Goal: Information Seeking & Learning: Learn about a topic

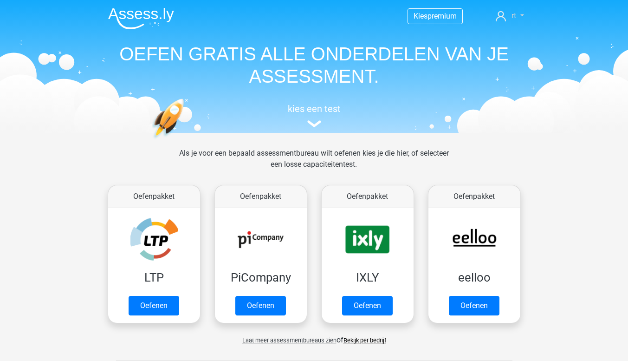
click at [503, 20] on icon at bounding box center [501, 16] width 10 height 10
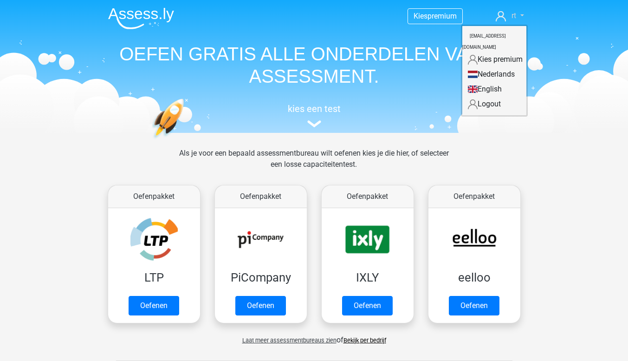
click at [521, 15] on link "rt" at bounding box center [509, 15] width 35 height 11
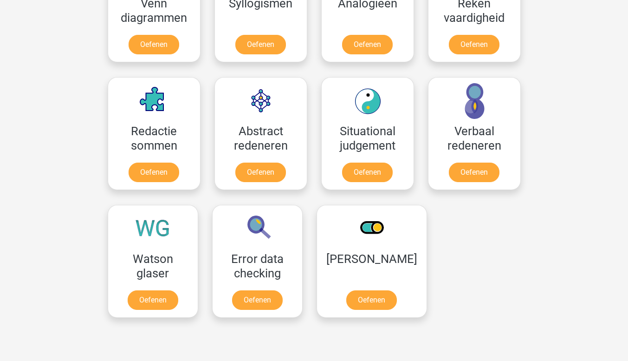
scroll to position [632, 0]
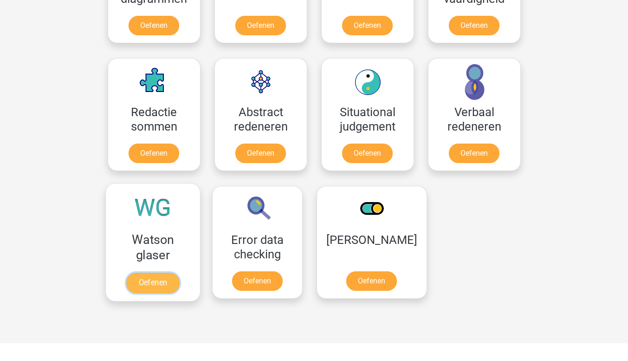
click at [157, 282] on link "Oefenen" at bounding box center [152, 282] width 53 height 20
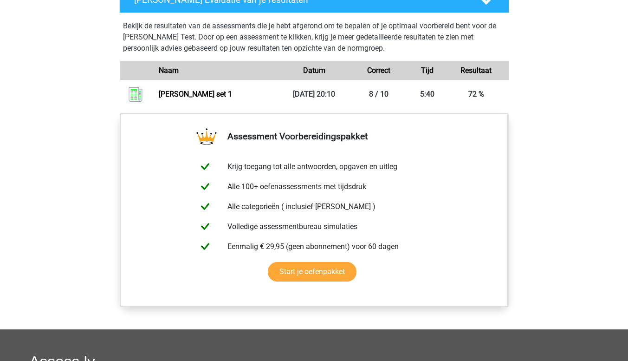
scroll to position [658, 0]
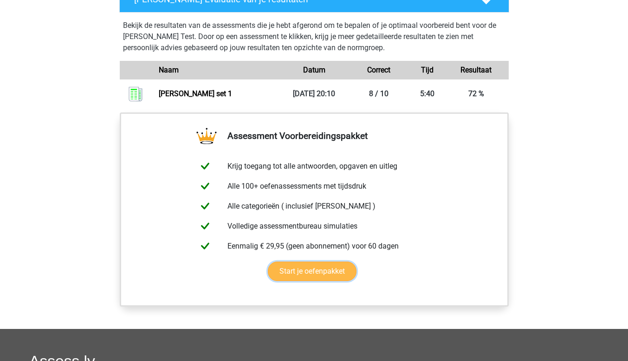
click at [319, 274] on link "Start je oefenpakket" at bounding box center [312, 270] width 89 height 19
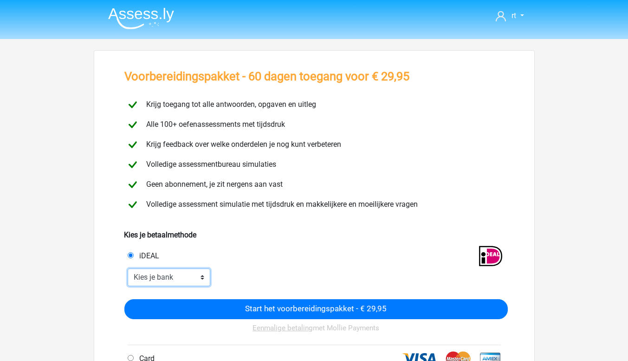
click at [178, 270] on select "Kies je bank ABN AMRO ING Rabobank ASN Bank bunq Knab N26 NN Regiobank Revolut …" at bounding box center [169, 277] width 83 height 18
select select "ideal_[SWIFT_CODE]"
click at [128, 268] on select "Kies je bank ABN AMRO ING Rabobank ASN Bank bunq Knab N26 NN Regiobank Revolut …" at bounding box center [169, 277] width 83 height 18
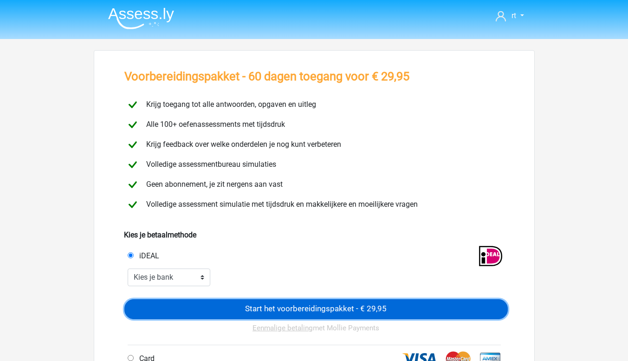
click at [238, 309] on input "Start het voorbereidingspakket - € 29,95" at bounding box center [315, 309] width 383 height 20
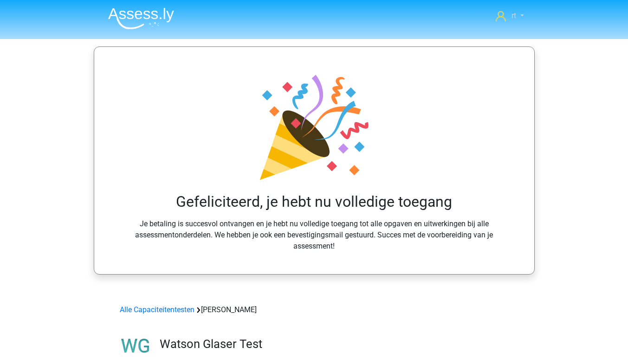
click at [521, 17] on link "rt" at bounding box center [509, 15] width 35 height 11
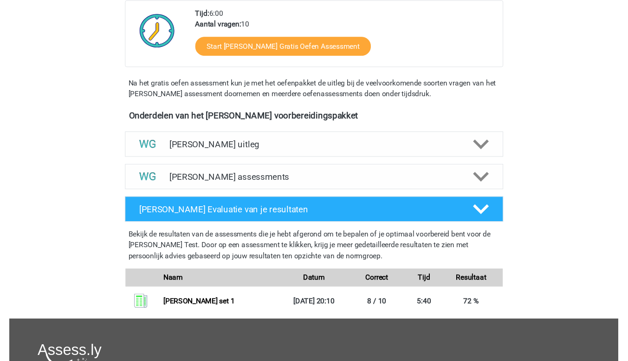
scroll to position [487, 0]
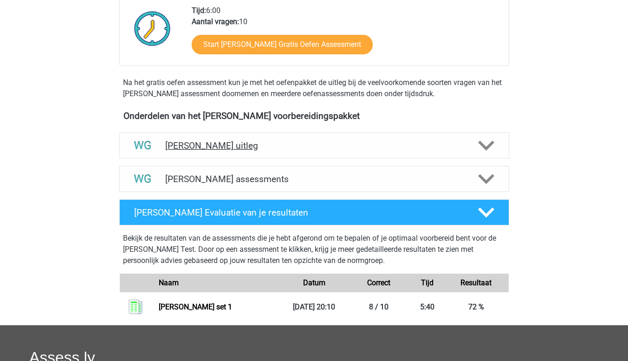
click at [482, 152] on icon at bounding box center [486, 145] width 16 height 16
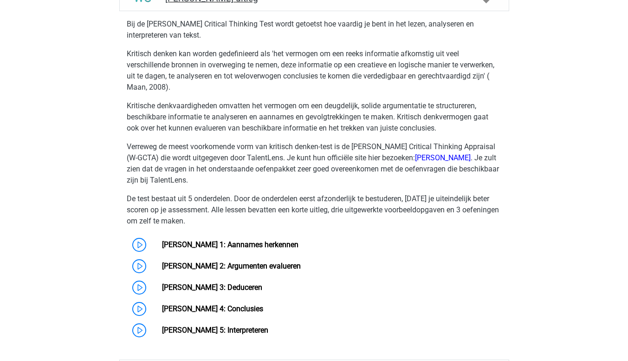
scroll to position [649, 0]
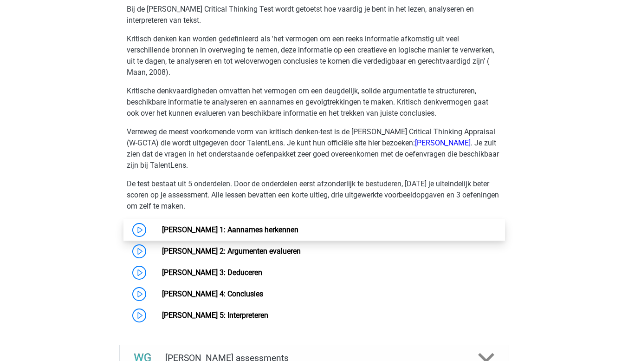
click at [162, 231] on link "Watson Glaser 1: Aannames herkennen" at bounding box center [230, 229] width 136 height 9
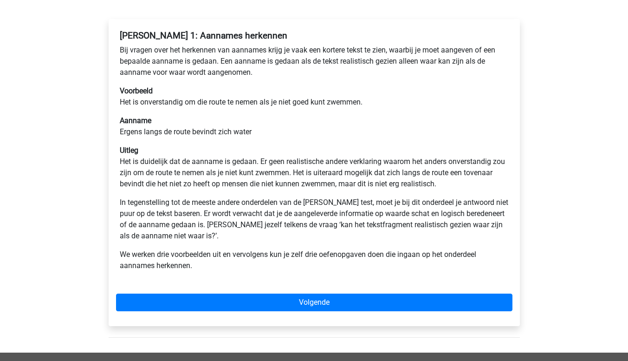
scroll to position [125, 0]
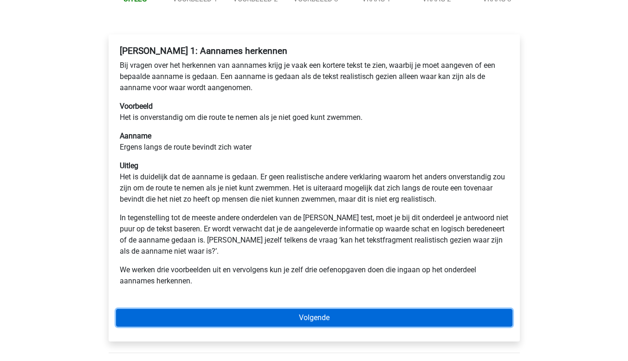
click at [376, 324] on link "Volgende" at bounding box center [314, 318] width 396 height 18
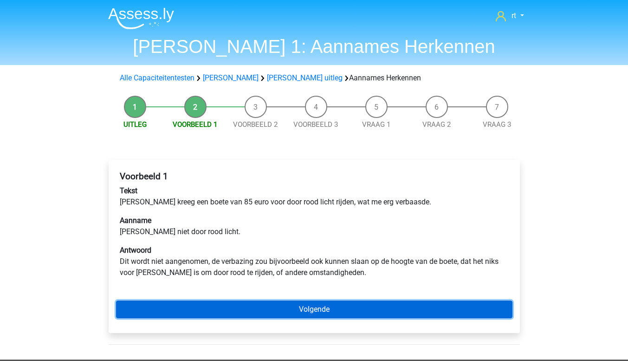
click at [349, 302] on link "Volgende" at bounding box center [314, 309] width 396 height 18
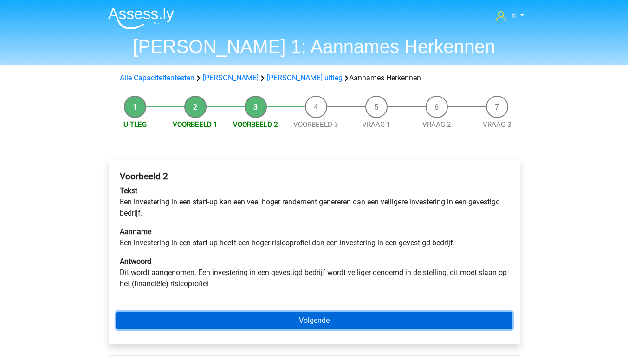
click at [431, 329] on link "Volgende" at bounding box center [314, 320] width 396 height 18
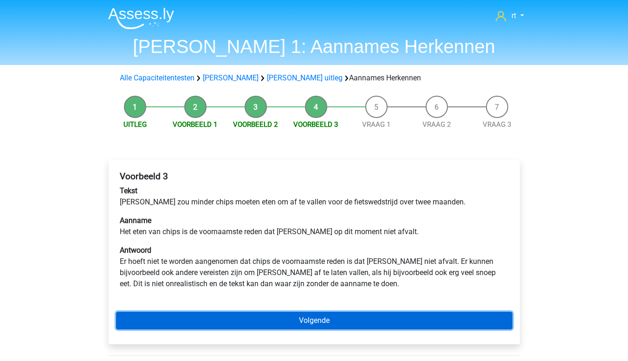
click at [459, 327] on link "Volgende" at bounding box center [314, 320] width 396 height 18
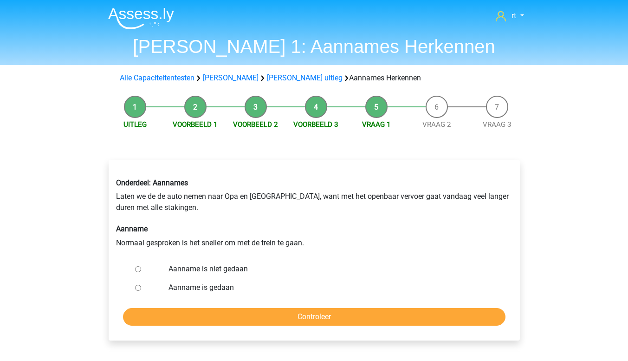
click at [137, 269] on input "Aanname is niet gedaan" at bounding box center [138, 269] width 6 height 6
radio input "true"
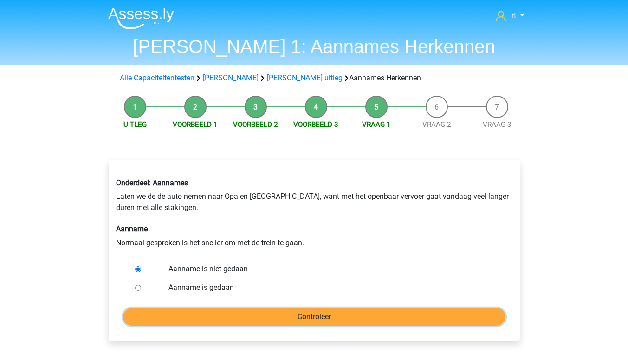
click at [200, 311] on input "Controleer" at bounding box center [314, 317] width 382 height 18
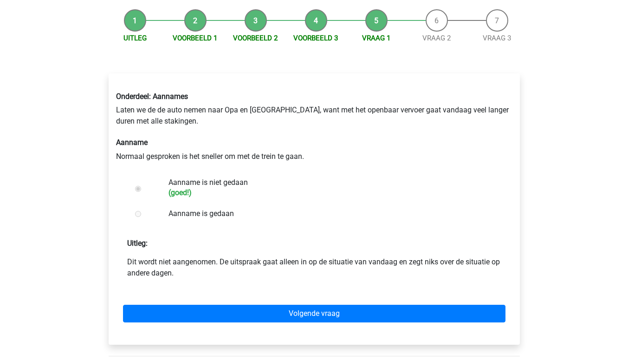
scroll to position [89, 0]
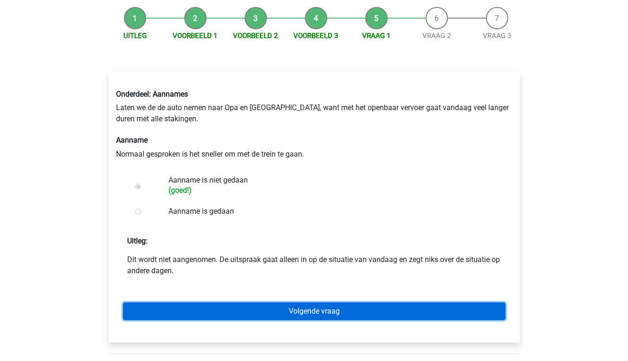
click at [289, 317] on link "Volgende vraag" at bounding box center [314, 311] width 382 height 18
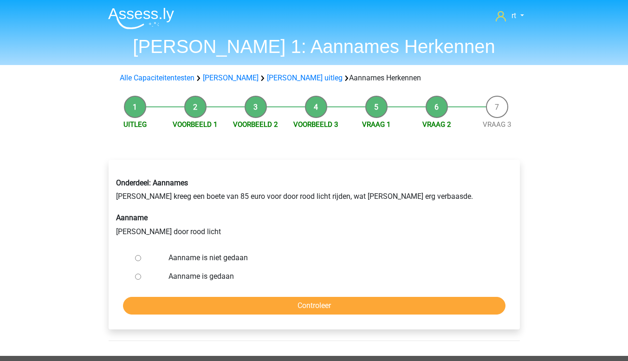
click at [138, 277] on input "Aanname is gedaan" at bounding box center [138, 276] width 6 height 6
radio input "true"
click at [137, 258] on input "Aanname is niet gedaan" at bounding box center [138, 258] width 6 height 6
radio input "true"
click at [193, 310] on input "Controleer" at bounding box center [314, 306] width 382 height 18
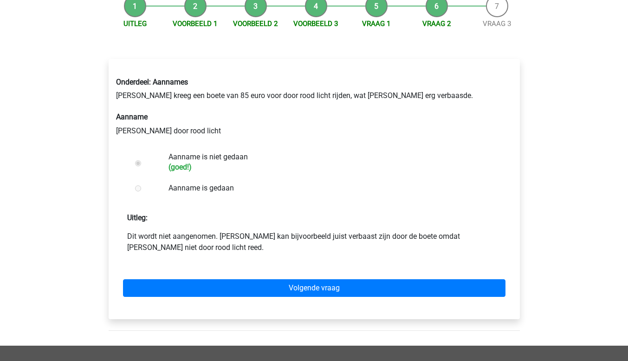
scroll to position [101, 0]
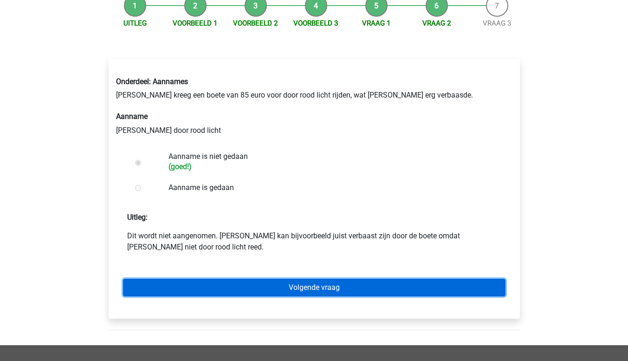
click at [205, 295] on link "Volgende vraag" at bounding box center [314, 287] width 382 height 18
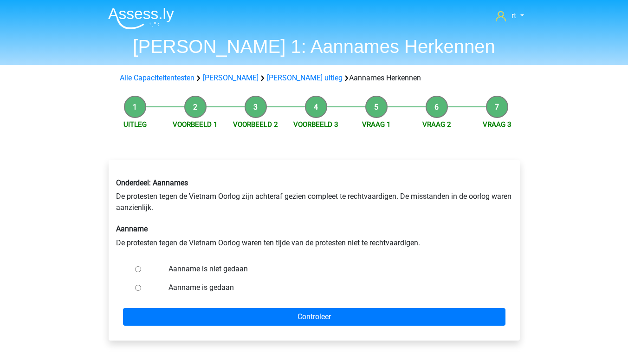
click at [139, 267] on input "Aanname is niet gedaan" at bounding box center [138, 269] width 6 height 6
radio input "true"
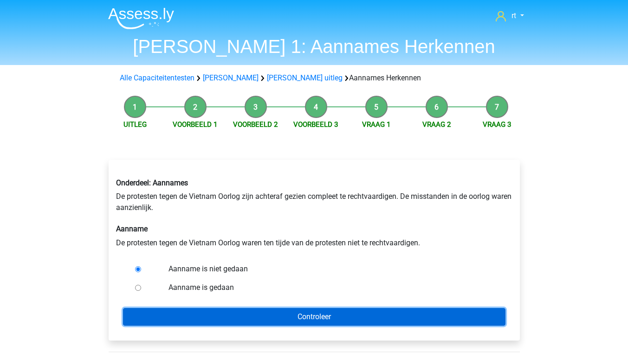
click at [365, 319] on input "Controleer" at bounding box center [314, 317] width 382 height 18
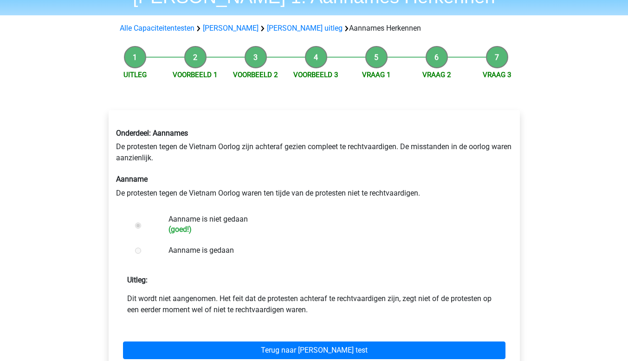
scroll to position [67, 0]
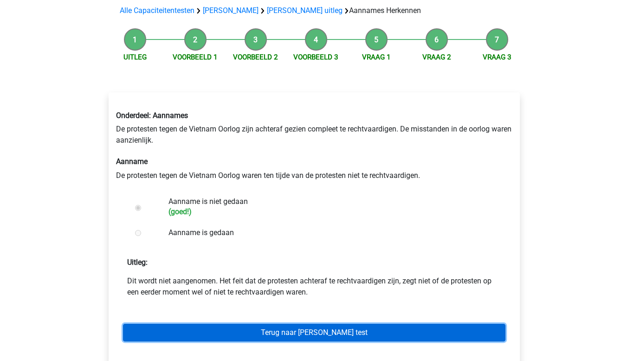
click at [368, 336] on link "Terug naar [PERSON_NAME] test" at bounding box center [314, 332] width 382 height 18
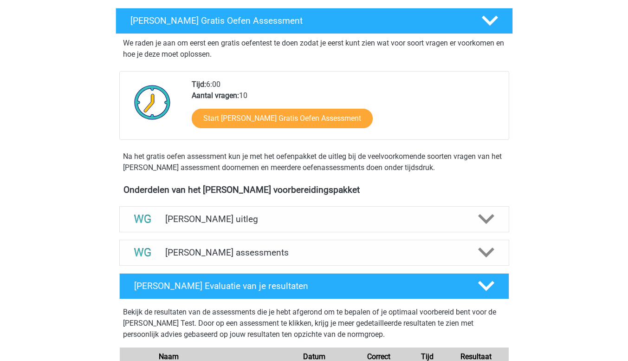
scroll to position [156, 0]
click at [482, 221] on icon at bounding box center [486, 219] width 16 height 16
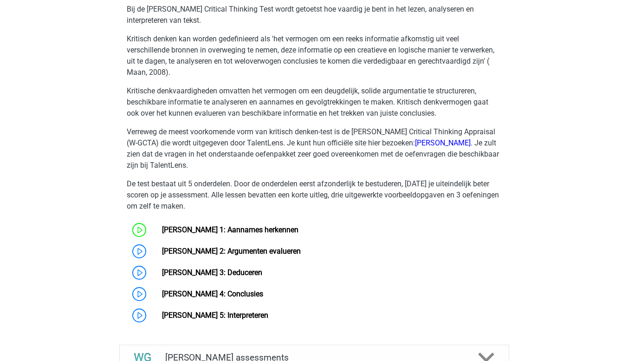
scroll to position [391, 0]
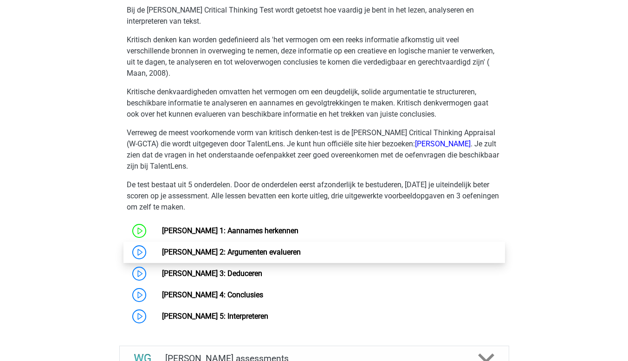
click at [269, 256] on link "[PERSON_NAME] 2: Argumenten evalueren" at bounding box center [231, 251] width 139 height 9
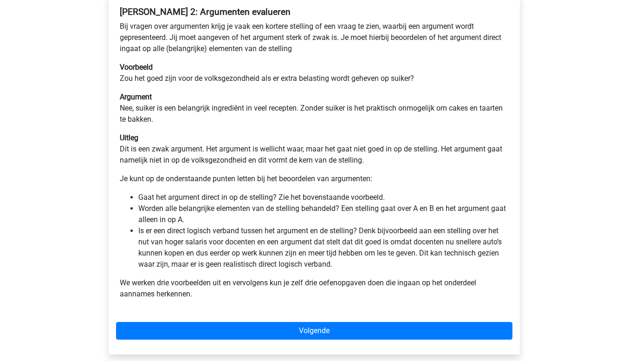
scroll to position [168, 0]
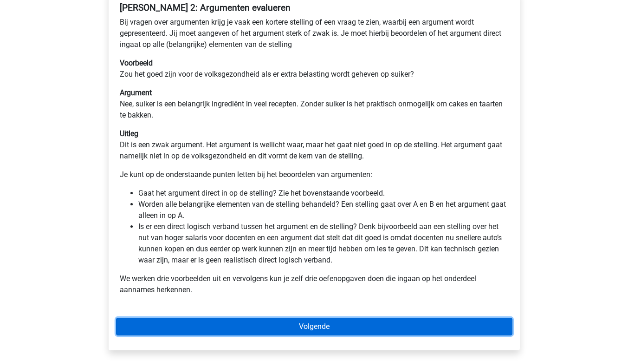
click at [341, 333] on link "Volgende" at bounding box center [314, 326] width 396 height 18
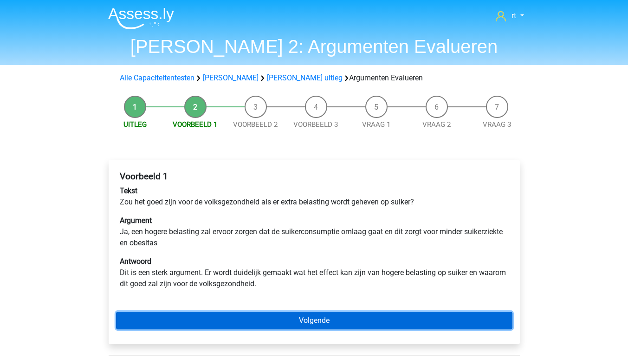
click at [194, 327] on link "Volgende" at bounding box center [314, 320] width 396 height 18
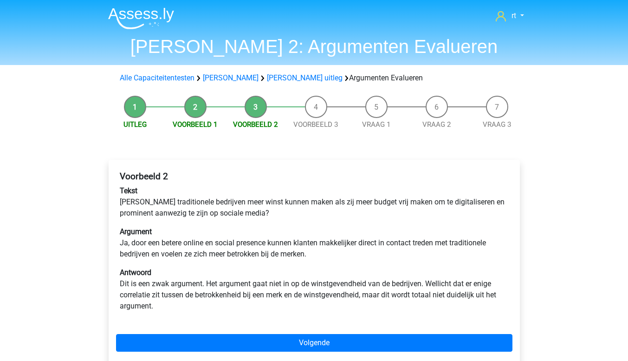
click at [176, 360] on div "Voorbeeld 2 Tekst Zouden traditionele bedrijven meer winst kunnen maken als zij…" at bounding box center [314, 263] width 411 height 206
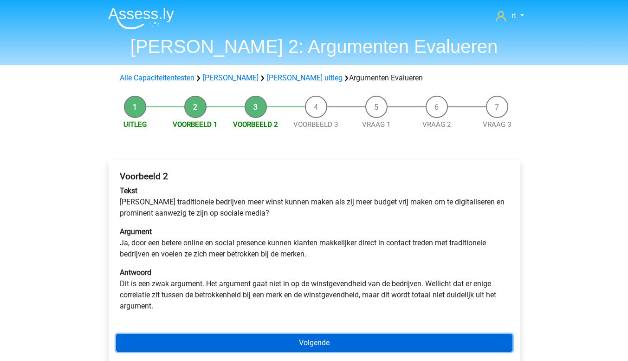
click at [278, 343] on link "Volgende" at bounding box center [314, 343] width 396 height 18
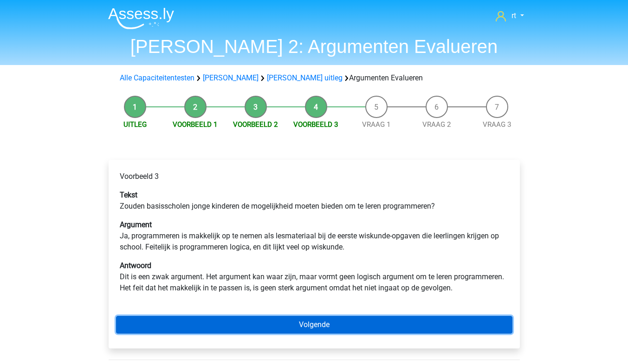
click at [290, 323] on link "Volgende" at bounding box center [314, 325] width 396 height 18
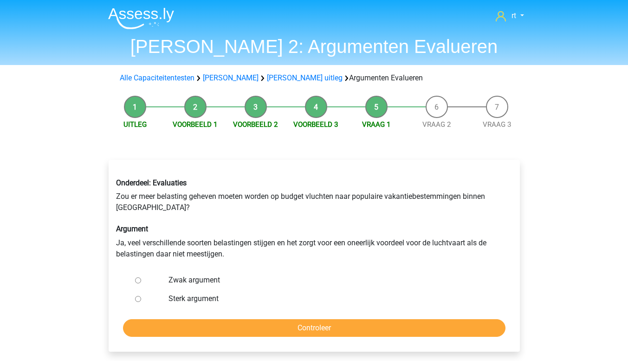
click at [135, 280] on input "Zwak argument" at bounding box center [138, 280] width 6 height 6
radio input "true"
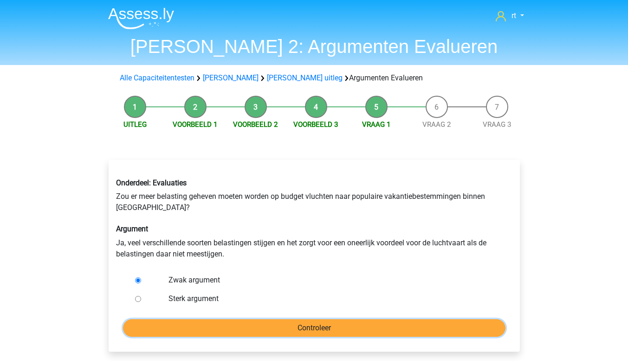
click at [220, 319] on input "Controleer" at bounding box center [314, 328] width 382 height 18
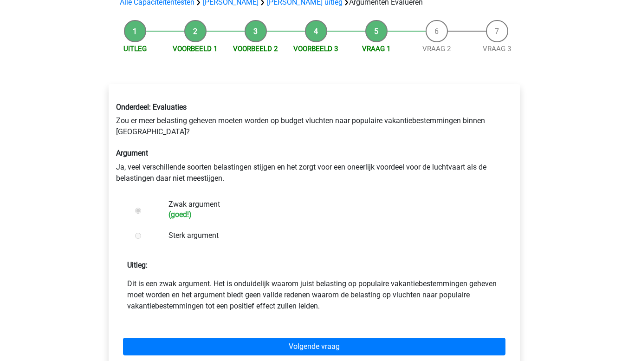
scroll to position [75, 0]
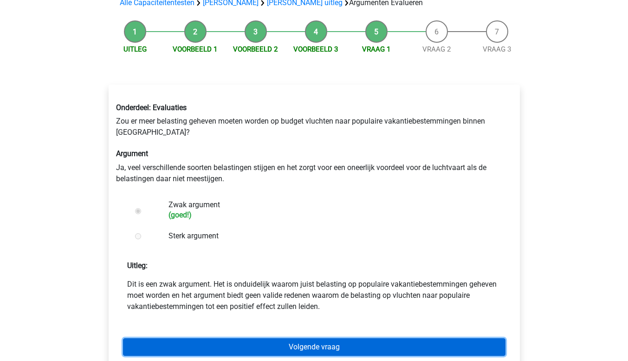
click at [189, 353] on link "Volgende vraag" at bounding box center [314, 347] width 382 height 18
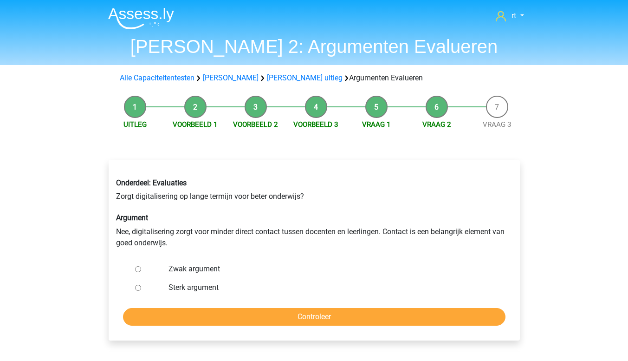
click at [138, 289] on input "Sterk argument" at bounding box center [138, 287] width 6 height 6
radio input "true"
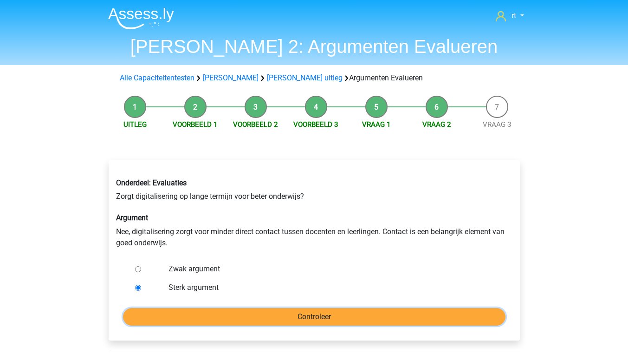
click at [170, 316] on input "Controleer" at bounding box center [314, 317] width 382 height 18
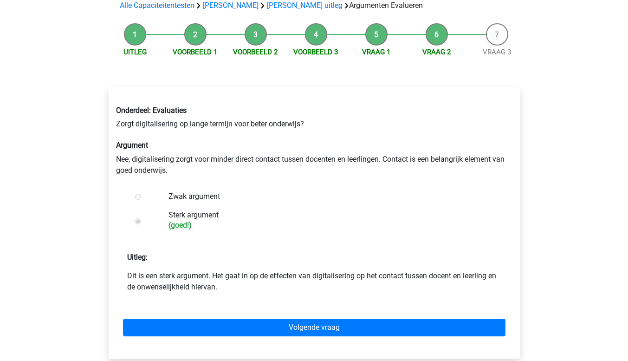
scroll to position [73, 0]
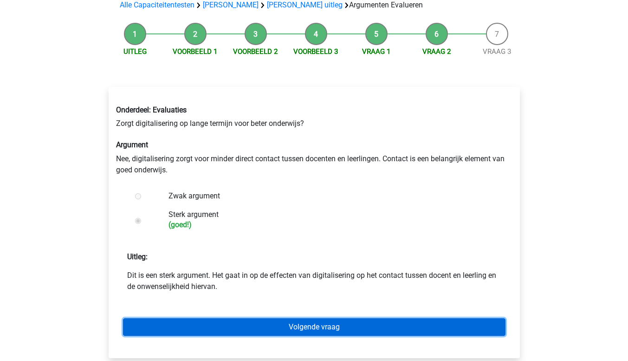
click at [168, 335] on link "Volgende vraag" at bounding box center [314, 327] width 382 height 18
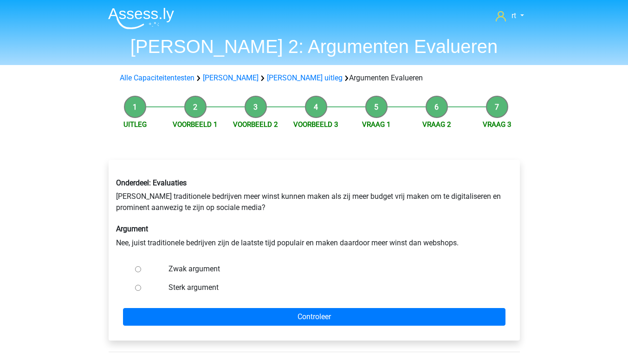
click at [138, 269] on input "Zwak argument" at bounding box center [138, 269] width 6 height 6
radio input "true"
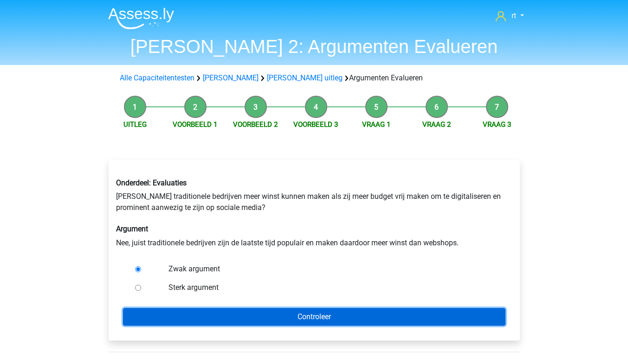
click at [159, 320] on input "Controleer" at bounding box center [314, 317] width 382 height 18
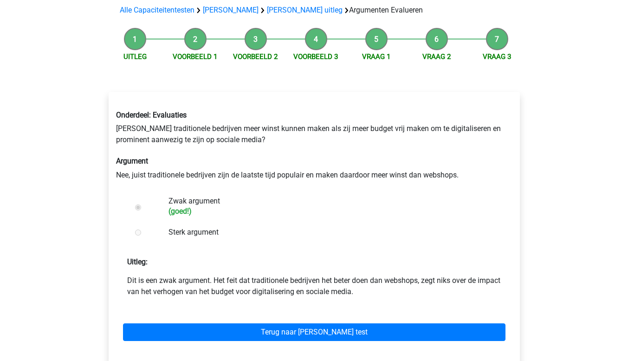
scroll to position [69, 0]
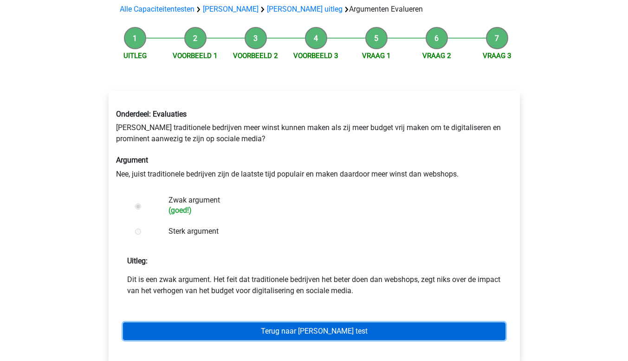
click at [175, 339] on link "Terug naar [PERSON_NAME] test" at bounding box center [314, 331] width 382 height 18
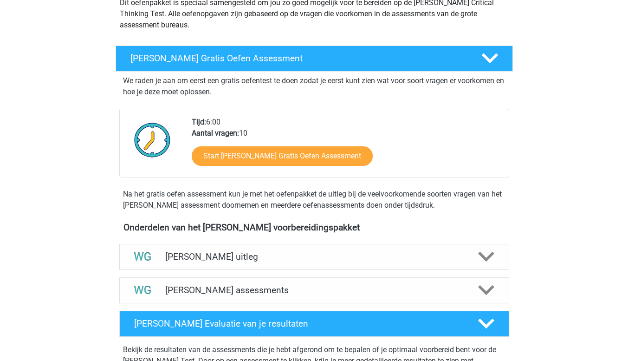
scroll to position [120, 0]
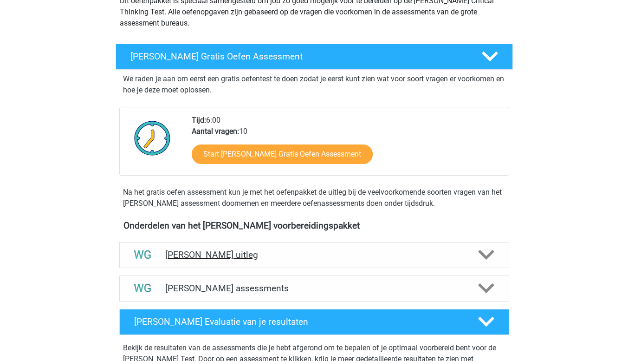
click at [146, 266] on img at bounding box center [143, 255] width 24 height 24
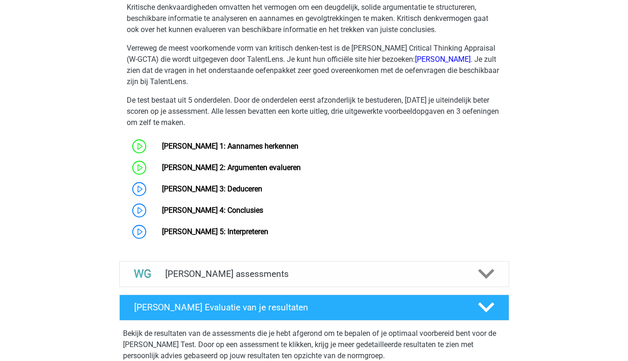
scroll to position [477, 0]
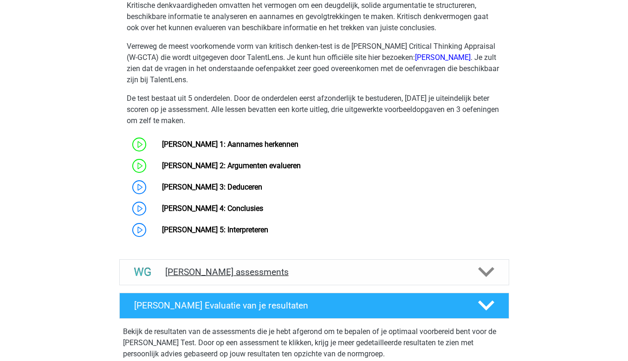
click at [139, 272] on img at bounding box center [143, 272] width 24 height 24
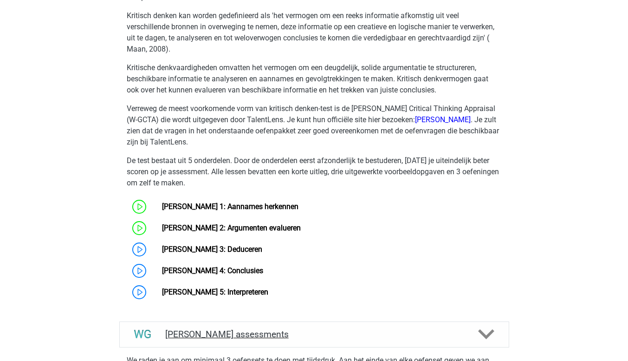
scroll to position [414, 0]
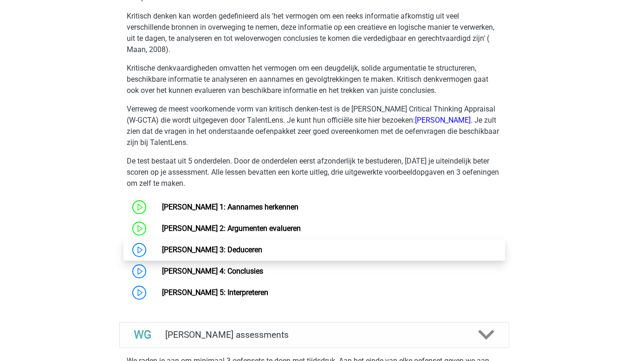
click at [162, 254] on link "[PERSON_NAME] 3: Deduceren" at bounding box center [212, 249] width 100 height 9
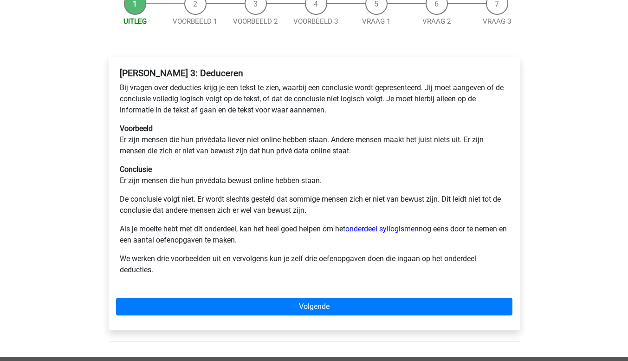
scroll to position [105, 0]
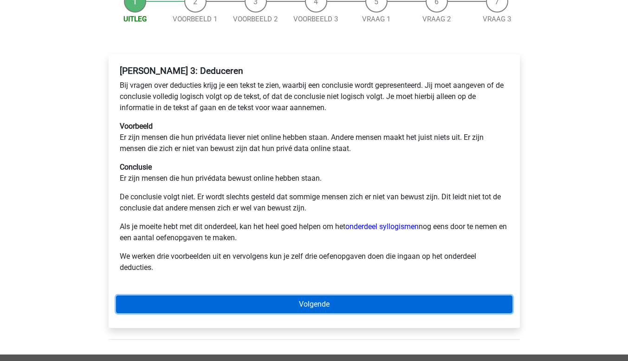
click at [173, 311] on link "Volgende" at bounding box center [314, 304] width 396 height 18
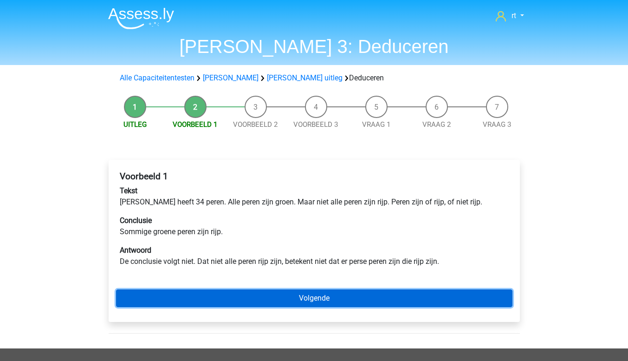
click at [135, 303] on link "Volgende" at bounding box center [314, 298] width 396 height 18
click at [245, 299] on link "Volgende" at bounding box center [314, 298] width 396 height 18
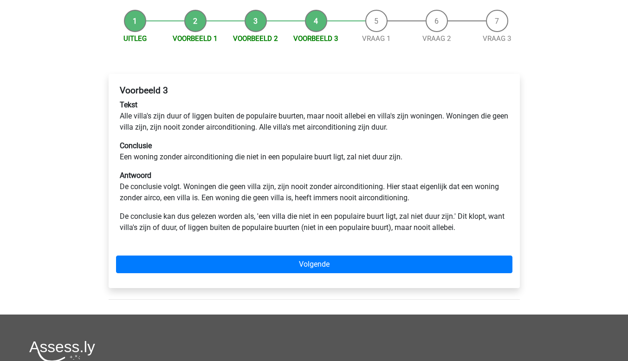
scroll to position [86, 0]
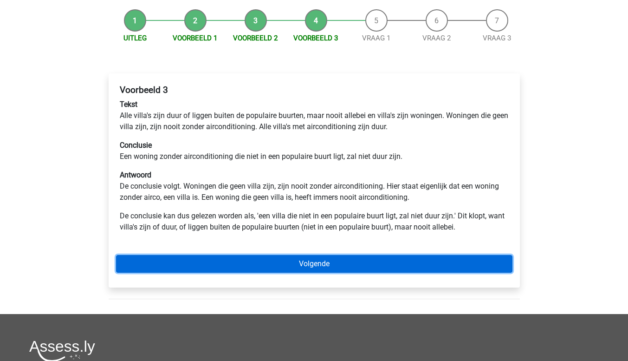
click at [246, 271] on link "Volgende" at bounding box center [314, 264] width 396 height 18
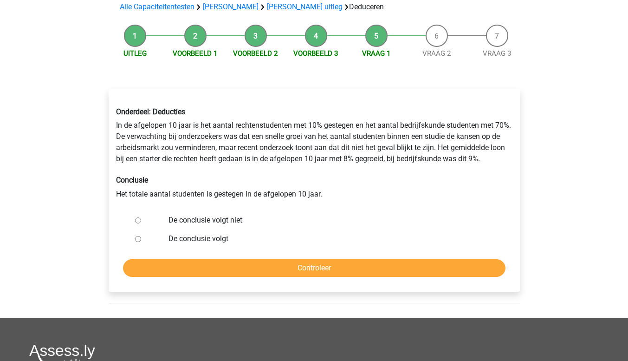
scroll to position [69, 0]
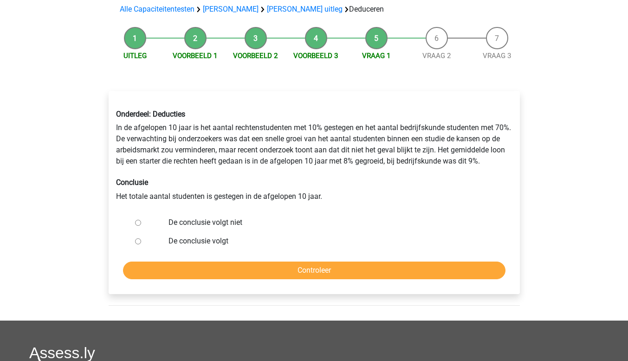
click at [136, 223] on input "De conclusie volgt niet" at bounding box center [138, 222] width 6 height 6
radio input "true"
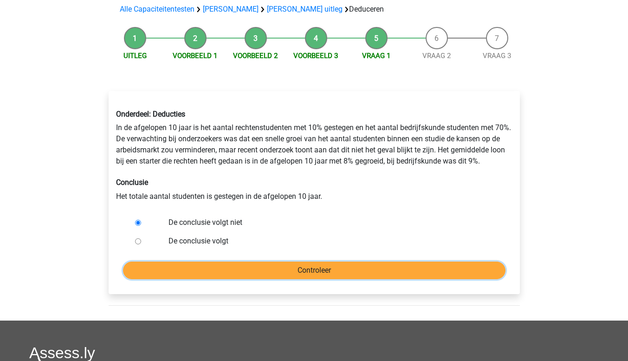
click at [155, 272] on input "Controleer" at bounding box center [314, 270] width 382 height 18
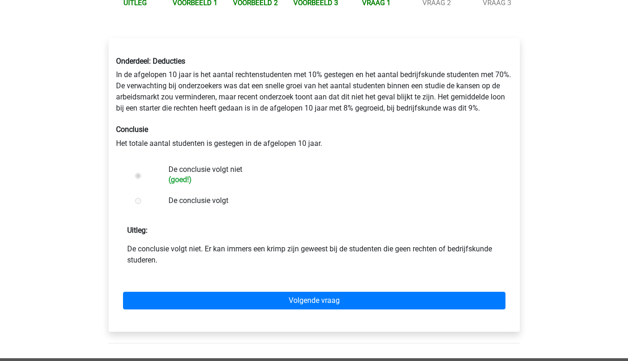
scroll to position [123, 0]
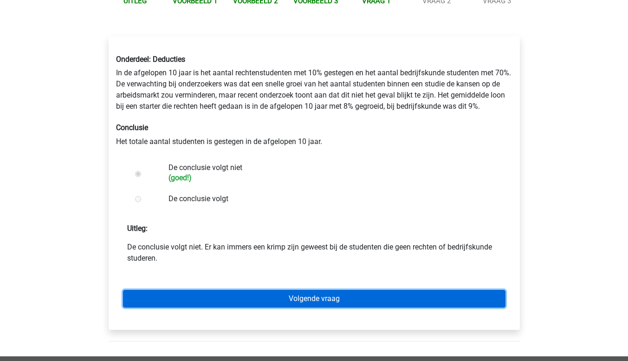
click at [455, 300] on link "Volgende vraag" at bounding box center [314, 299] width 382 height 18
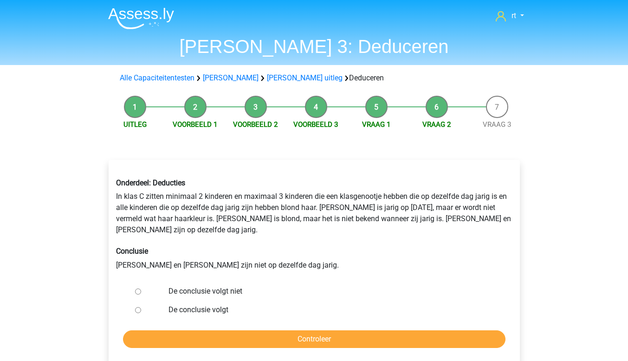
click at [138, 288] on input "De conclusie volgt niet" at bounding box center [138, 291] width 6 height 6
radio input "true"
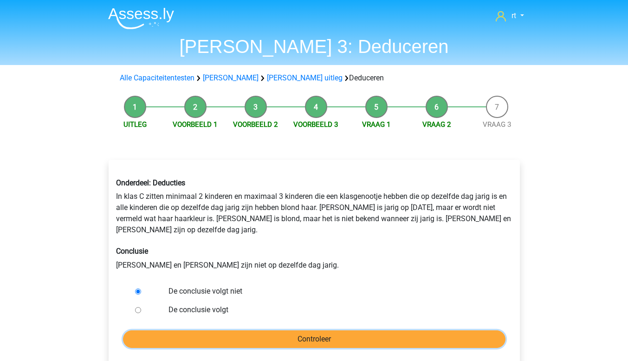
click at [247, 330] on input "Controleer" at bounding box center [314, 339] width 382 height 18
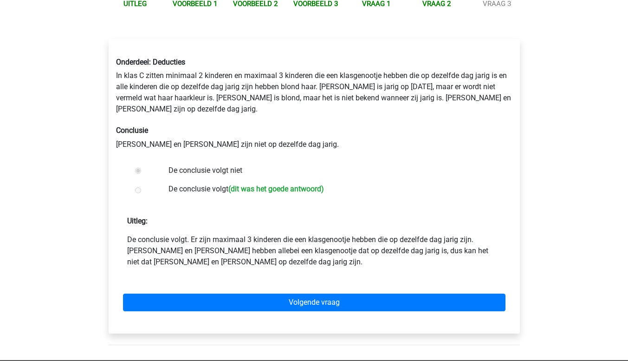
scroll to position [121, 0]
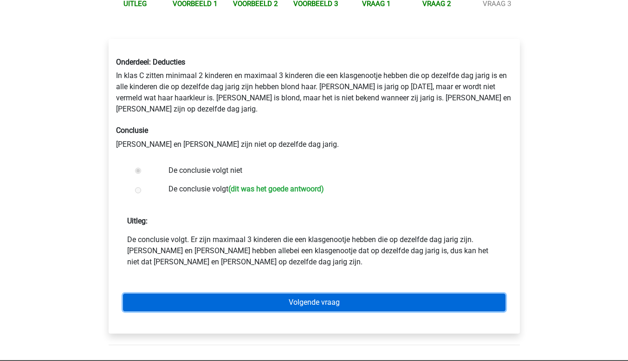
click at [421, 293] on link "Volgende vraag" at bounding box center [314, 302] width 382 height 18
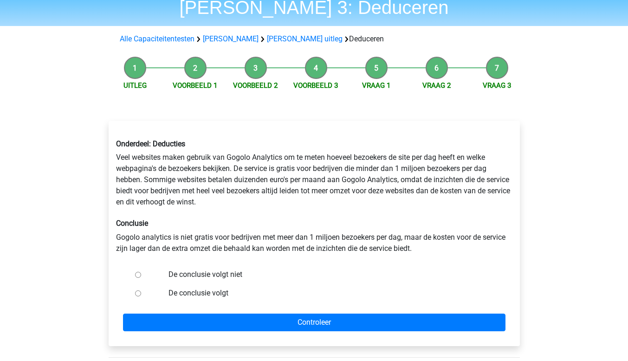
scroll to position [50, 0]
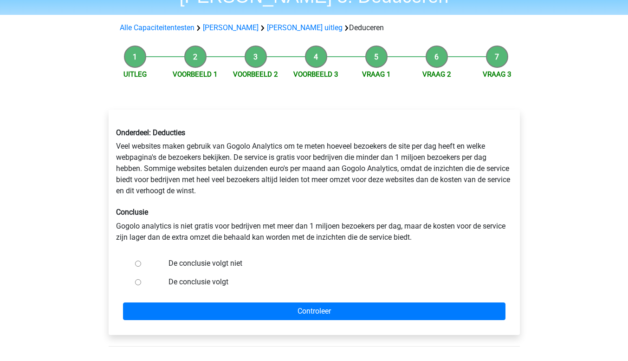
click at [135, 283] on input "De conclusie volgt" at bounding box center [138, 282] width 6 height 6
radio input "true"
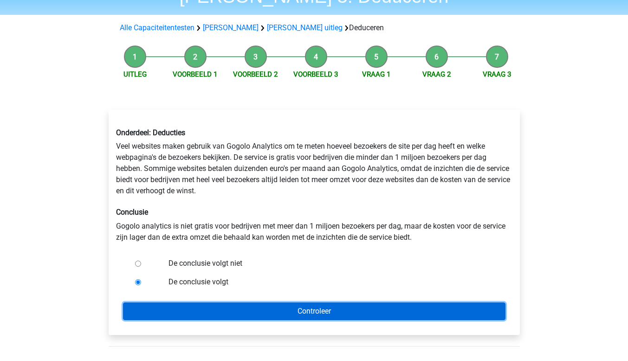
click at [165, 316] on input "Controleer" at bounding box center [314, 311] width 382 height 18
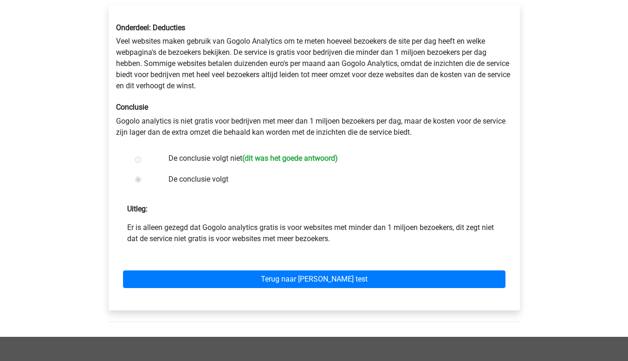
scroll to position [156, 0]
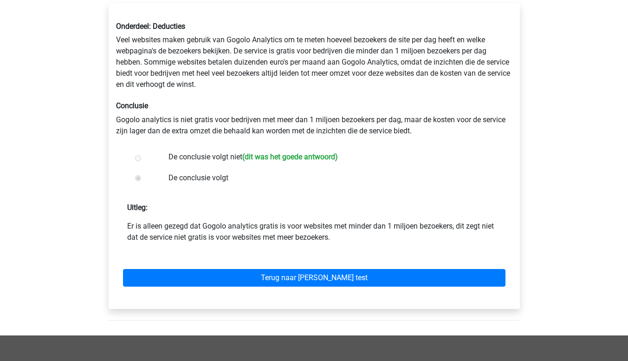
click at [176, 295] on div "Terug naar watson glaser test" at bounding box center [314, 275] width 396 height 51
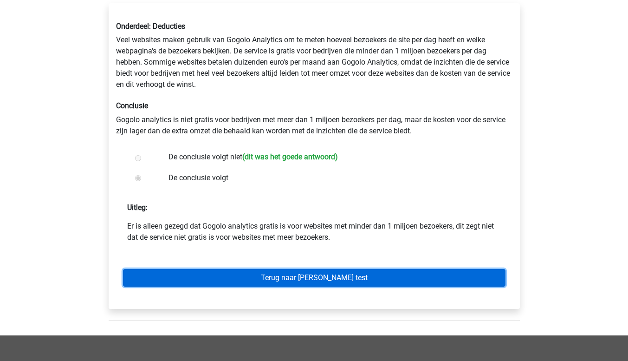
click at [261, 286] on link "Terug naar watson glaser test" at bounding box center [314, 278] width 382 height 18
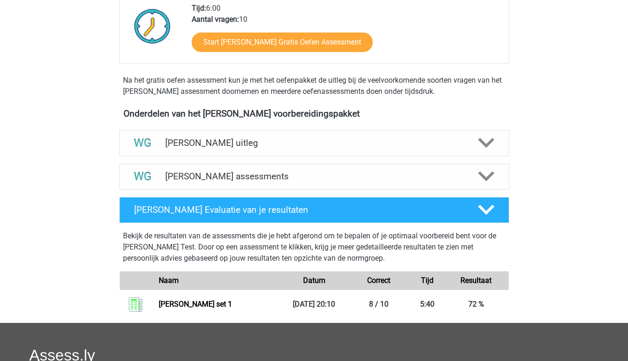
scroll to position [280, 0]
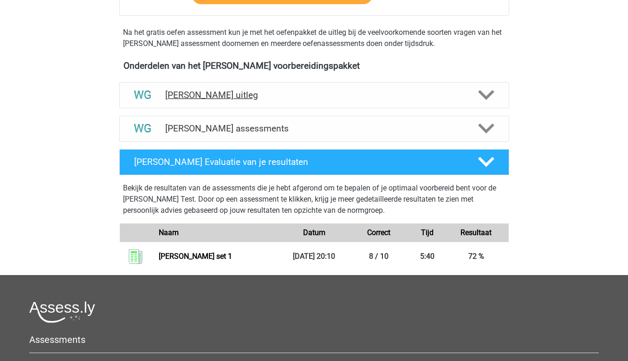
click at [166, 105] on div "[PERSON_NAME] uitleg" at bounding box center [314, 95] width 390 height 26
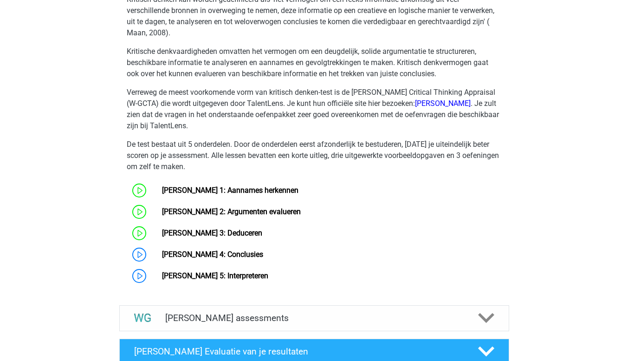
scroll to position [432, 0]
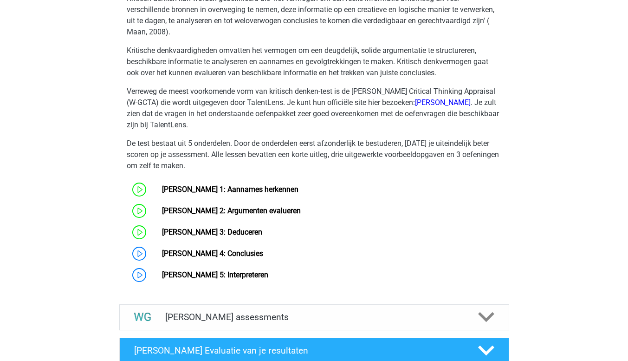
click at [165, 236] on link "[PERSON_NAME] 3: Deduceren" at bounding box center [212, 231] width 100 height 9
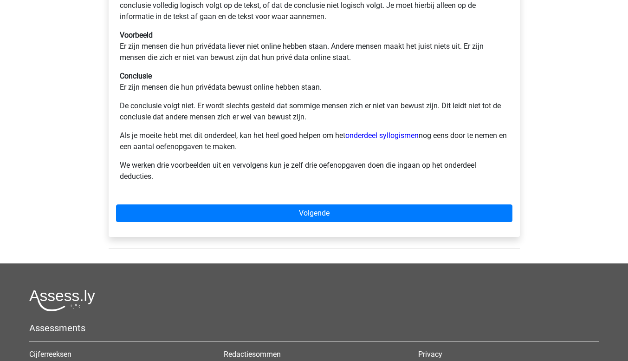
scroll to position [201, 0]
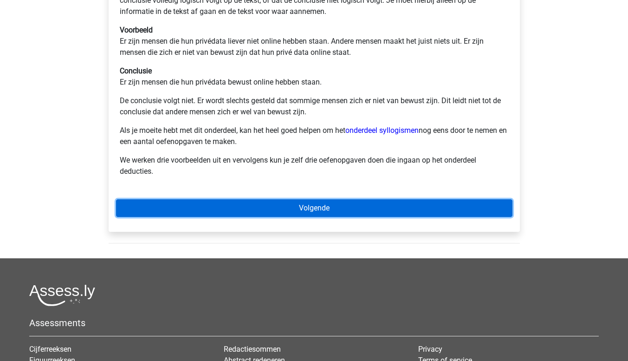
click at [227, 216] on link "Volgende" at bounding box center [314, 208] width 396 height 18
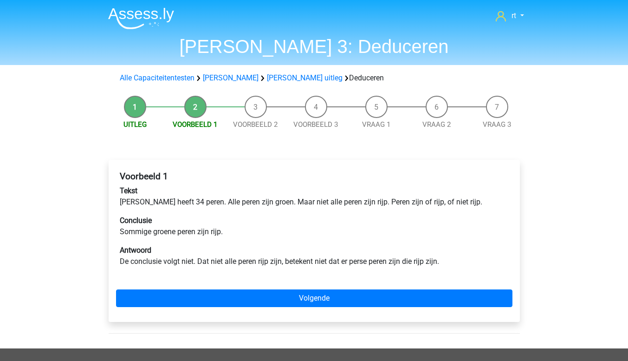
click at [221, 315] on div "Voorbeeld 1 Tekst Peter heeft 34 peren. Alle peren zijn groen. Maar niet alle p…" at bounding box center [314, 241] width 411 height 162
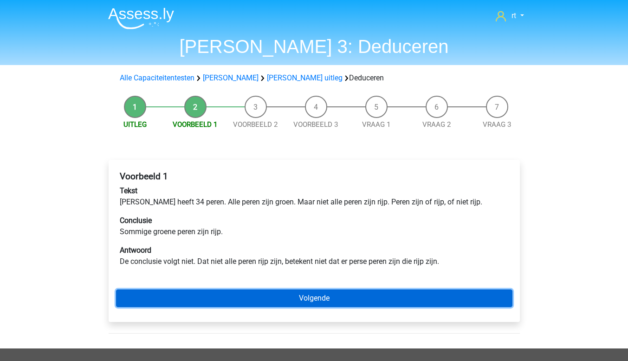
click at [188, 304] on link "Volgende" at bounding box center [314, 298] width 396 height 18
click at [409, 306] on link "Volgende" at bounding box center [314, 298] width 396 height 18
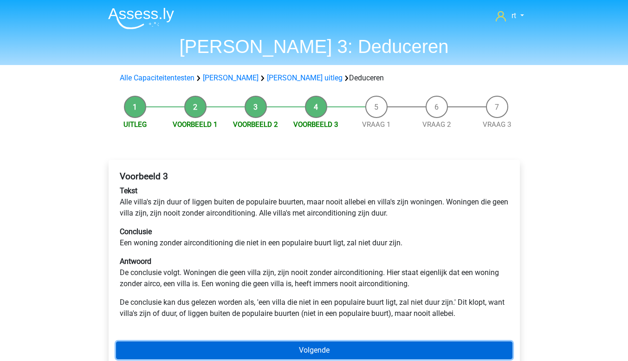
click at [397, 349] on link "Volgende" at bounding box center [314, 350] width 396 height 18
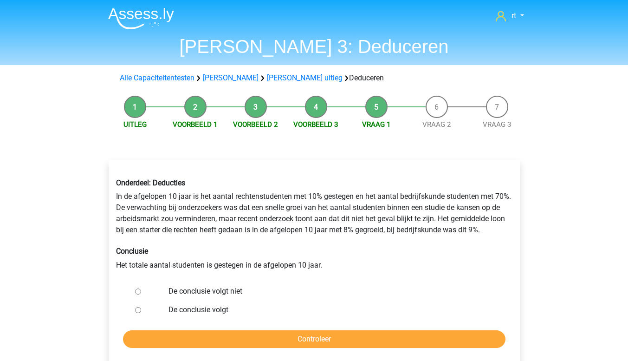
click at [196, 289] on label "De conclusie volgt niet" at bounding box center [328, 290] width 321 height 11
click at [141, 289] on input "De conclusie volgt niet" at bounding box center [138, 291] width 6 height 6
radio input "true"
click at [346, 334] on input "Controleer" at bounding box center [314, 339] width 382 height 18
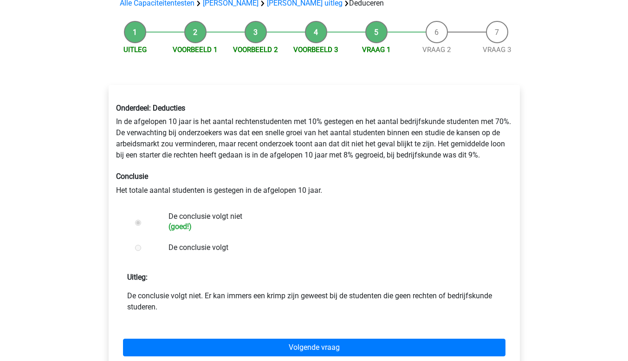
scroll to position [77, 0]
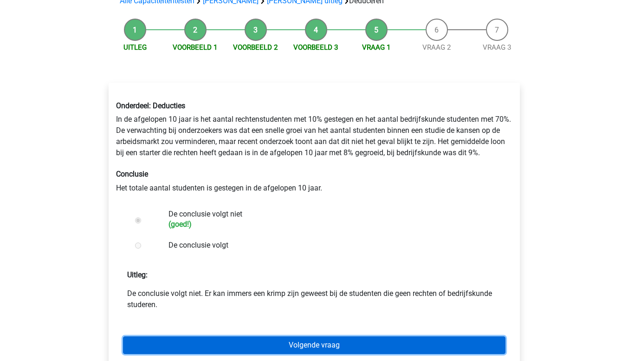
click at [370, 351] on link "Volgende vraag" at bounding box center [314, 345] width 382 height 18
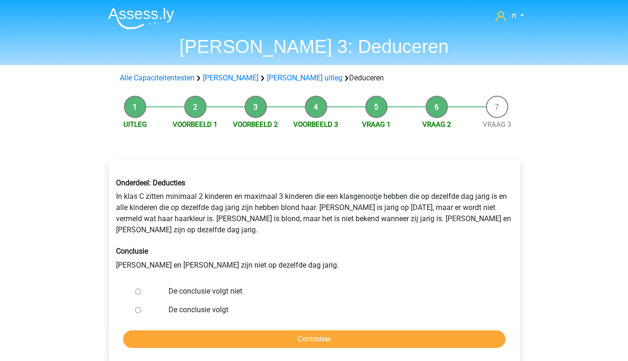
scroll to position [22, 0]
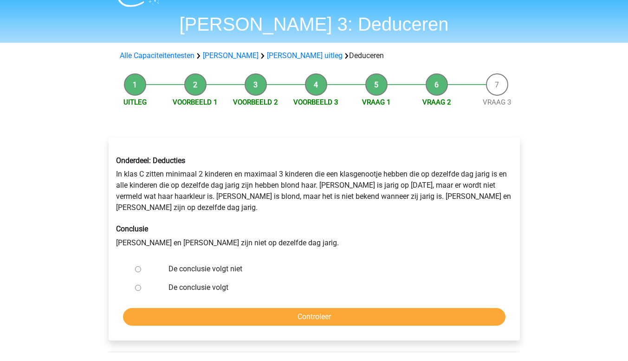
click at [223, 263] on label "De conclusie volgt niet" at bounding box center [328, 268] width 321 height 11
click at [141, 266] on input "De conclusie volgt niet" at bounding box center [138, 269] width 6 height 6
radio input "true"
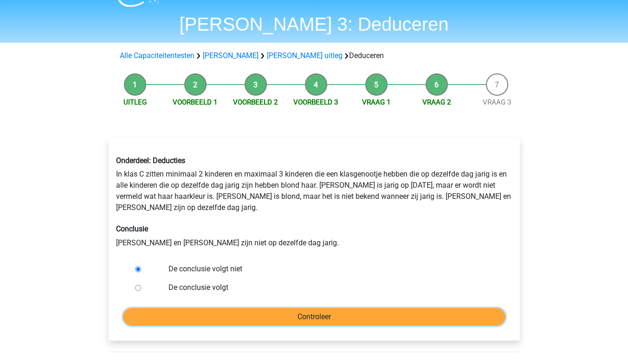
click at [319, 312] on input "Controleer" at bounding box center [314, 317] width 382 height 18
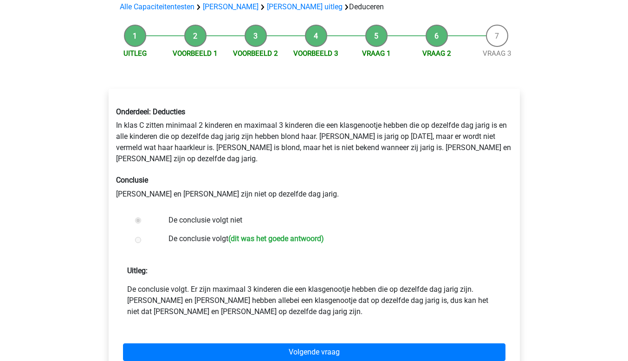
scroll to position [71, 0]
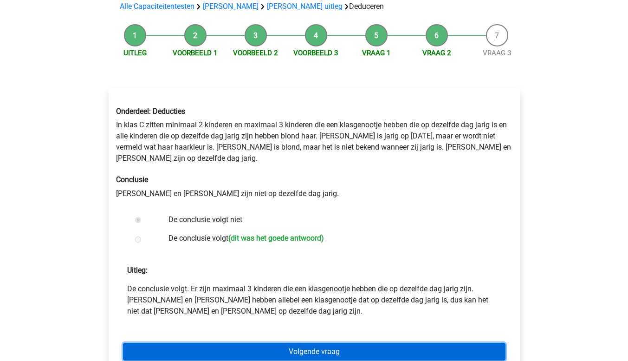
click at [342, 345] on link "Volgende vraag" at bounding box center [314, 351] width 382 height 18
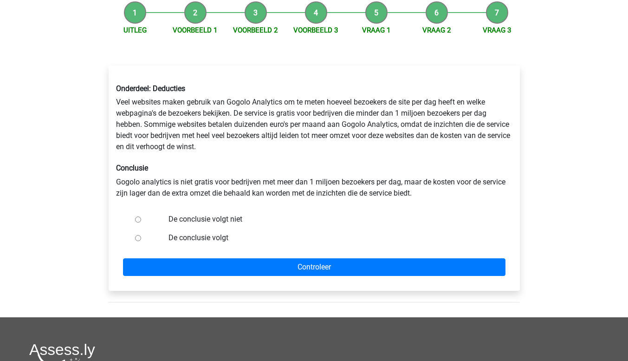
scroll to position [96, 0]
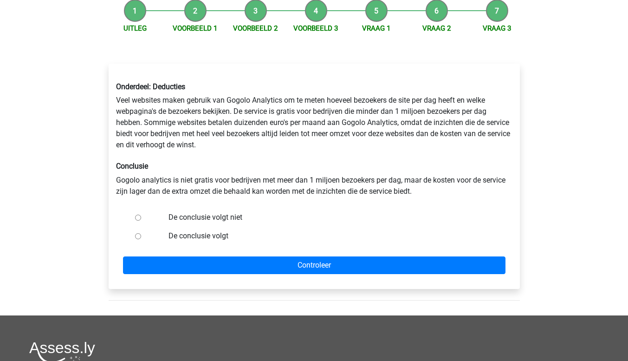
click at [135, 219] on input "De conclusie volgt niet" at bounding box center [138, 217] width 6 height 6
radio input "true"
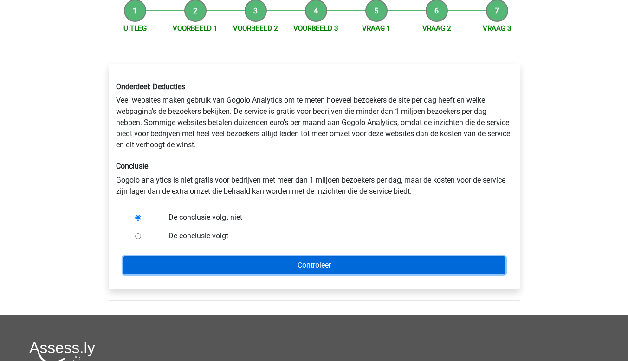
click at [149, 272] on input "Controleer" at bounding box center [314, 265] width 382 height 18
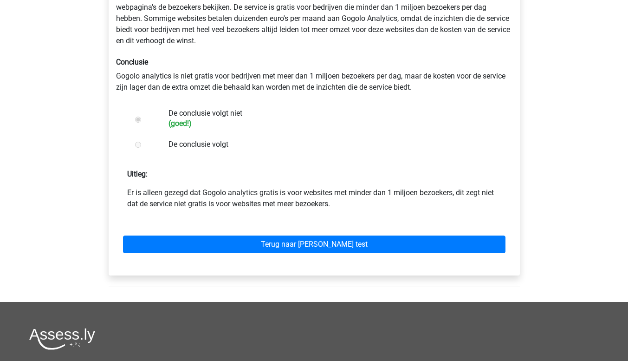
scroll to position [202, 0]
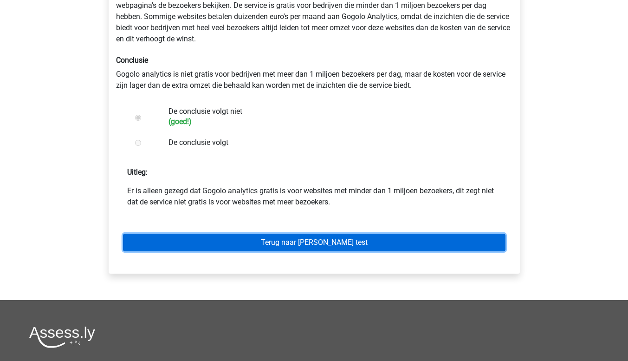
click at [160, 245] on link "Terug naar watson glaser test" at bounding box center [314, 242] width 382 height 18
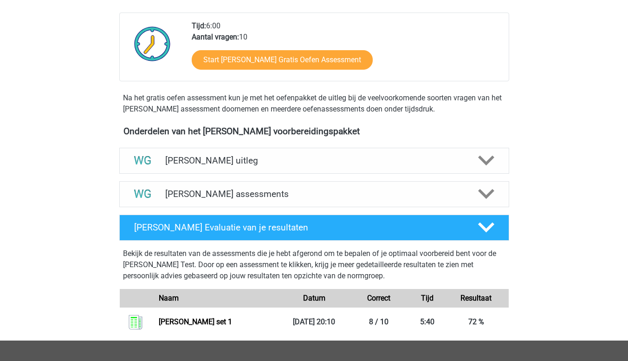
scroll to position [218, 0]
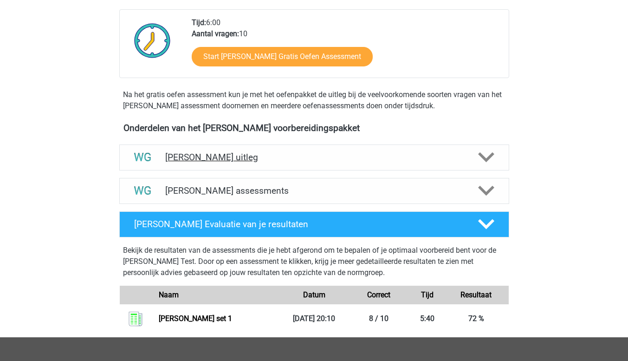
click at [136, 163] on img at bounding box center [143, 157] width 24 height 24
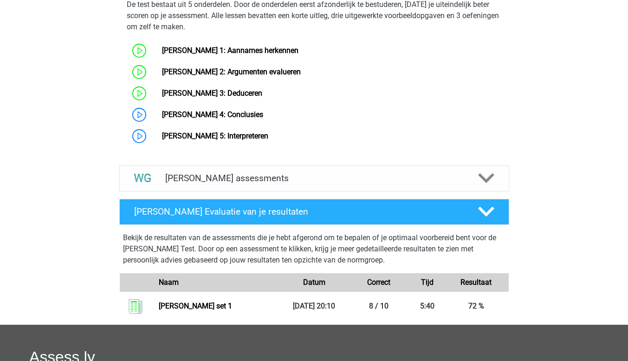
scroll to position [572, 0]
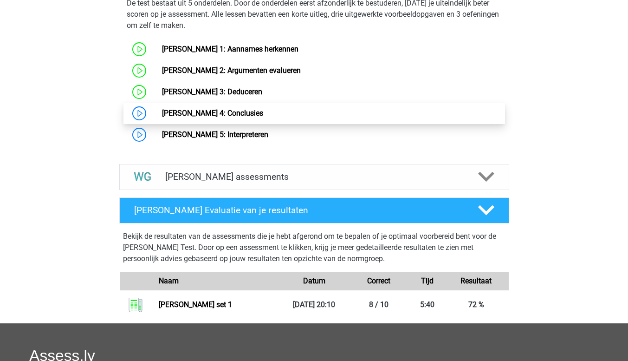
click at [162, 117] on link "[PERSON_NAME] 4: Conclusies" at bounding box center [212, 113] width 101 height 9
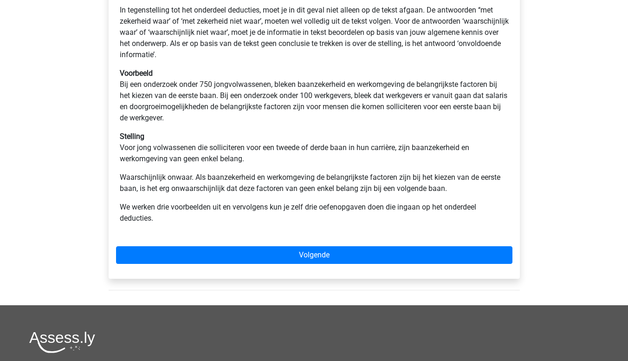
scroll to position [274, 0]
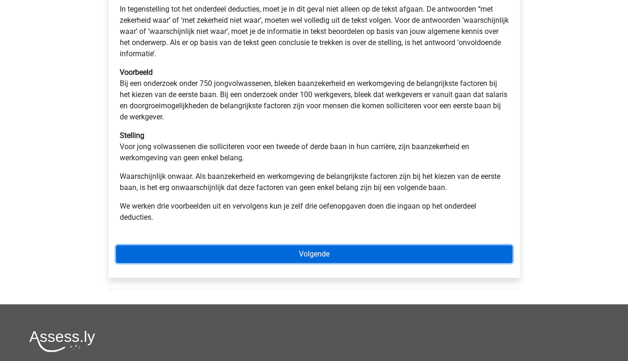
click at [206, 259] on link "Volgende" at bounding box center [314, 254] width 396 height 18
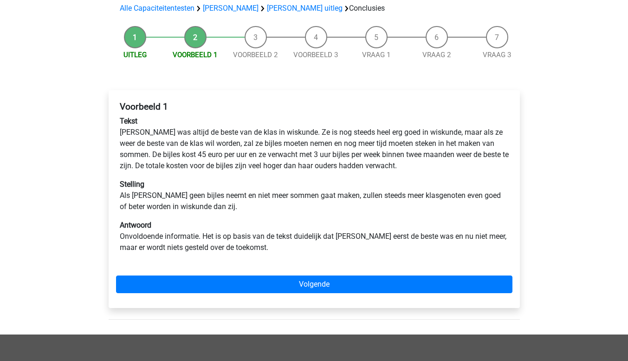
scroll to position [71, 0]
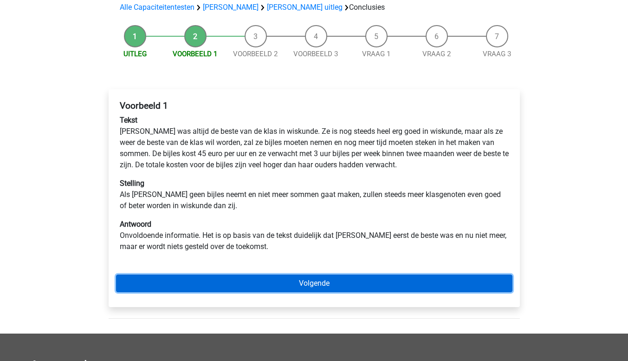
click at [291, 280] on link "Volgende" at bounding box center [314, 283] width 396 height 18
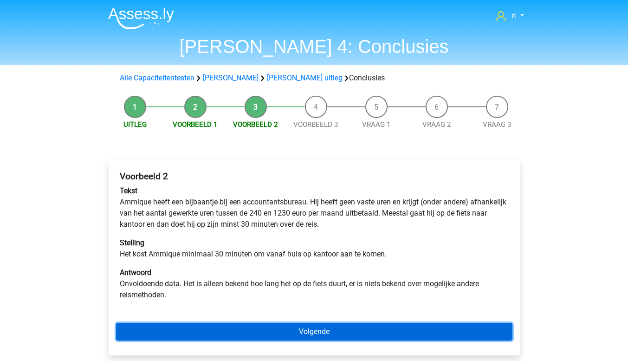
click at [473, 338] on link "Volgende" at bounding box center [314, 331] width 396 height 18
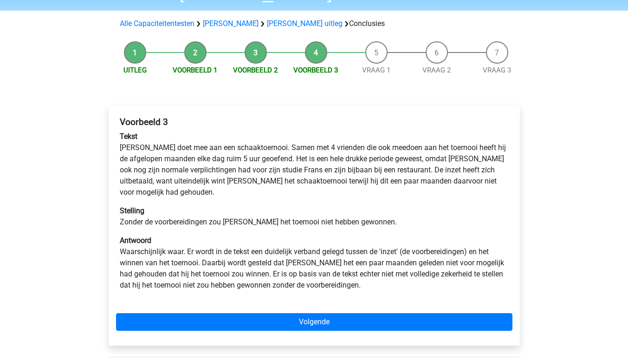
scroll to position [51, 0]
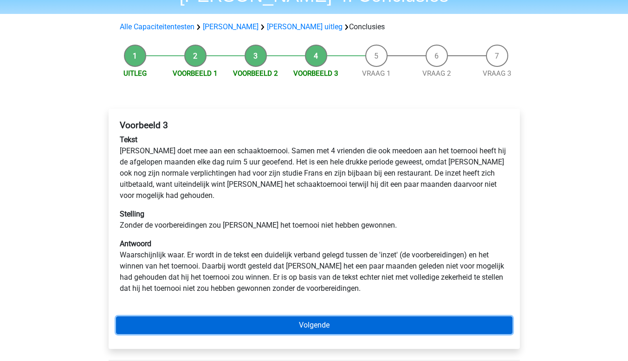
click at [441, 316] on link "Volgende" at bounding box center [314, 325] width 396 height 18
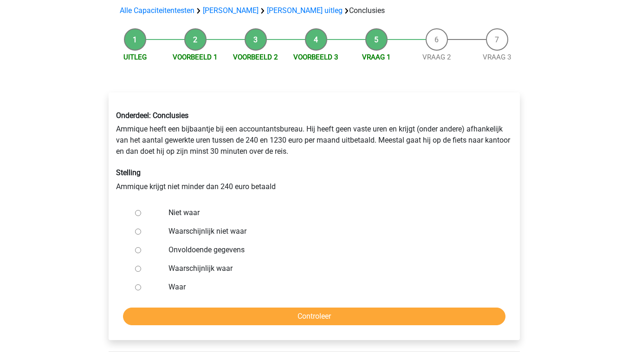
scroll to position [71, 0]
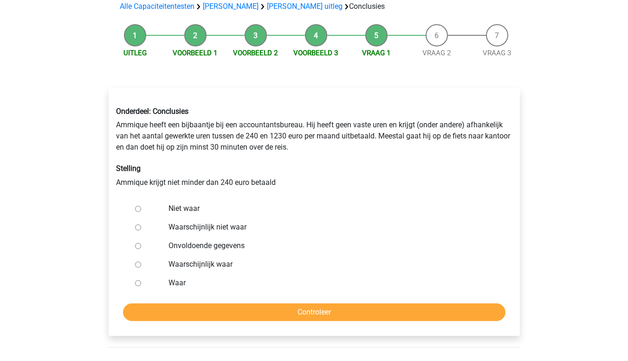
click at [138, 245] on input "Onvoldoende gegevens" at bounding box center [138, 246] width 6 height 6
radio input "true"
click at [257, 311] on input "Controleer" at bounding box center [314, 312] width 382 height 18
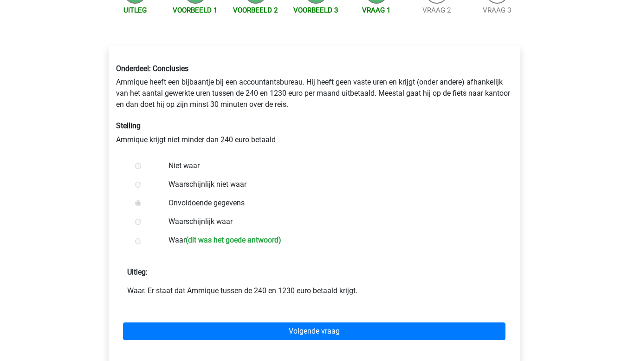
scroll to position [122, 0]
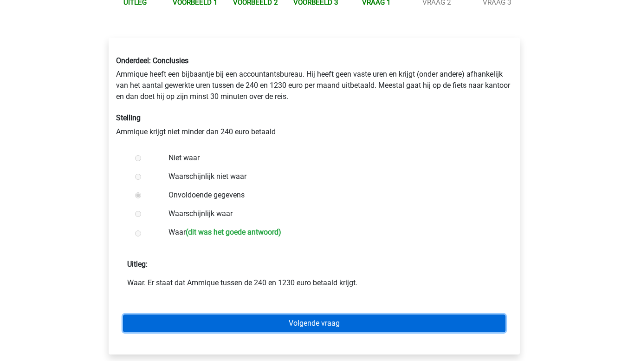
click at [254, 331] on link "Volgende vraag" at bounding box center [314, 323] width 382 height 18
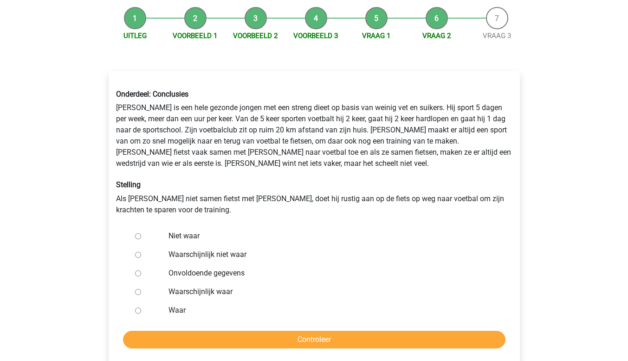
scroll to position [90, 0]
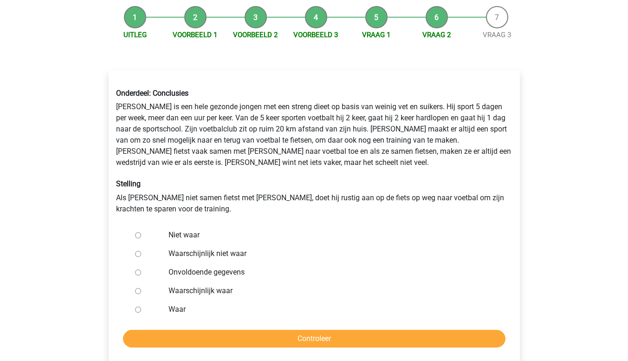
click at [138, 236] on input "Niet waar" at bounding box center [138, 235] width 6 height 6
radio input "true"
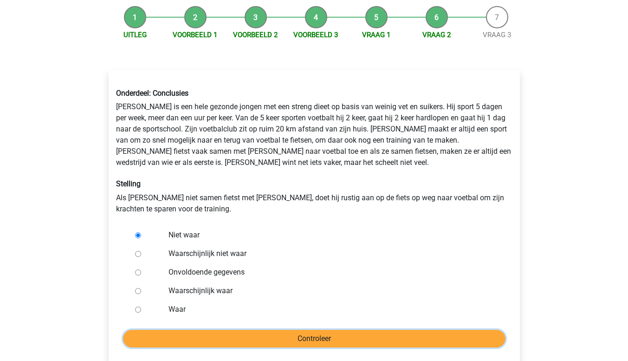
click at [211, 344] on input "Controleer" at bounding box center [314, 338] width 382 height 18
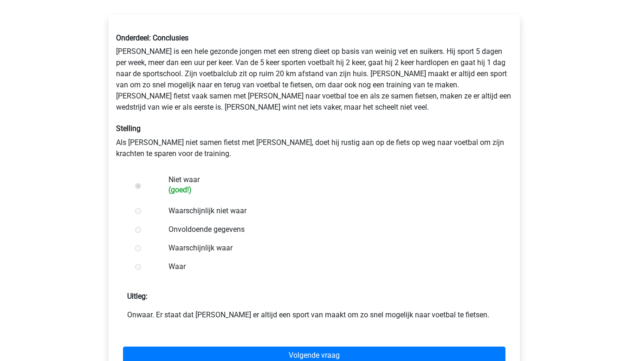
scroll to position [147, 0]
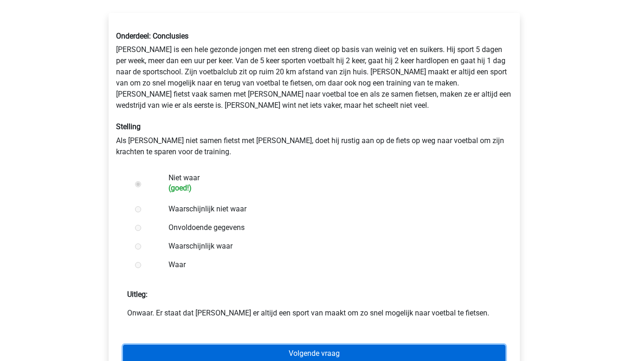
click at [430, 357] on link "Volgende vraag" at bounding box center [314, 353] width 382 height 18
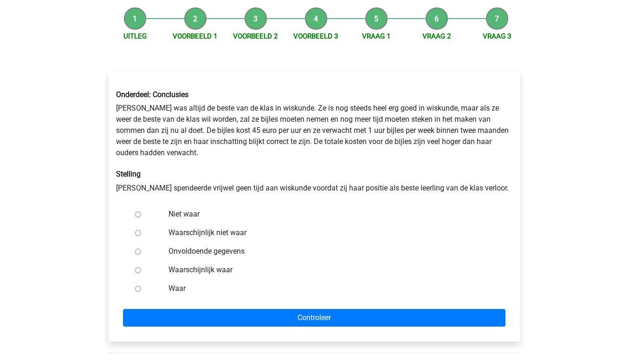
scroll to position [91, 0]
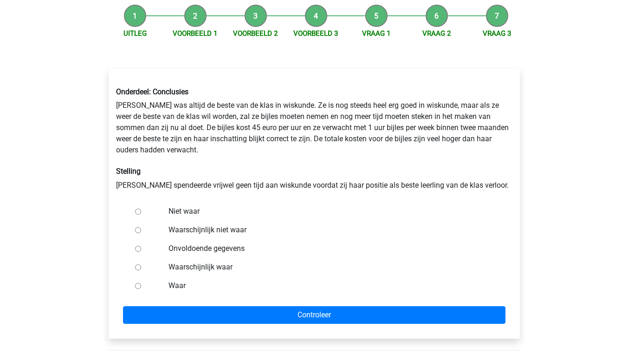
click at [135, 214] on input "Niet waar" at bounding box center [138, 211] width 6 height 6
radio input "true"
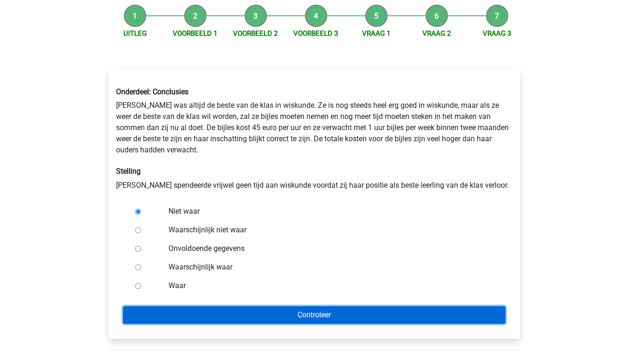
click at [171, 320] on input "Controleer" at bounding box center [314, 315] width 382 height 18
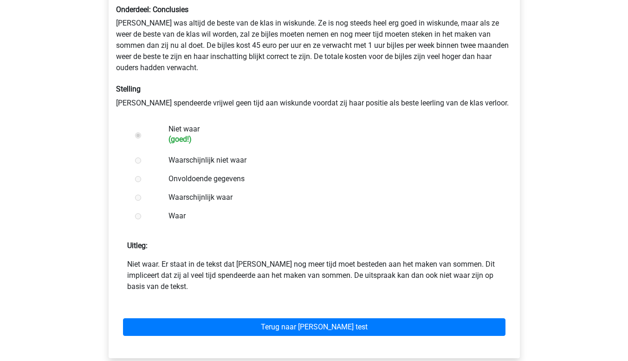
scroll to position [173, 0]
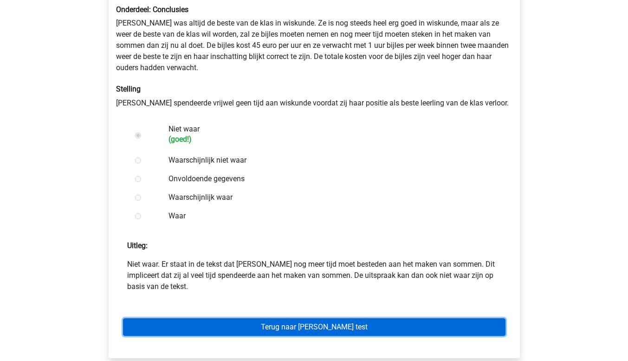
click at [271, 333] on link "Terug naar [PERSON_NAME] test" at bounding box center [314, 327] width 382 height 18
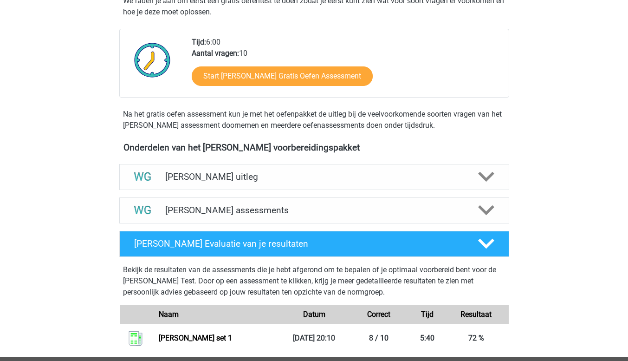
scroll to position [211, 0]
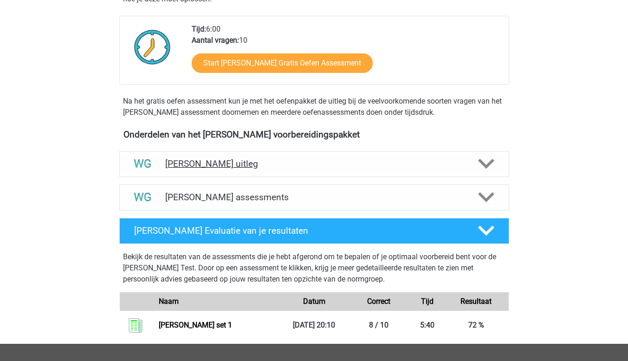
click at [149, 171] on img at bounding box center [143, 164] width 24 height 24
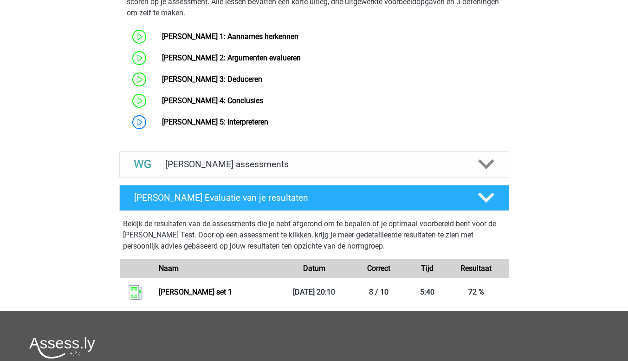
scroll to position [601, 0]
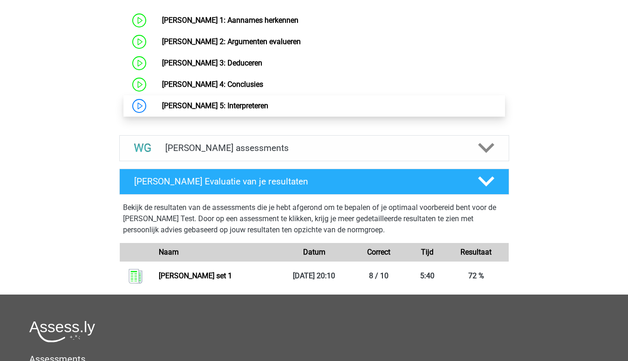
click at [162, 108] on link "[PERSON_NAME] 5: Interpreteren" at bounding box center [215, 105] width 106 height 9
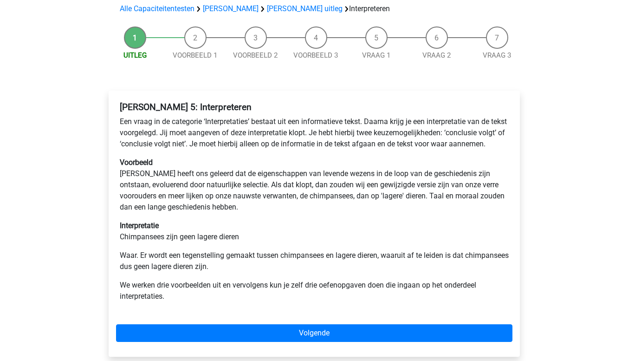
scroll to position [70, 0]
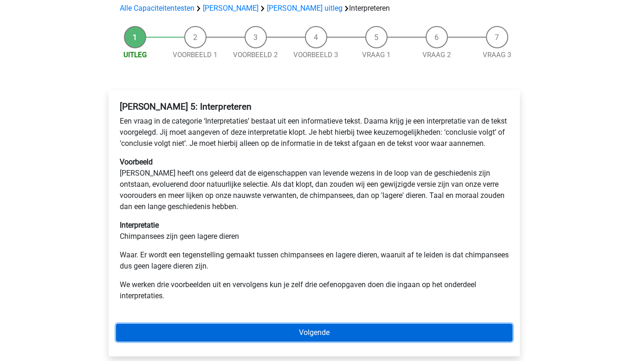
click at [197, 341] on link "Volgende" at bounding box center [314, 332] width 396 height 18
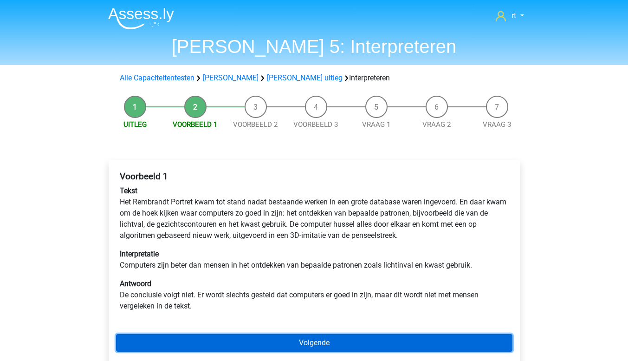
click at [442, 346] on link "Volgende" at bounding box center [314, 343] width 396 height 18
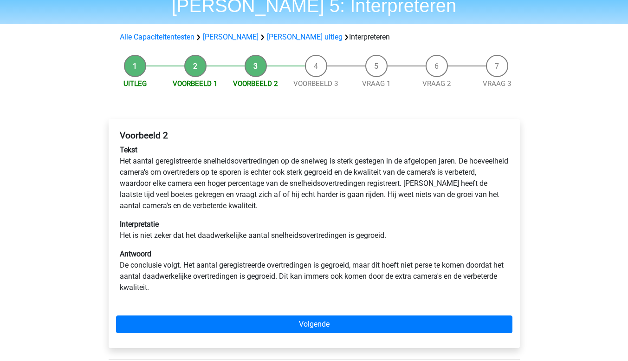
scroll to position [86, 0]
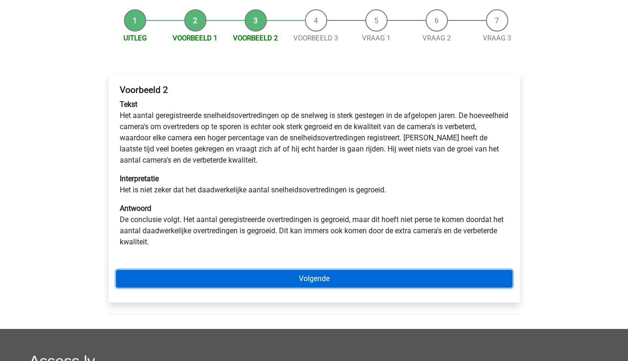
click at [419, 279] on link "Volgende" at bounding box center [314, 279] width 396 height 18
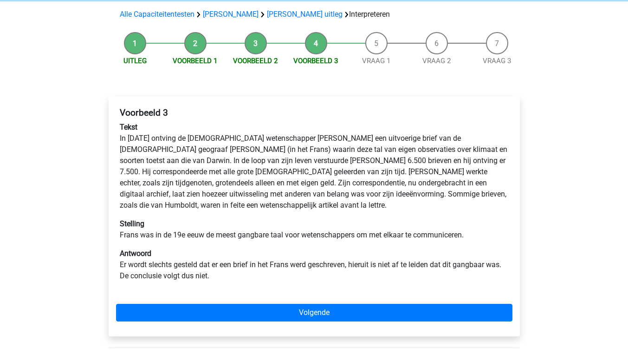
scroll to position [64, 0]
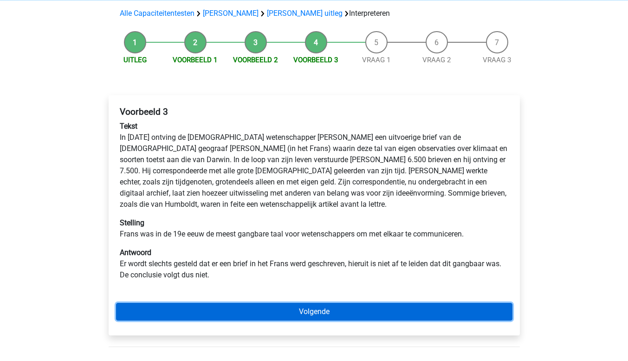
click at [485, 316] on link "Volgende" at bounding box center [314, 312] width 396 height 18
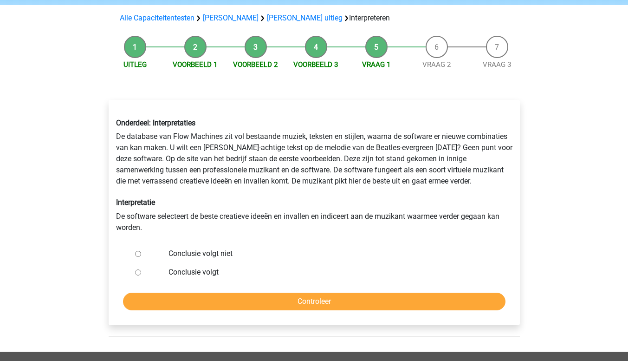
scroll to position [58, 0]
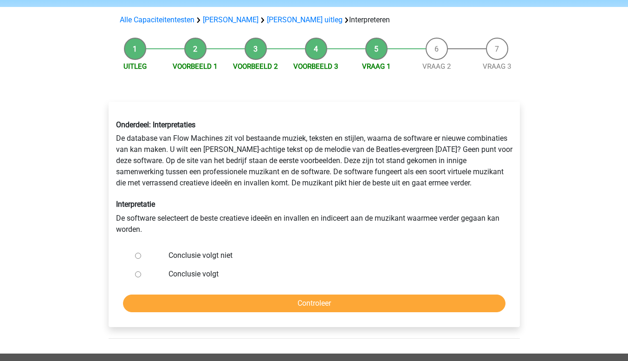
click at [194, 272] on label "Conclusie volgt" at bounding box center [328, 273] width 321 height 11
click at [141, 272] on input "Conclusie volgt" at bounding box center [138, 274] width 6 height 6
radio input "true"
click at [194, 272] on label "Conclusie volgt" at bounding box center [328, 273] width 321 height 11
click at [141, 272] on input "Conclusie volgt" at bounding box center [138, 274] width 6 height 6
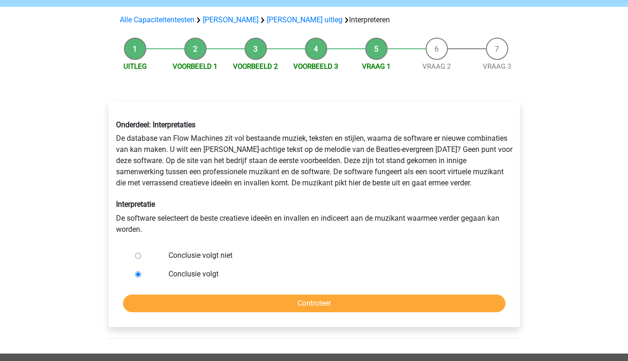
click at [210, 254] on label "Conclusie volgt niet" at bounding box center [328, 255] width 321 height 11
click at [141, 254] on input "Conclusie volgt niet" at bounding box center [138, 255] width 6 height 6
radio input "true"
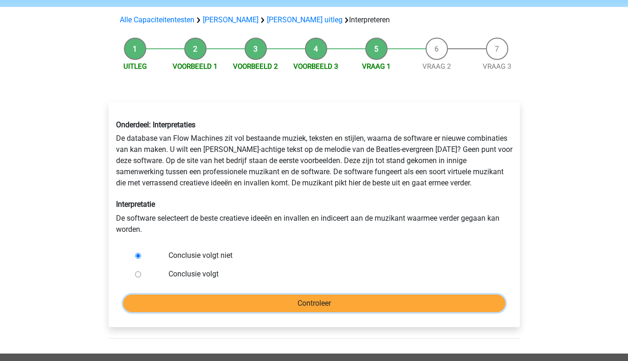
click at [299, 302] on input "Controleer" at bounding box center [314, 303] width 382 height 18
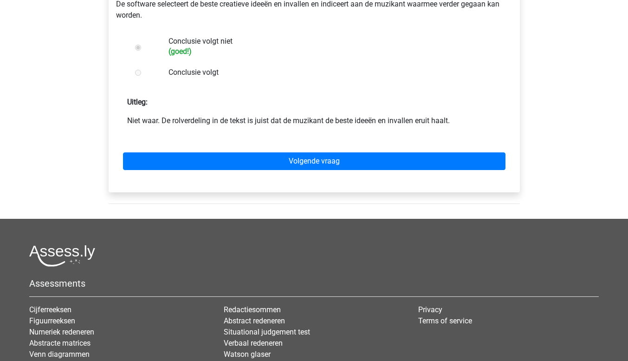
scroll to position [272, 0]
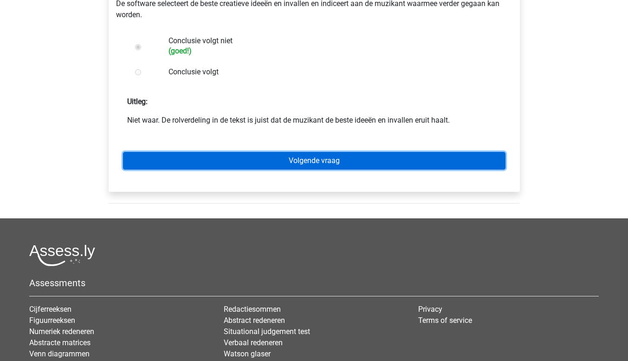
click at [409, 160] on link "Volgende vraag" at bounding box center [314, 161] width 382 height 18
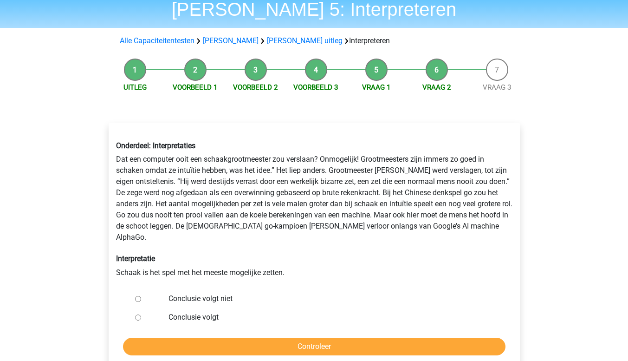
scroll to position [64, 0]
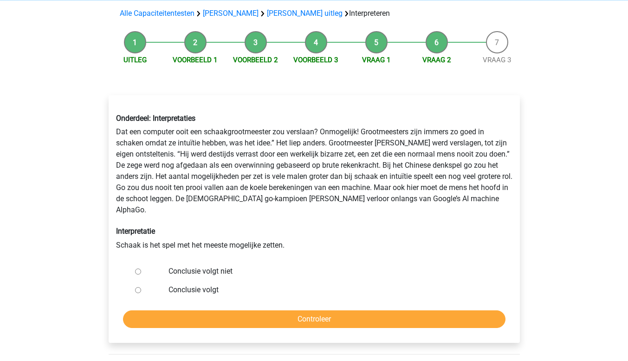
click at [138, 268] on input "Conclusie volgt niet" at bounding box center [138, 271] width 6 height 6
radio input "true"
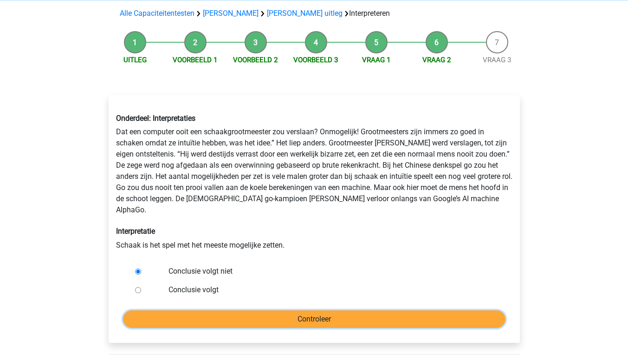
click at [199, 315] on input "Controleer" at bounding box center [314, 319] width 382 height 18
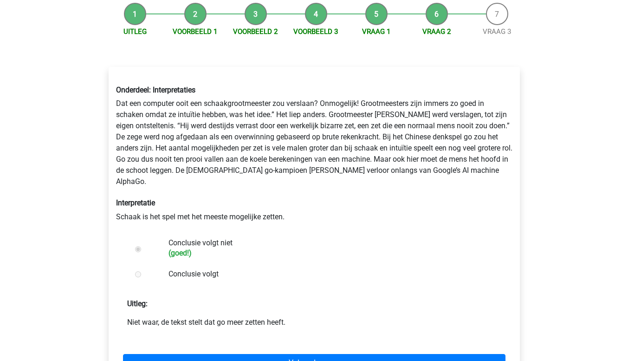
scroll to position [95, 0]
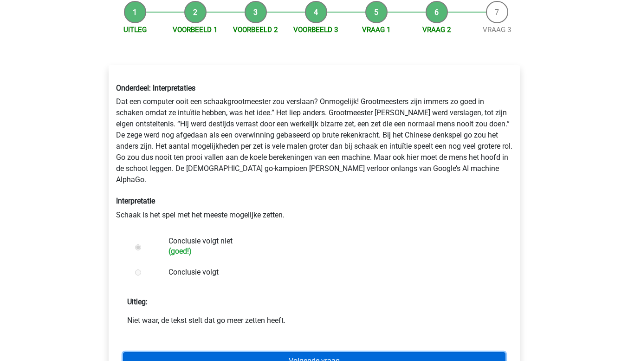
click at [406, 354] on link "Volgende vraag" at bounding box center [314, 361] width 382 height 18
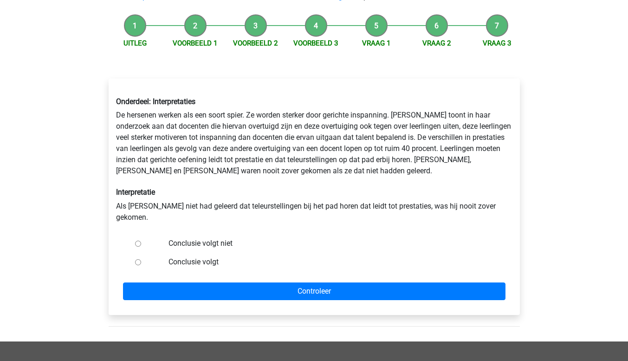
scroll to position [83, 0]
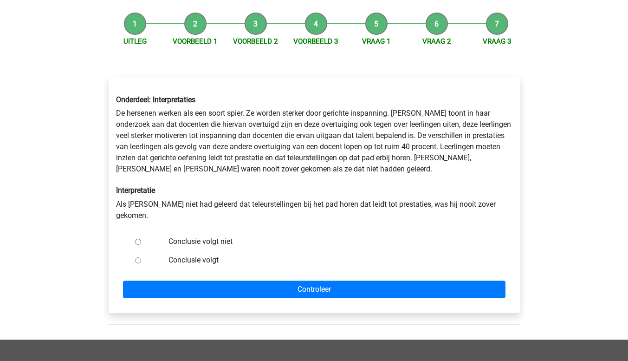
click at [202, 254] on label "Conclusie volgt" at bounding box center [328, 259] width 321 height 11
click at [141, 257] on input "Conclusie volgt" at bounding box center [138, 260] width 6 height 6
radio input "true"
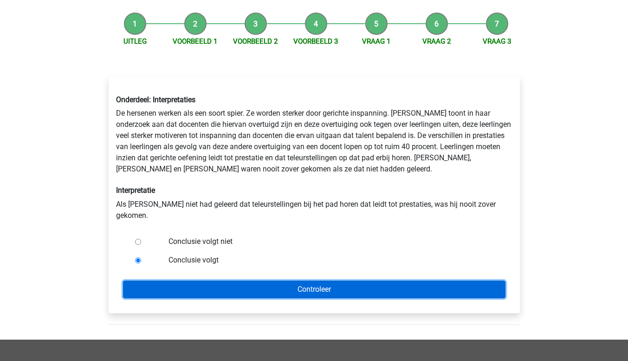
click at [338, 284] on input "Controleer" at bounding box center [314, 289] width 382 height 18
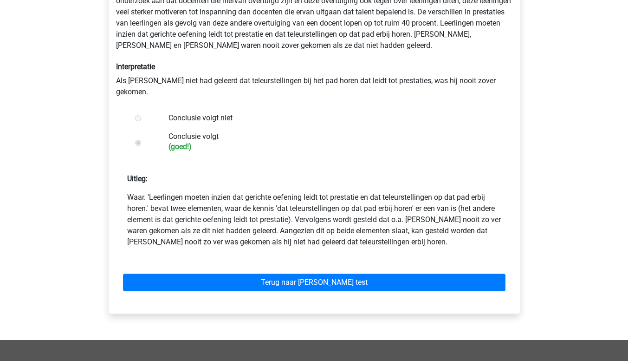
scroll to position [212, 0]
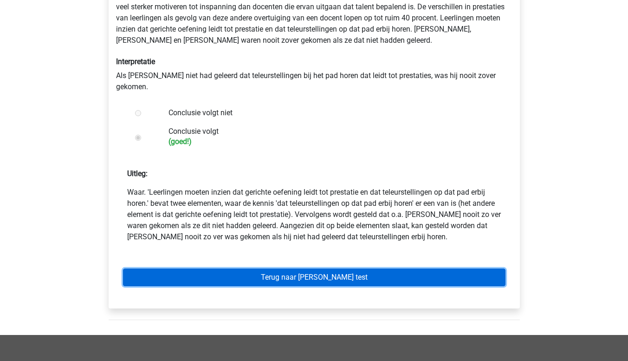
click at [404, 271] on link "Terug naar [PERSON_NAME] test" at bounding box center [314, 277] width 382 height 18
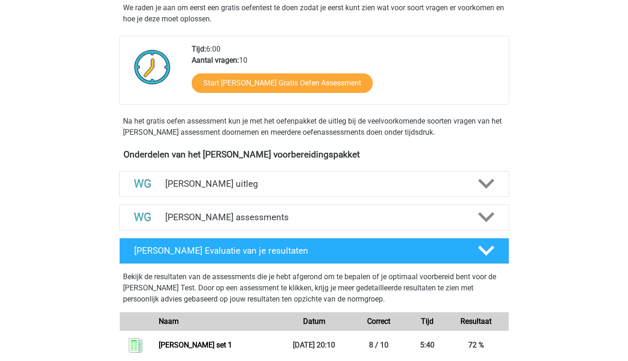
scroll to position [192, 0]
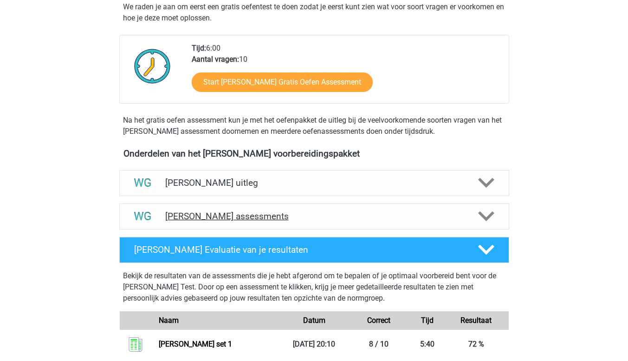
click at [486, 222] on icon at bounding box center [486, 216] width 16 height 16
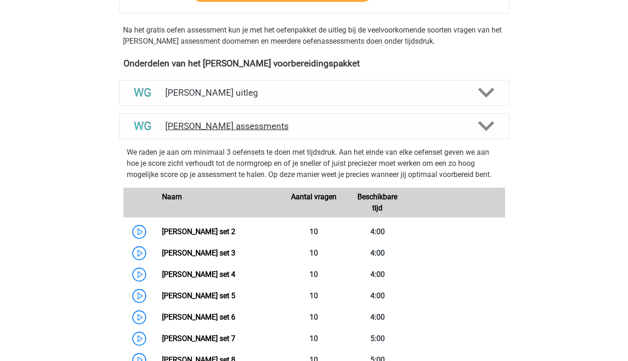
scroll to position [283, 0]
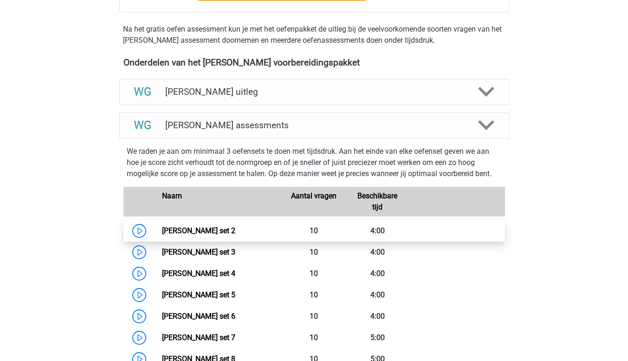
click at [162, 227] on link "Watson Glaser set 2" at bounding box center [198, 230] width 73 height 9
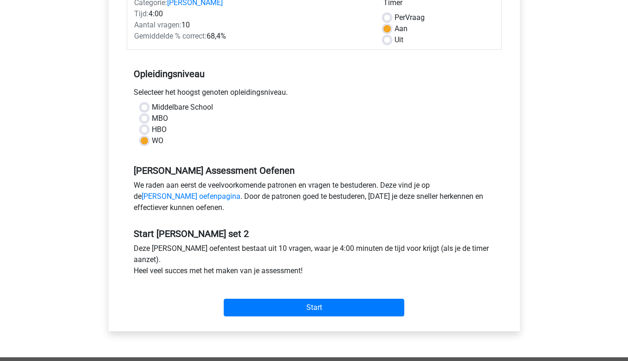
scroll to position [132, 0]
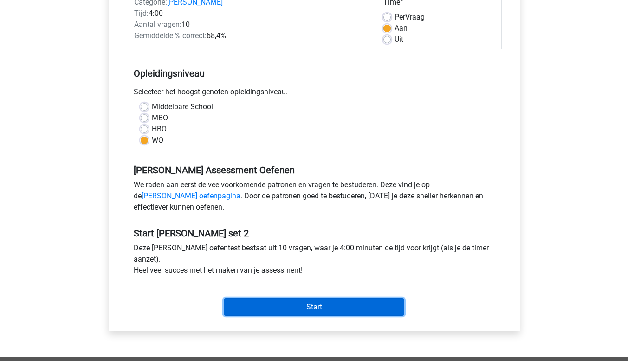
click at [359, 306] on input "Start" at bounding box center [314, 307] width 181 height 18
click at [302, 306] on input "Start" at bounding box center [314, 307] width 181 height 18
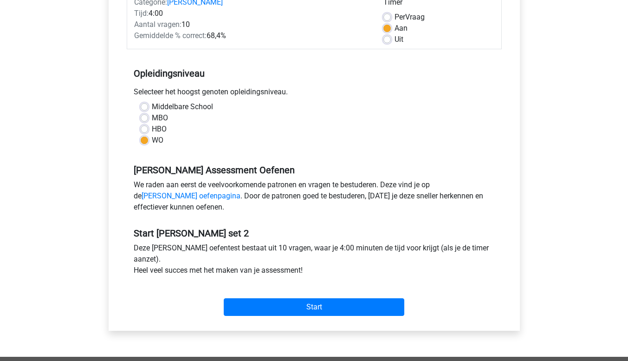
click at [488, 192] on div "We raden aan eerst de veelvoorkomende patronen en vragen te bestuderen. Deze vi…" at bounding box center [314, 197] width 375 height 37
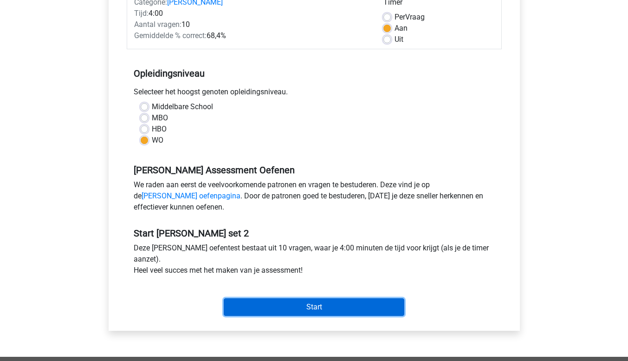
click at [368, 303] on input "Start" at bounding box center [314, 307] width 181 height 18
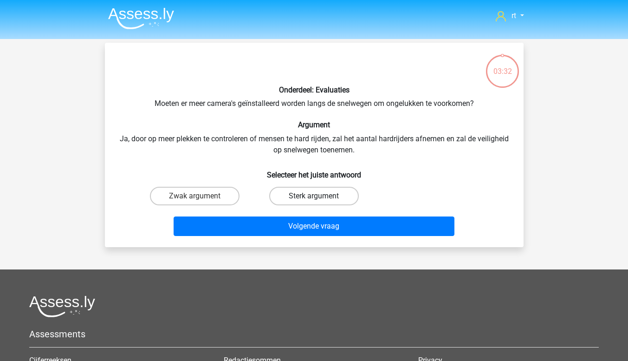
click at [306, 197] on label "Sterk argument" at bounding box center [314, 196] width 90 height 19
click at [314, 197] on input "Sterk argument" at bounding box center [317, 199] width 6 height 6
radio input "true"
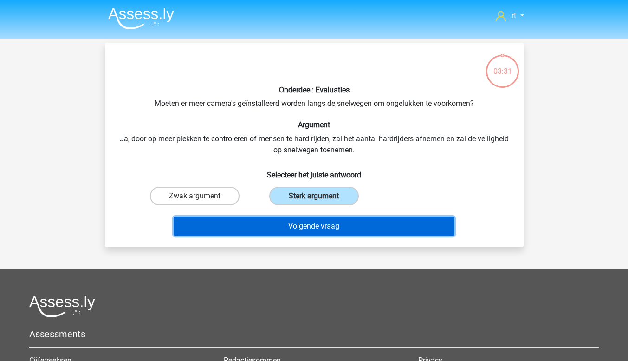
click at [296, 223] on button "Volgende vraag" at bounding box center [314, 225] width 281 height 19
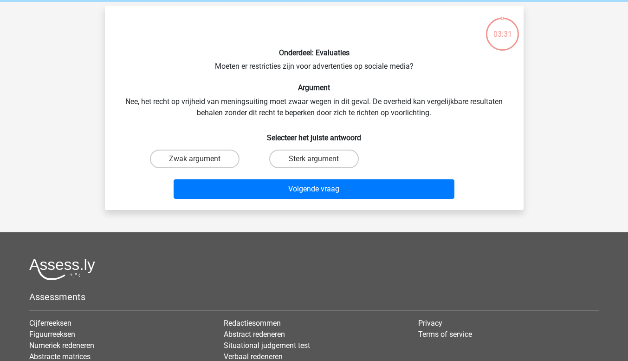
scroll to position [43, 0]
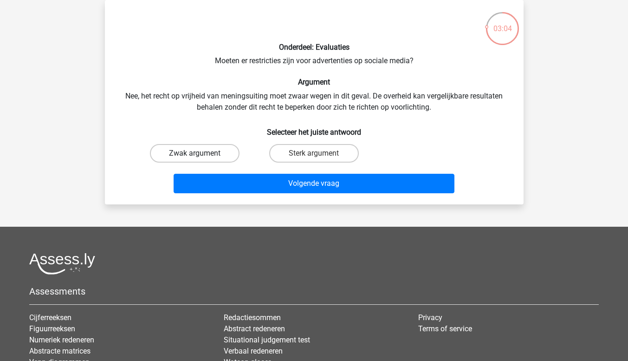
click at [231, 152] on label "Zwak argument" at bounding box center [195, 153] width 90 height 19
click at [200, 153] on input "Zwak argument" at bounding box center [197, 156] width 6 height 6
radio input "true"
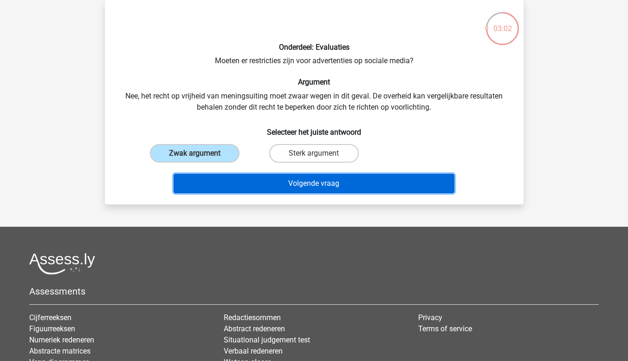
click at [260, 186] on button "Volgende vraag" at bounding box center [314, 183] width 281 height 19
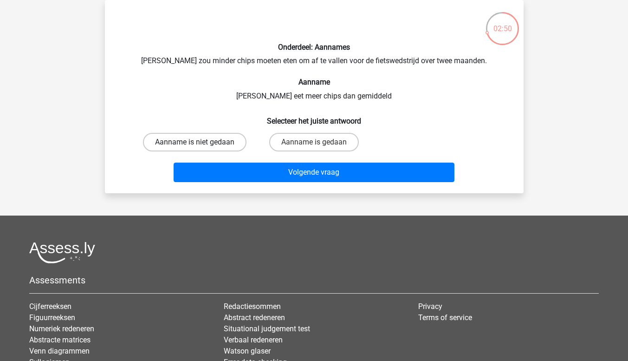
click at [232, 134] on label "Aanname is niet gedaan" at bounding box center [194, 142] width 103 height 19
click at [200, 142] on input "Aanname is niet gedaan" at bounding box center [197, 145] width 6 height 6
radio input "true"
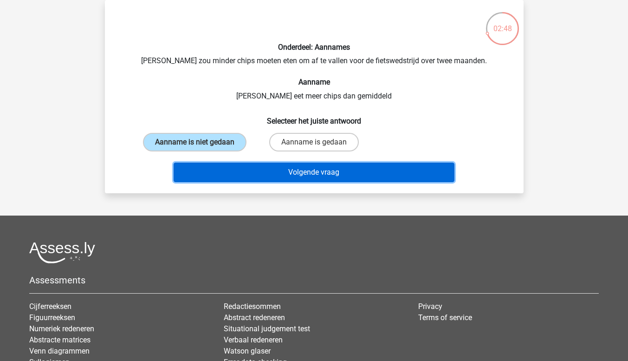
click at [242, 169] on button "Volgende vraag" at bounding box center [314, 171] width 281 height 19
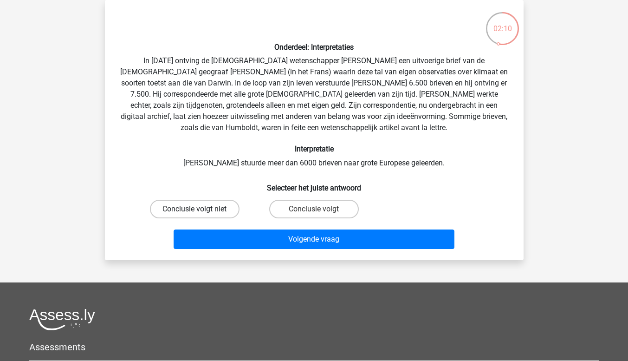
click at [223, 215] on label "Conclusie volgt niet" at bounding box center [195, 209] width 90 height 19
click at [200, 215] on input "Conclusie volgt niet" at bounding box center [197, 212] width 6 height 6
radio input "true"
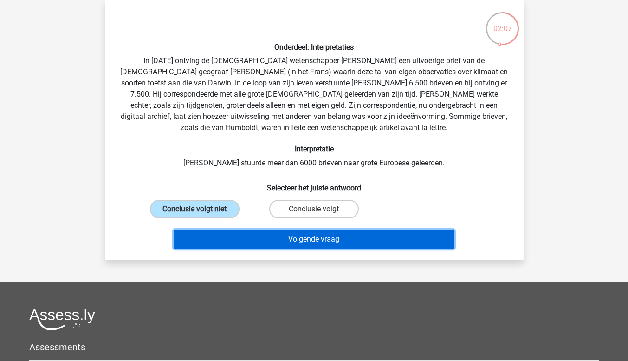
click at [233, 239] on button "Volgende vraag" at bounding box center [314, 238] width 281 height 19
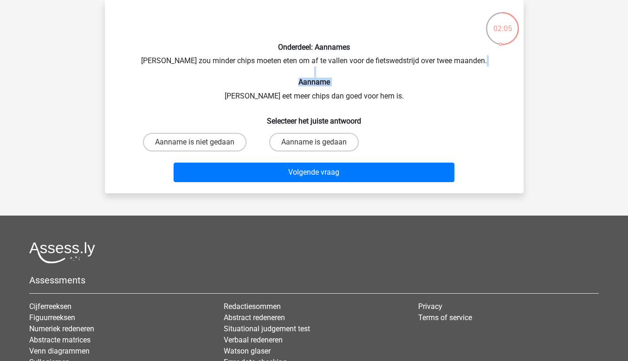
drag, startPoint x: 204, startPoint y: 92, endPoint x: 276, endPoint y: 70, distance: 75.3
click at [276, 70] on div "Onderdeel: Aannames Chris zou minder chips moeten eten om af te vallen voor de …" at bounding box center [314, 96] width 411 height 178
click at [352, 77] on div "Onderdeel: Aannames Chris zou minder chips moeten eten om af te vallen voor de …" at bounding box center [314, 96] width 411 height 178
click at [232, 144] on label "Aanname is niet gedaan" at bounding box center [194, 142] width 103 height 19
click at [200, 144] on input "Aanname is niet gedaan" at bounding box center [197, 145] width 6 height 6
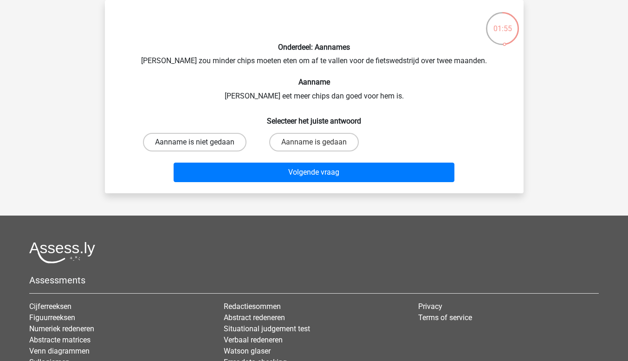
radio input "true"
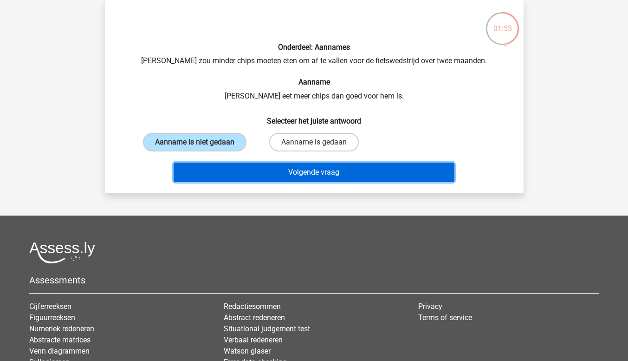
click at [231, 164] on button "Volgende vraag" at bounding box center [314, 171] width 281 height 19
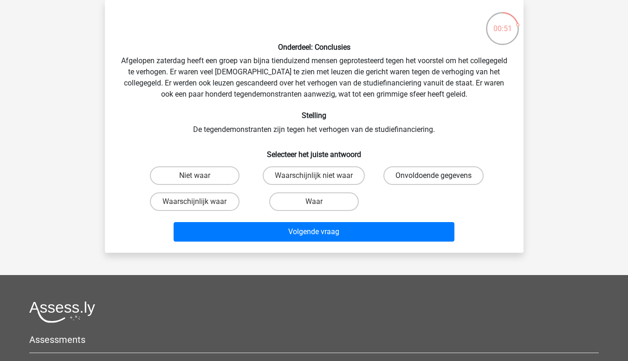
click at [417, 174] on label "Onvoldoende gegevens" at bounding box center [433, 175] width 100 height 19
click at [433, 175] on input "Onvoldoende gegevens" at bounding box center [436, 178] width 6 height 6
radio input "true"
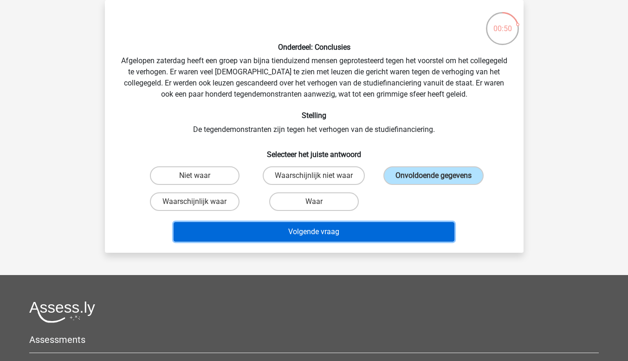
click at [397, 232] on button "Volgende vraag" at bounding box center [314, 231] width 281 height 19
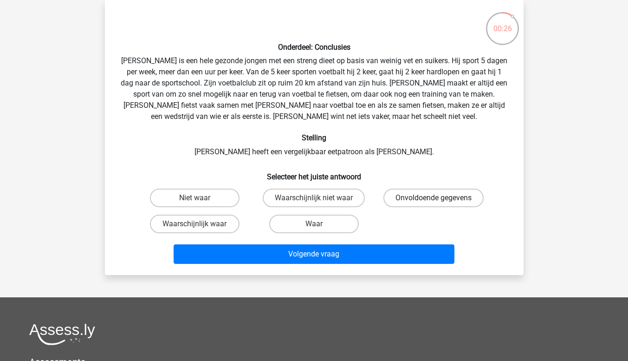
click at [396, 200] on label "Onvoldoende gegevens" at bounding box center [433, 197] width 100 height 19
click at [433, 200] on input "Onvoldoende gegevens" at bounding box center [436, 201] width 6 height 6
radio input "true"
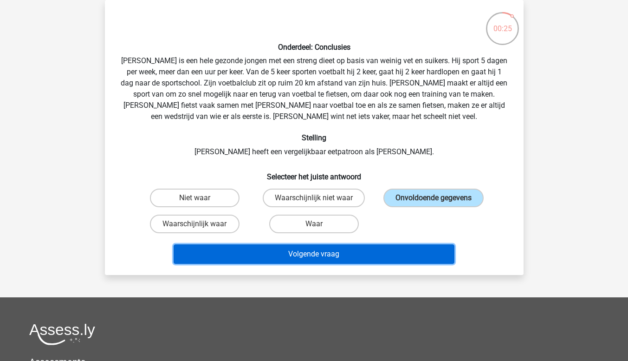
click at [369, 255] on button "Volgende vraag" at bounding box center [314, 253] width 281 height 19
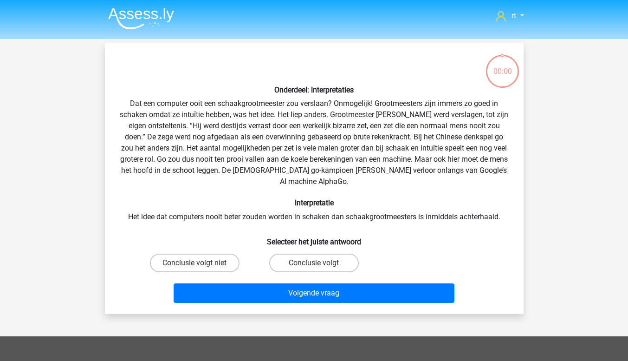
scroll to position [43, 0]
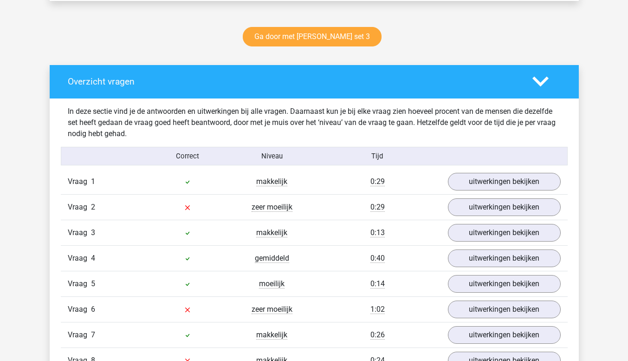
scroll to position [469, 0]
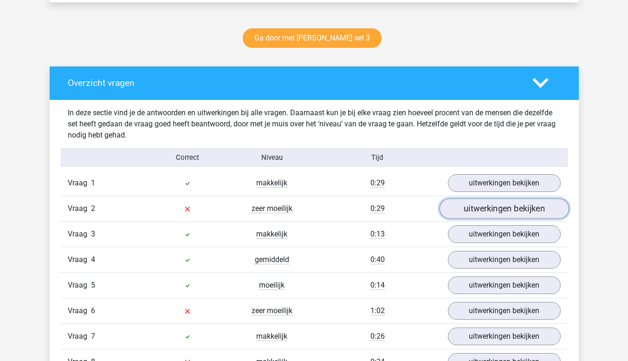
click at [494, 207] on link "uitwerkingen bekijken" at bounding box center [503, 208] width 129 height 20
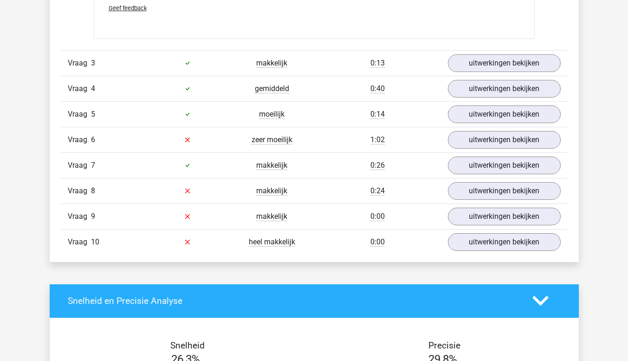
scroll to position [850, 0]
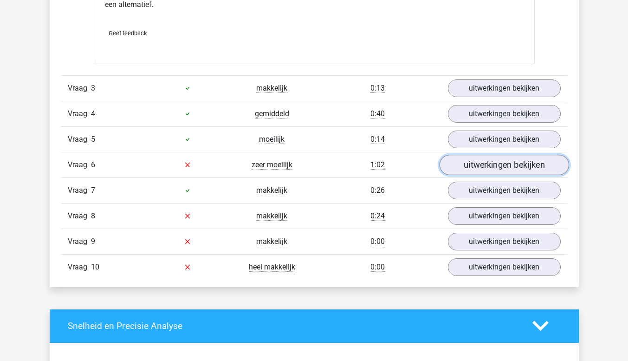
click at [458, 163] on link "uitwerkingen bekijken" at bounding box center [503, 165] width 129 height 20
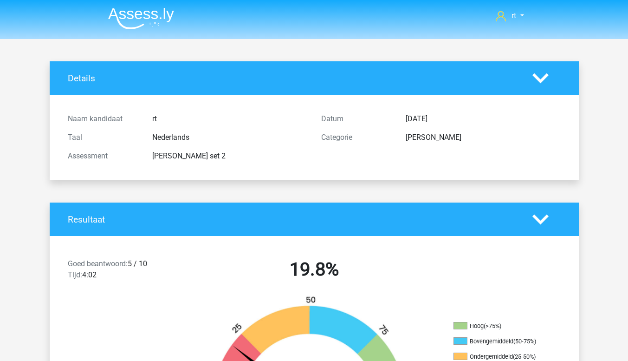
scroll to position [0, 0]
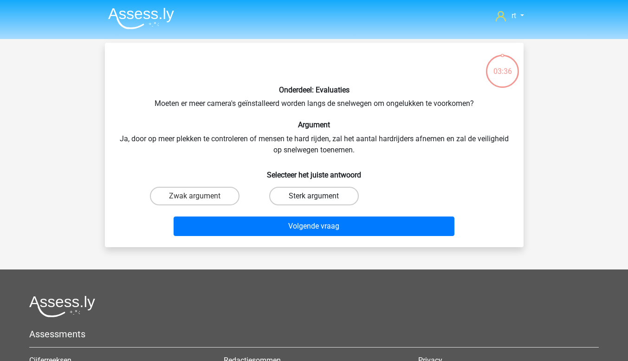
click at [314, 204] on label "Sterk argument" at bounding box center [314, 196] width 90 height 19
click at [314, 202] on input "Sterk argument" at bounding box center [317, 199] width 6 height 6
radio input "true"
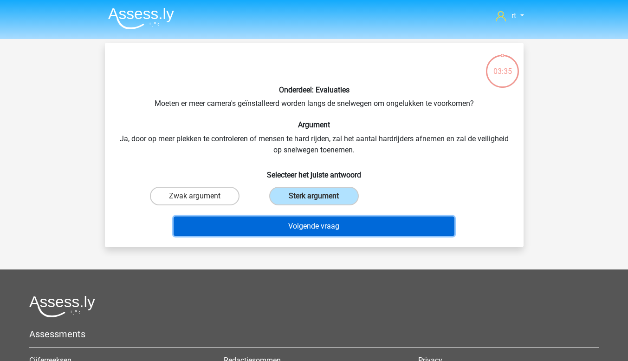
click at [313, 224] on button "Volgende vraag" at bounding box center [314, 225] width 281 height 19
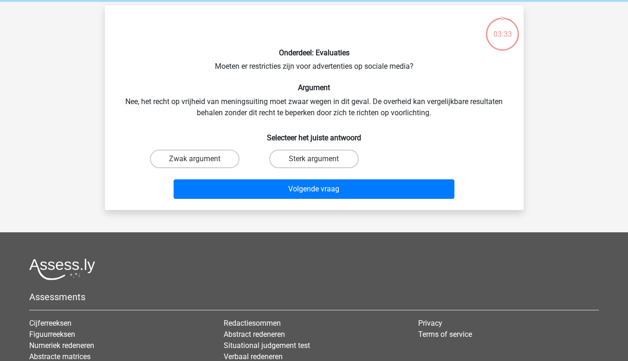
scroll to position [43, 0]
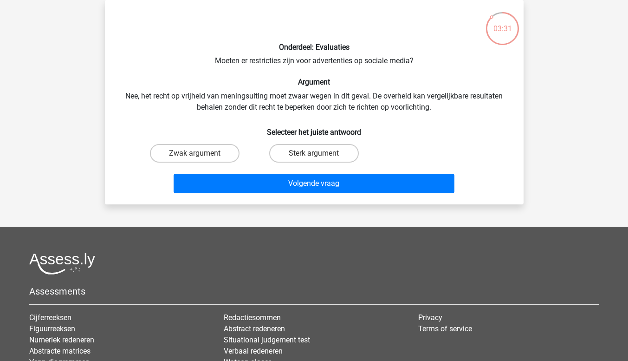
click at [313, 224] on div "rt sssdsd@gmail.com Nederlands English" at bounding box center [314, 214] width 628 height 514
click at [225, 157] on label "Zwak argument" at bounding box center [195, 153] width 90 height 19
click at [200, 157] on input "Zwak argument" at bounding box center [197, 156] width 6 height 6
radio input "true"
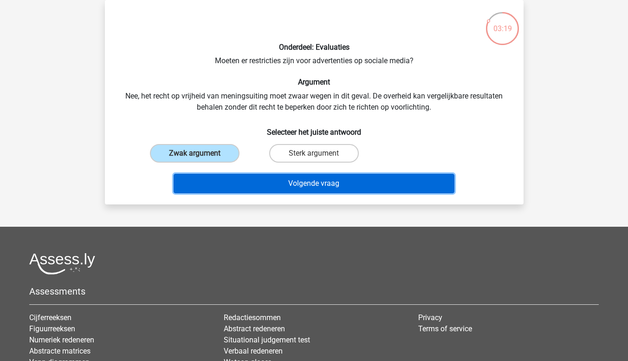
click at [227, 185] on button "Volgende vraag" at bounding box center [314, 183] width 281 height 19
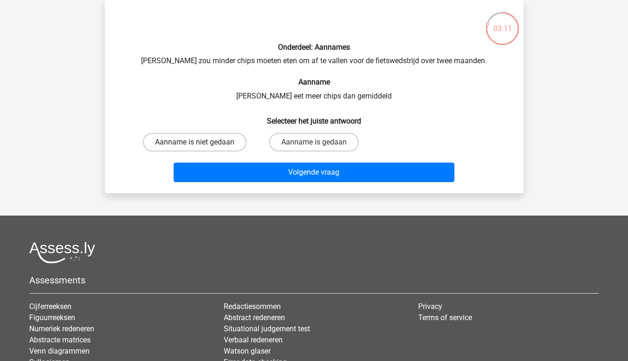
drag, startPoint x: 227, startPoint y: 185, endPoint x: 195, endPoint y: 140, distance: 55.2
click at [195, 140] on div "Onderdeel: Aannames Chris zou minder chips moeten eten om af te vallen voor de …" at bounding box center [314, 96] width 411 height 178
click at [195, 140] on label "Aanname is niet gedaan" at bounding box center [194, 142] width 103 height 19
click at [195, 142] on input "Aanname is niet gedaan" at bounding box center [197, 145] width 6 height 6
radio input "true"
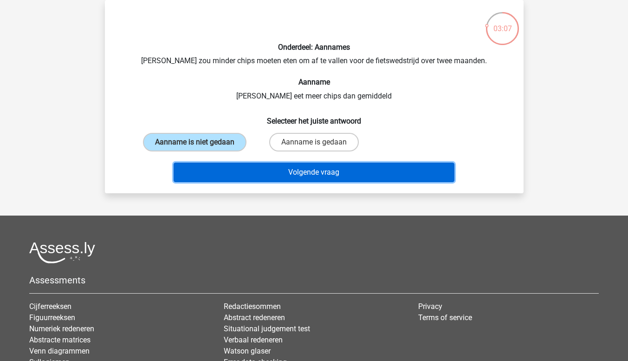
click at [212, 167] on button "Volgende vraag" at bounding box center [314, 171] width 281 height 19
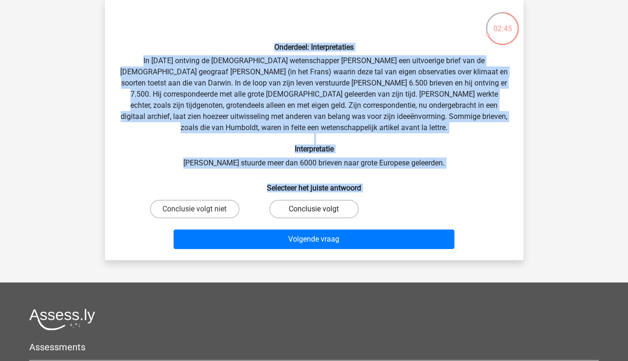
click at [303, 205] on label "Conclusie volgt" at bounding box center [314, 209] width 90 height 19
click at [314, 209] on input "Conclusie volgt" at bounding box center [317, 212] width 6 height 6
radio input "true"
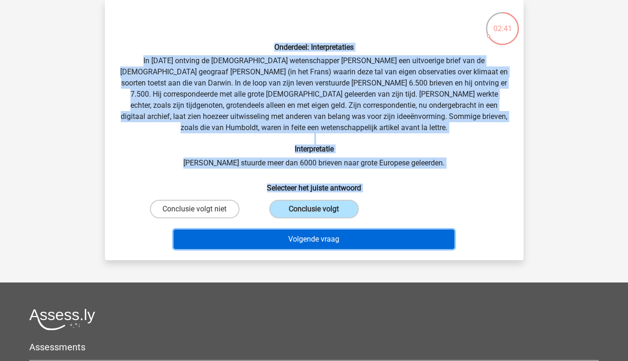
click at [311, 247] on button "Volgende vraag" at bounding box center [314, 238] width 281 height 19
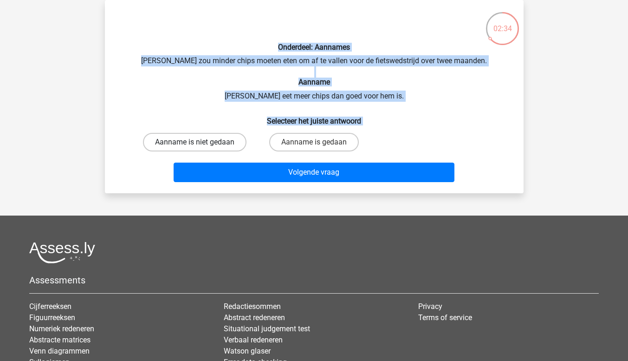
click at [213, 147] on label "Aanname is niet gedaan" at bounding box center [194, 142] width 103 height 19
click at [200, 147] on input "Aanname is niet gedaan" at bounding box center [197, 145] width 6 height 6
radio input "true"
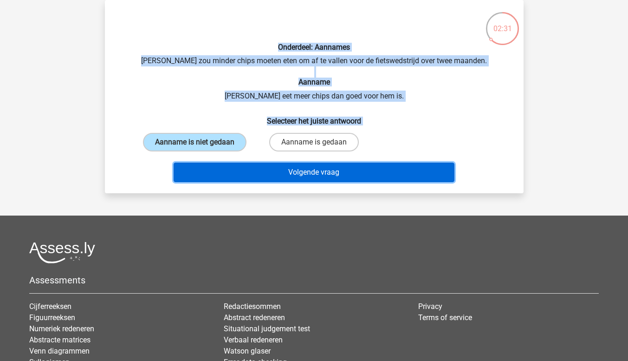
drag, startPoint x: 216, startPoint y: 169, endPoint x: 204, endPoint y: 170, distance: 12.1
click at [204, 170] on button "Volgende vraag" at bounding box center [314, 171] width 281 height 19
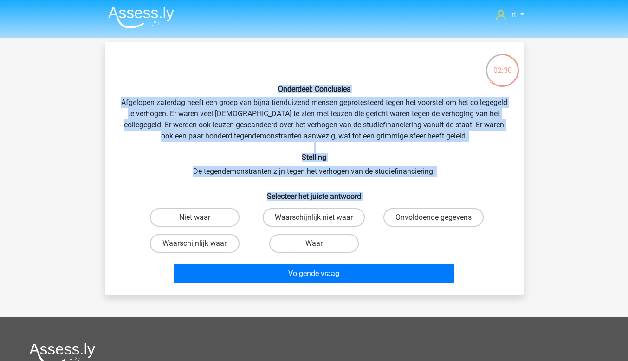
scroll to position [1, 0]
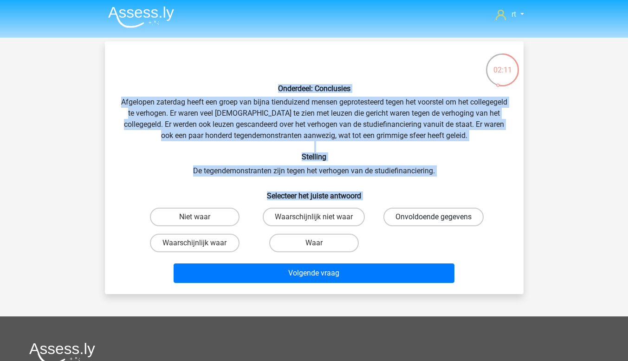
click at [406, 215] on label "Onvoldoende gegevens" at bounding box center [433, 216] width 100 height 19
click at [433, 217] on input "Onvoldoende gegevens" at bounding box center [436, 220] width 6 height 6
radio input "true"
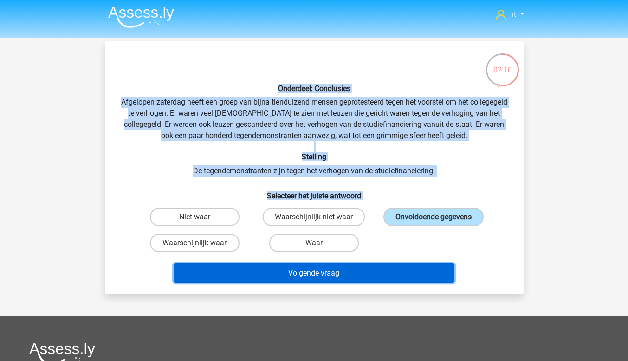
click at [377, 272] on button "Volgende vraag" at bounding box center [314, 272] width 281 height 19
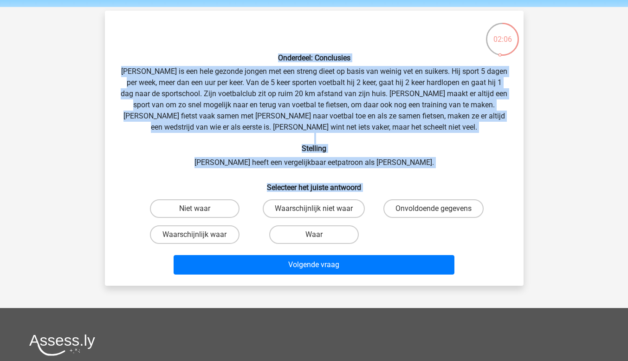
scroll to position [32, 0]
click at [418, 209] on label "Onvoldoende gegevens" at bounding box center [433, 208] width 100 height 19
click at [433, 209] on input "Onvoldoende gegevens" at bounding box center [436, 211] width 6 height 6
radio input "true"
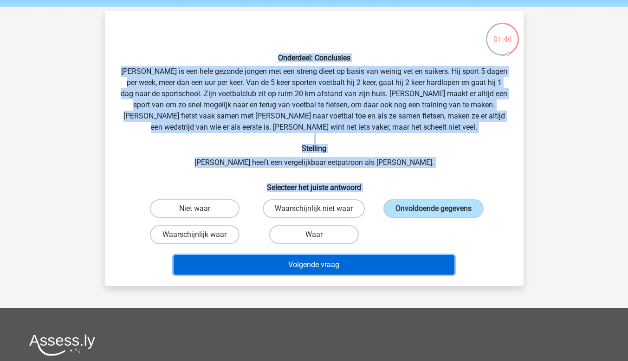
click at [389, 265] on button "Volgende vraag" at bounding box center [314, 264] width 281 height 19
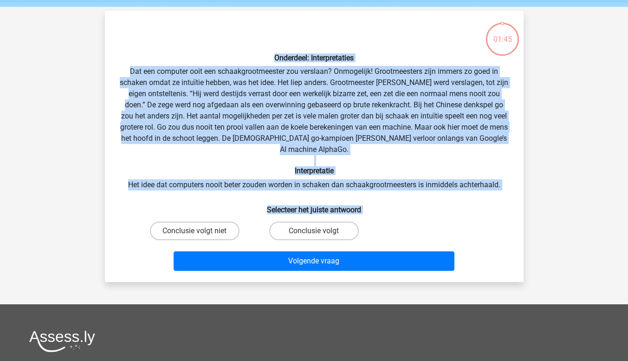
scroll to position [43, 0]
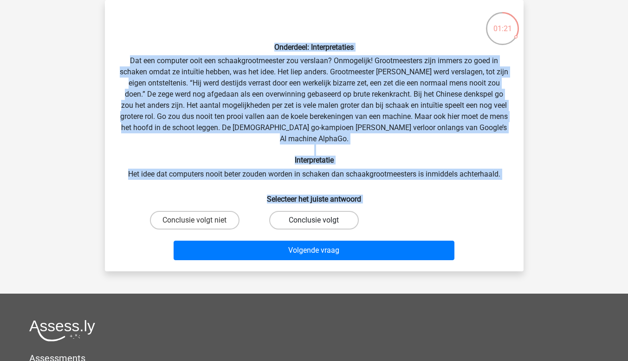
click at [312, 211] on label "Conclusie volgt" at bounding box center [314, 220] width 90 height 19
click at [314, 220] on input "Conclusie volgt" at bounding box center [317, 223] width 6 height 6
radio input "true"
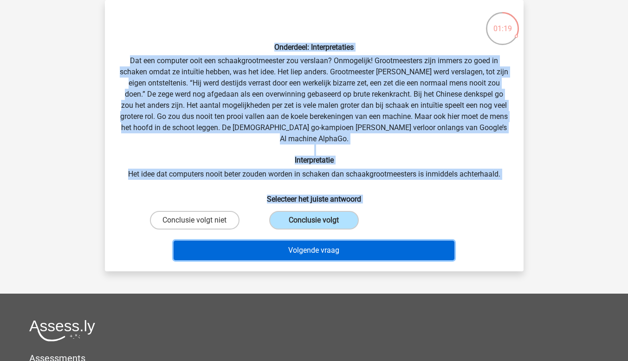
click at [304, 240] on button "Volgende vraag" at bounding box center [314, 249] width 281 height 19
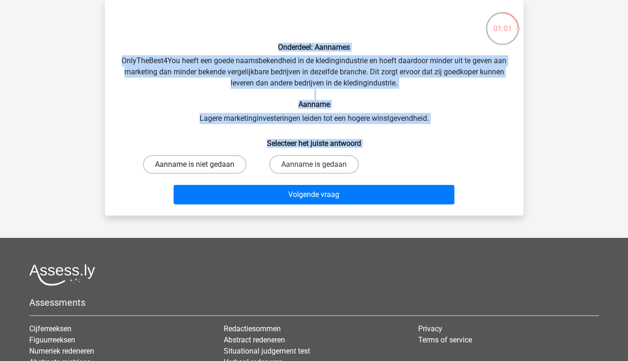
click at [228, 160] on label "Aanname is niet gedaan" at bounding box center [194, 164] width 103 height 19
click at [200, 164] on input "Aanname is niet gedaan" at bounding box center [197, 167] width 6 height 6
radio input "true"
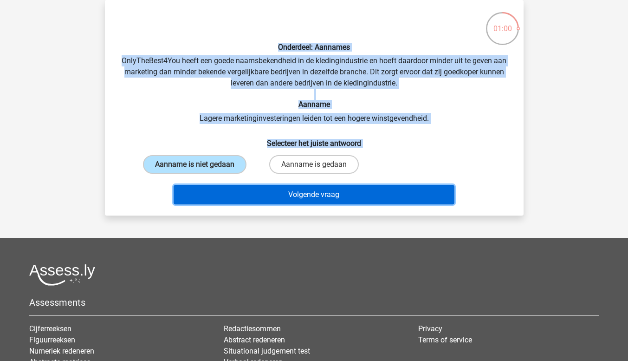
click at [240, 196] on button "Volgende vraag" at bounding box center [314, 194] width 281 height 19
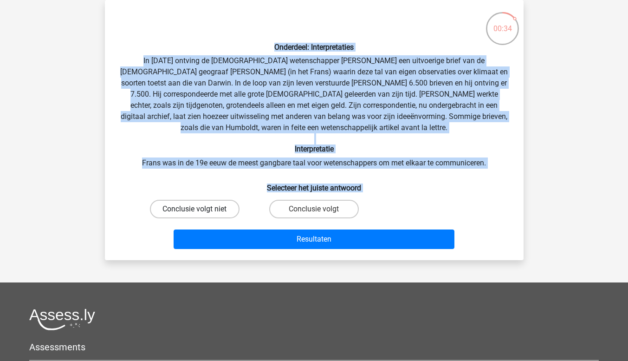
click at [226, 207] on label "Conclusie volgt niet" at bounding box center [195, 209] width 90 height 19
click at [200, 209] on input "Conclusie volgt niet" at bounding box center [197, 212] width 6 height 6
radio input "true"
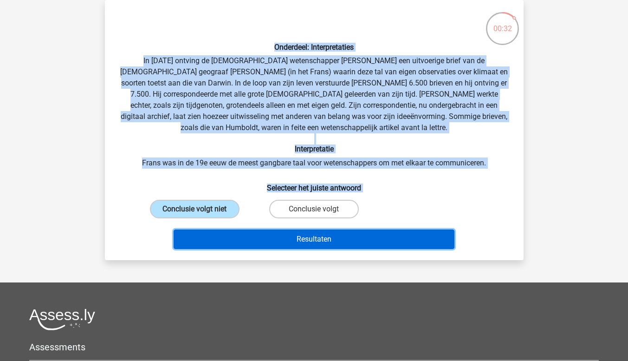
click at [233, 246] on button "Resultaten" at bounding box center [314, 238] width 281 height 19
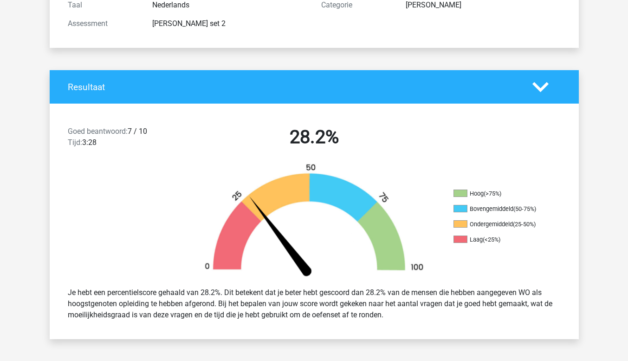
scroll to position [135, 0]
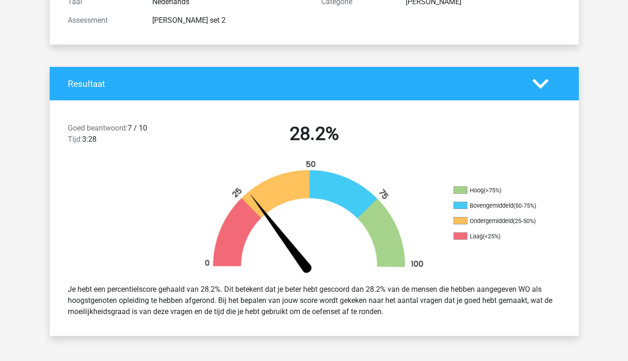
click at [539, 88] on icon at bounding box center [540, 84] width 16 height 16
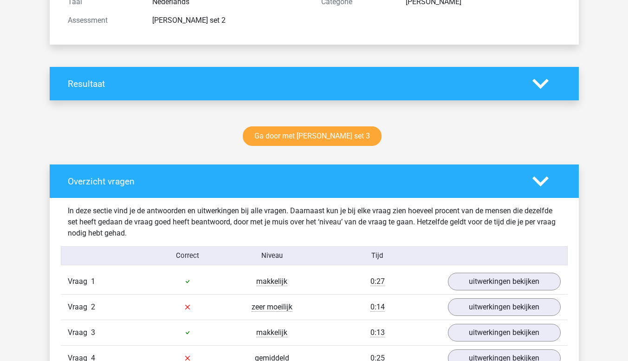
click at [539, 88] on icon at bounding box center [540, 84] width 16 height 16
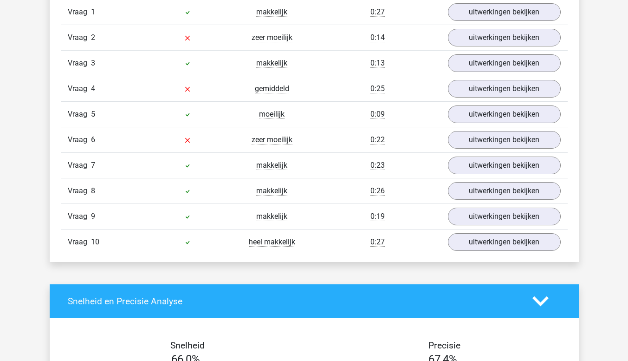
scroll to position [630, 0]
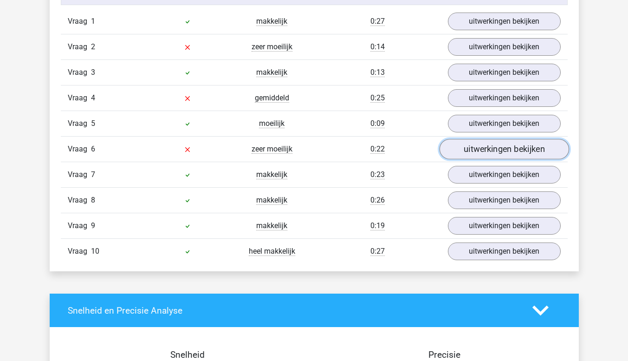
click at [463, 153] on link "uitwerkingen bekijken" at bounding box center [503, 149] width 129 height 20
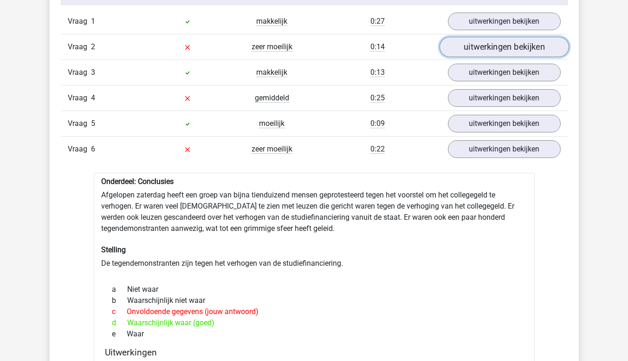
click at [460, 54] on link "uitwerkingen bekijken" at bounding box center [503, 47] width 129 height 20
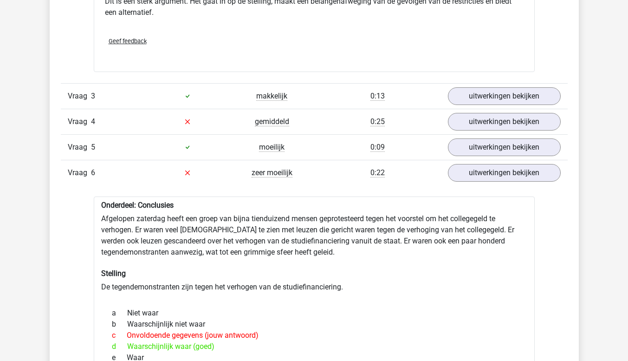
scroll to position [843, 0]
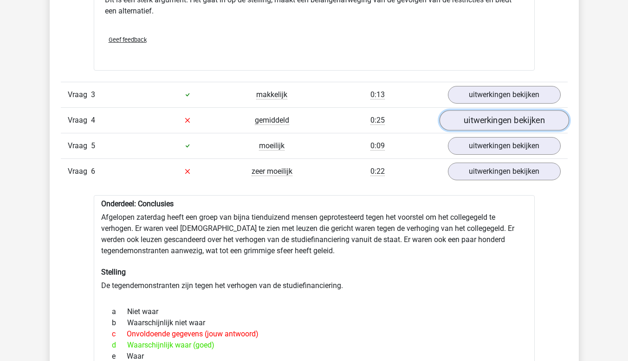
click at [482, 120] on link "uitwerkingen bekijken" at bounding box center [503, 120] width 129 height 20
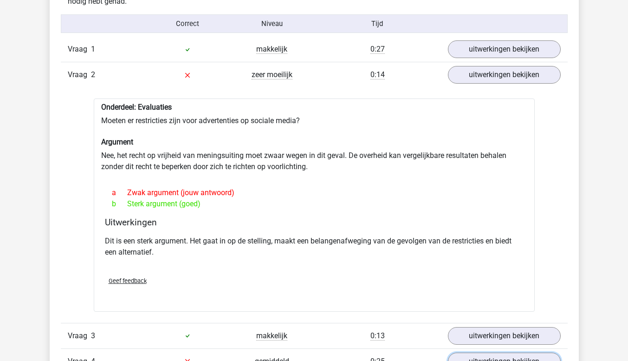
scroll to position [600, 0]
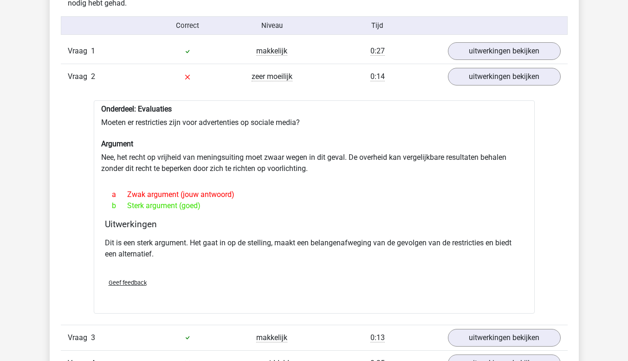
drag, startPoint x: 631, startPoint y: 126, endPoint x: 590, endPoint y: 275, distance: 155.0
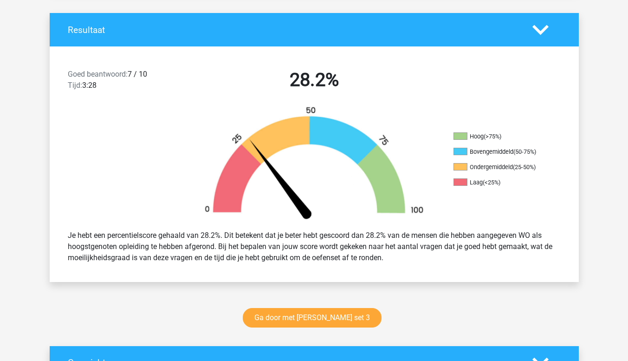
scroll to position [228, 0]
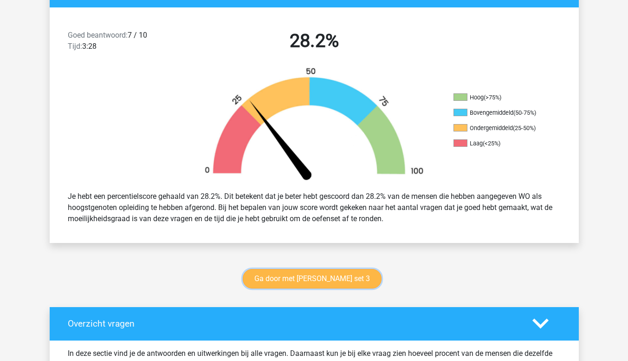
click at [350, 281] on link "Ga door met [PERSON_NAME] set 3" at bounding box center [312, 278] width 139 height 19
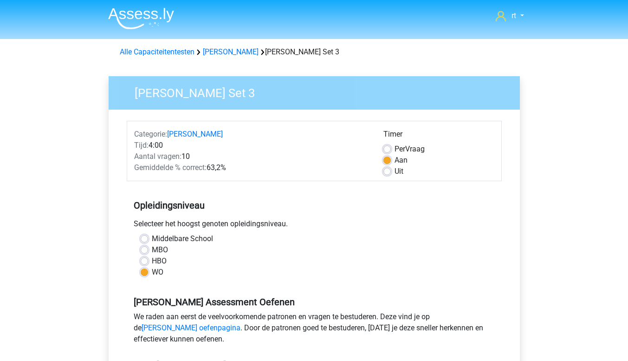
click at [421, 151] on label "Per Vraag" at bounding box center [409, 148] width 30 height 11
click at [391, 151] on input "Per Vraag" at bounding box center [386, 147] width 7 height 9
radio input "true"
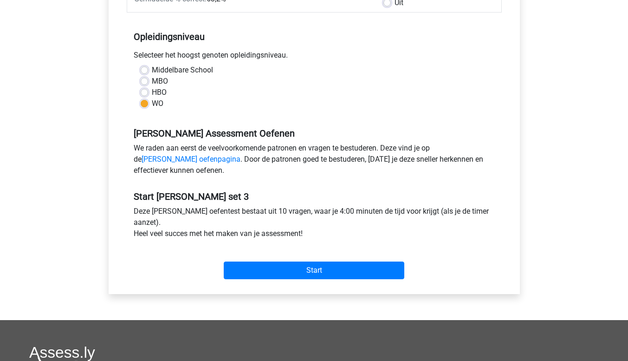
scroll to position [169, 0]
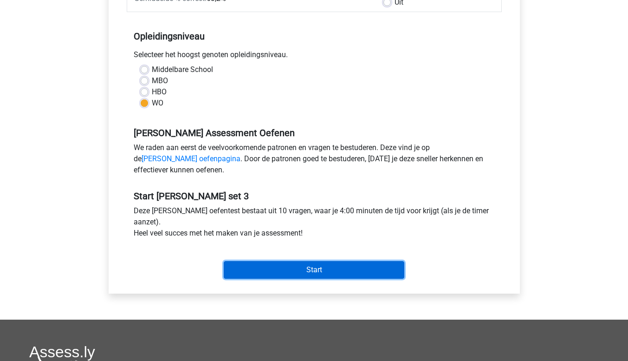
click at [331, 265] on input "Start" at bounding box center [314, 270] width 181 height 18
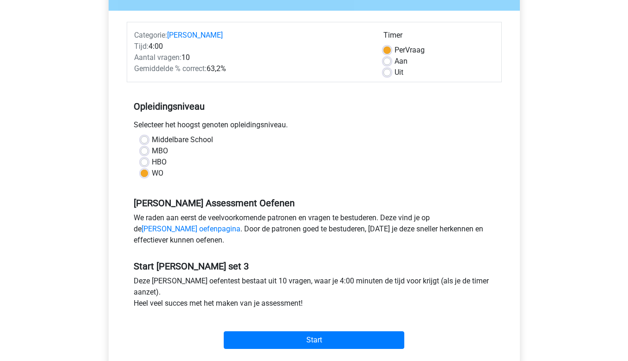
scroll to position [95, 0]
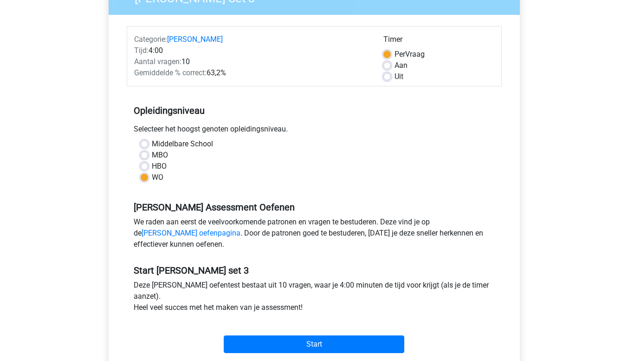
click at [402, 69] on label "Aan" at bounding box center [400, 65] width 13 height 11
click at [391, 69] on input "Aan" at bounding box center [386, 64] width 7 height 9
radio input "true"
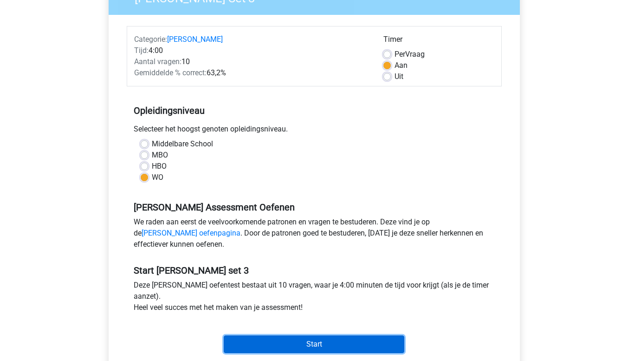
click at [342, 343] on input "Start" at bounding box center [314, 344] width 181 height 18
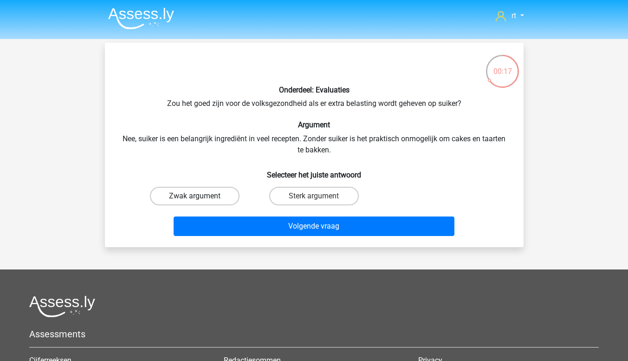
click at [222, 193] on label "Zwak argument" at bounding box center [195, 196] width 90 height 19
click at [200, 196] on input "Zwak argument" at bounding box center [197, 199] width 6 height 6
radio input "true"
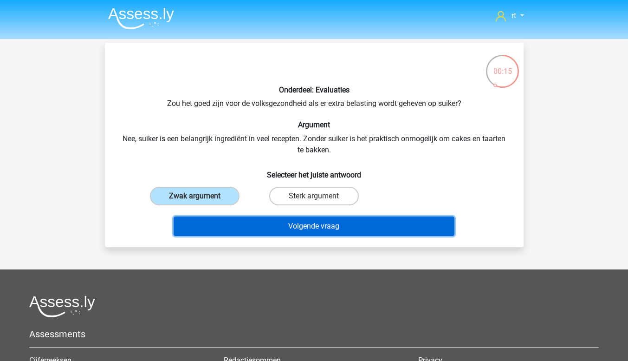
click at [240, 222] on button "Volgende vraag" at bounding box center [314, 225] width 281 height 19
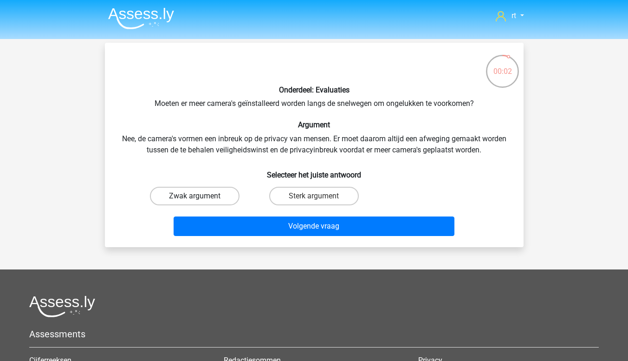
click at [232, 191] on label "Zwak argument" at bounding box center [195, 196] width 90 height 19
click at [200, 196] on input "Zwak argument" at bounding box center [197, 199] width 6 height 6
radio input "true"
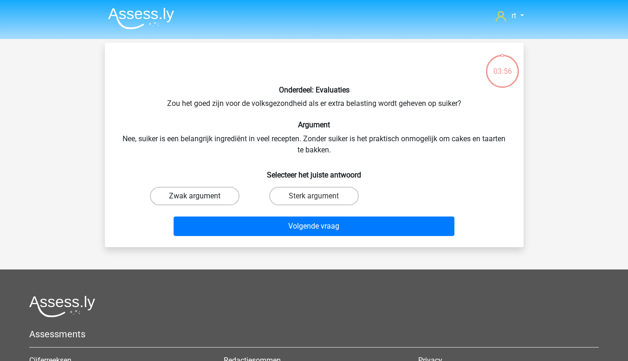
click at [184, 193] on label "Zwak argument" at bounding box center [195, 196] width 90 height 19
click at [194, 196] on input "Zwak argument" at bounding box center [197, 199] width 6 height 6
radio input "true"
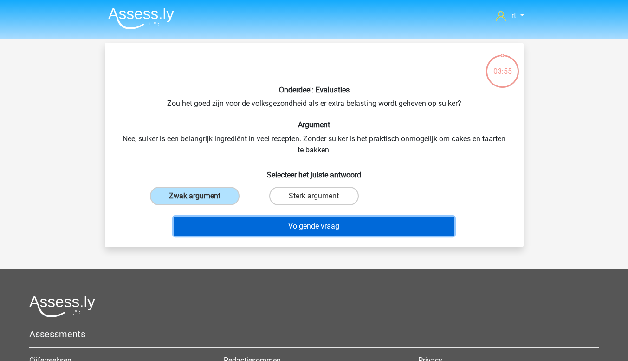
click at [190, 226] on button "Volgende vraag" at bounding box center [314, 225] width 281 height 19
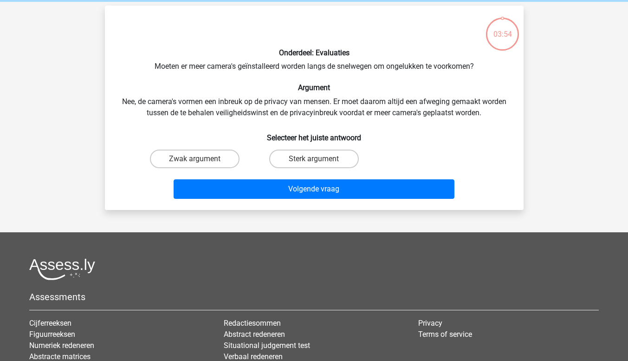
scroll to position [43, 0]
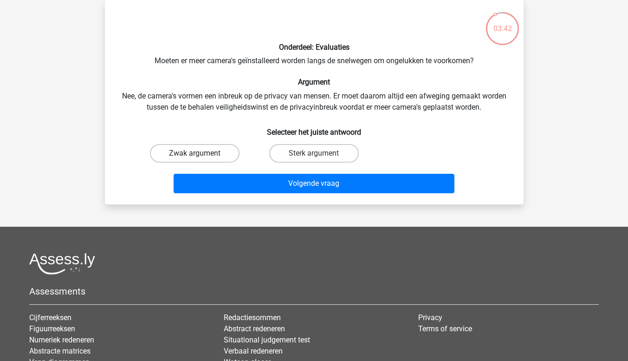
click at [229, 151] on label "Zwak argument" at bounding box center [195, 153] width 90 height 19
click at [200, 153] on input "Zwak argument" at bounding box center [197, 156] width 6 height 6
radio input "true"
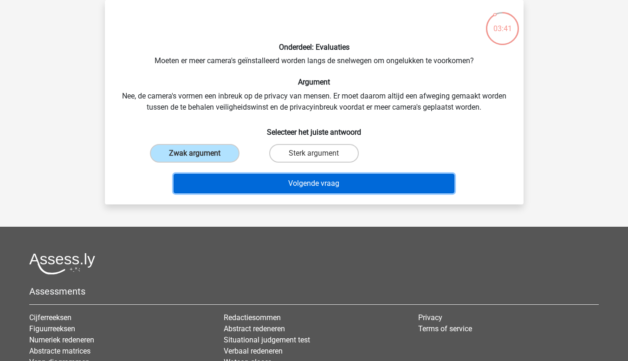
click at [225, 180] on button "Volgende vraag" at bounding box center [314, 183] width 281 height 19
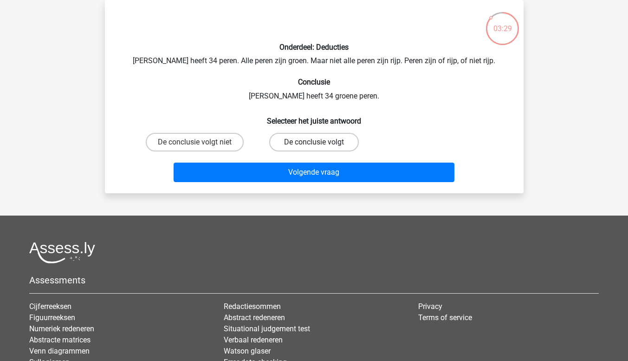
click at [303, 145] on label "De conclusie volgt" at bounding box center [314, 142] width 90 height 19
click at [314, 145] on input "De conclusie volgt" at bounding box center [317, 145] width 6 height 6
radio input "true"
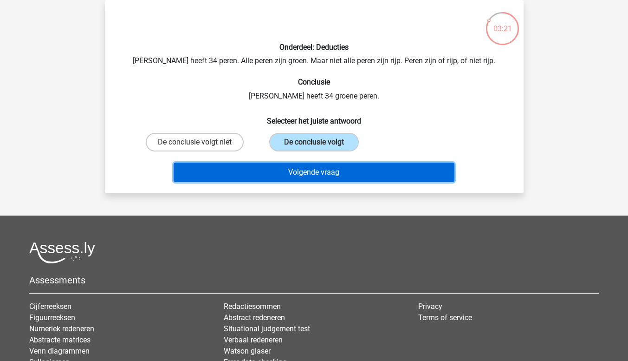
click at [289, 179] on button "Volgende vraag" at bounding box center [314, 171] width 281 height 19
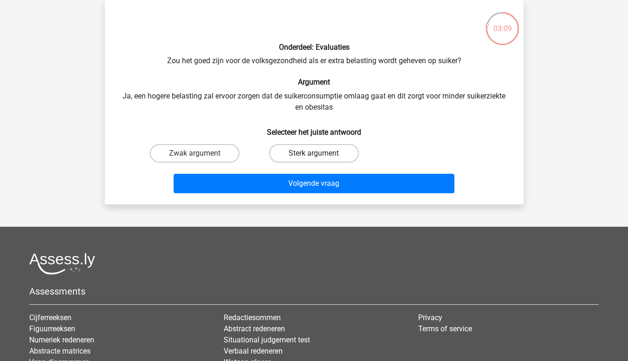
click at [299, 151] on label "Sterk argument" at bounding box center [314, 153] width 90 height 19
click at [314, 153] on input "Sterk argument" at bounding box center [317, 156] width 6 height 6
radio input "true"
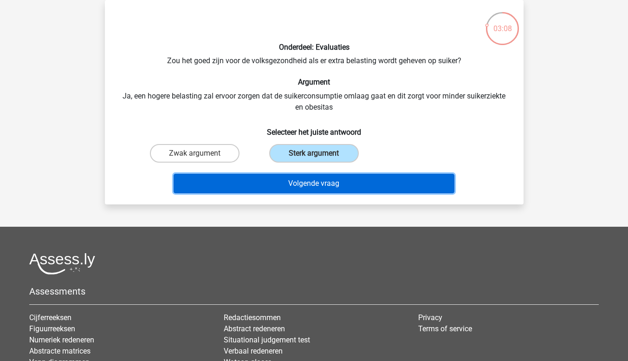
click at [298, 187] on button "Volgende vraag" at bounding box center [314, 183] width 281 height 19
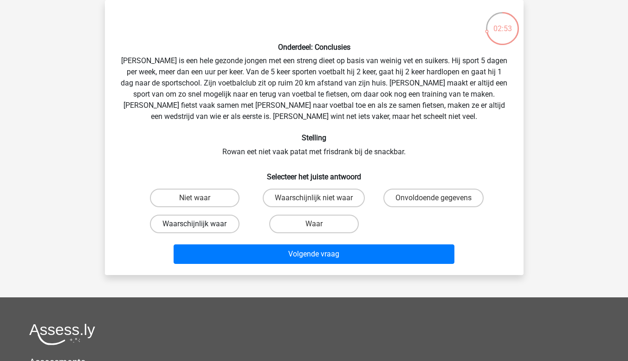
click at [208, 224] on label "Waarschijnlijk waar" at bounding box center [195, 223] width 90 height 19
click at [200, 224] on input "Waarschijnlijk waar" at bounding box center [197, 227] width 6 height 6
radio input "true"
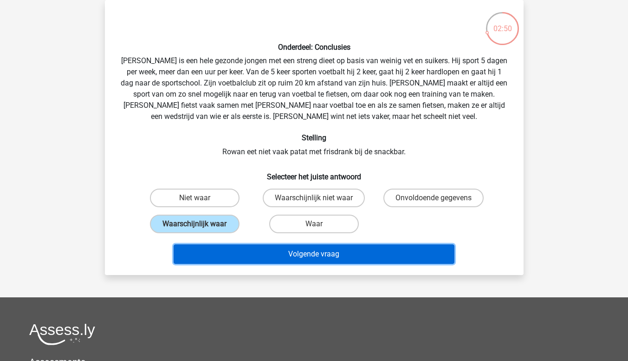
click at [206, 252] on button "Volgende vraag" at bounding box center [314, 253] width 281 height 19
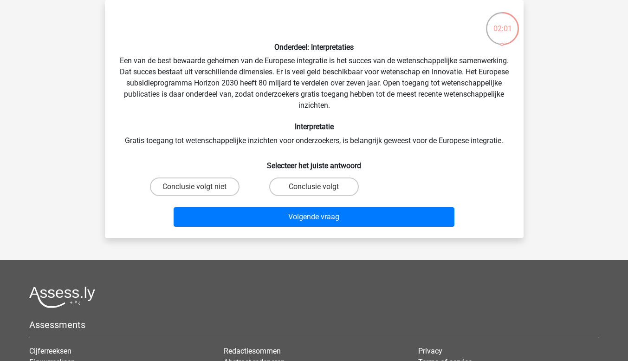
drag, startPoint x: 283, startPoint y: 190, endPoint x: 270, endPoint y: 182, distance: 15.4
click at [270, 182] on div "Conclusie volgt" at bounding box center [314, 186] width 112 height 19
click at [278, 186] on label "Conclusie volgt" at bounding box center [314, 186] width 90 height 19
click at [314, 187] on input "Conclusie volgt" at bounding box center [317, 190] width 6 height 6
radio input "true"
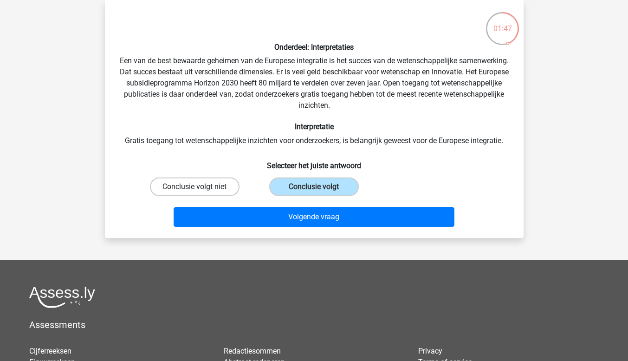
click at [205, 185] on label "Conclusie volgt niet" at bounding box center [195, 186] width 90 height 19
click at [200, 187] on input "Conclusie volgt niet" at bounding box center [197, 190] width 6 height 6
radio input "true"
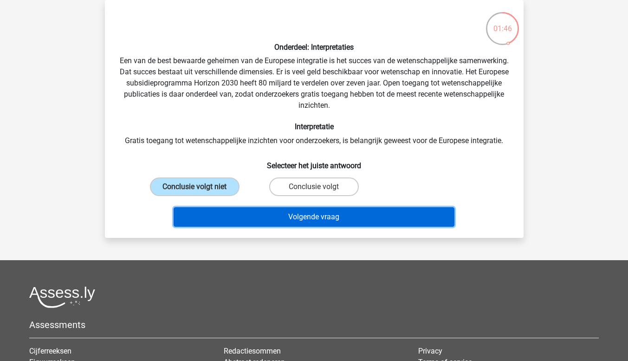
click at [225, 220] on button "Volgende vraag" at bounding box center [314, 216] width 281 height 19
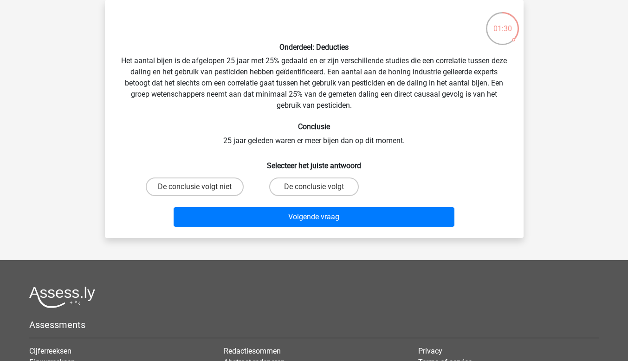
click at [316, 188] on input "De conclusie volgt" at bounding box center [317, 190] width 6 height 6
radio input "true"
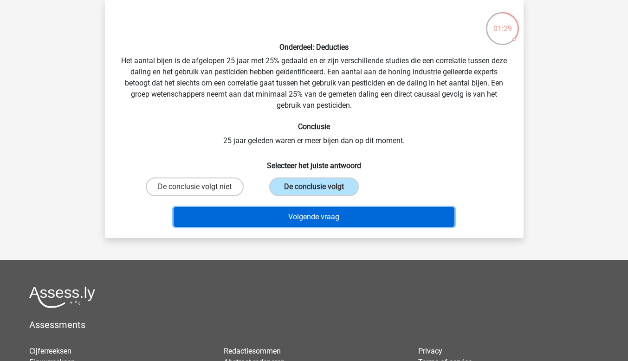
click at [306, 215] on button "Volgende vraag" at bounding box center [314, 216] width 281 height 19
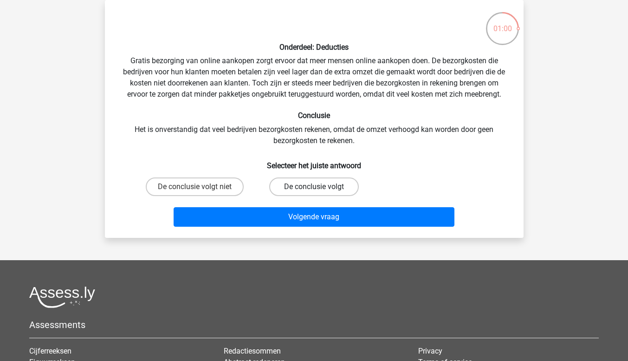
drag, startPoint x: 286, startPoint y: 189, endPoint x: 280, endPoint y: 185, distance: 7.1
click at [280, 185] on label "De conclusie volgt" at bounding box center [314, 186] width 90 height 19
click at [314, 187] on input "De conclusie volgt" at bounding box center [317, 190] width 6 height 6
radio input "true"
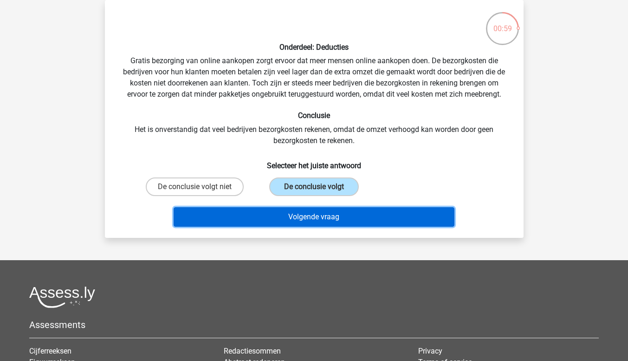
click at [279, 216] on button "Volgende vraag" at bounding box center [314, 216] width 281 height 19
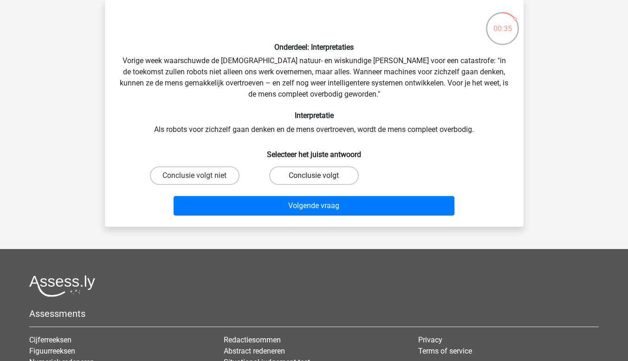
click at [312, 177] on label "Conclusie volgt" at bounding box center [314, 175] width 90 height 19
click at [314, 177] on input "Conclusie volgt" at bounding box center [317, 178] width 6 height 6
radio input "true"
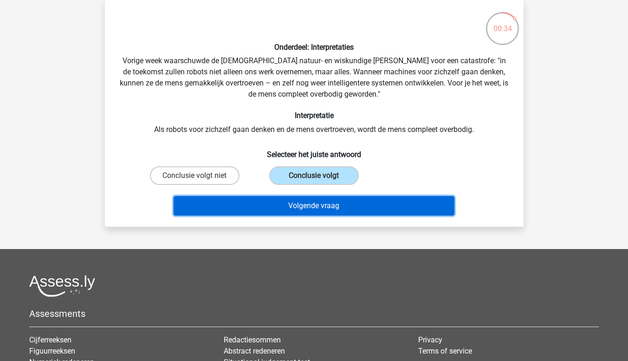
click at [314, 203] on button "Volgende vraag" at bounding box center [314, 205] width 281 height 19
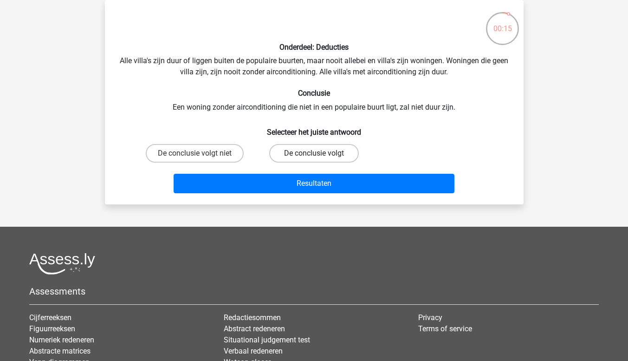
drag, startPoint x: 313, startPoint y: 153, endPoint x: 293, endPoint y: 152, distance: 19.5
click at [293, 152] on label "De conclusie volgt" at bounding box center [314, 153] width 90 height 19
click at [314, 153] on input "De conclusie volgt" at bounding box center [317, 156] width 6 height 6
radio input "true"
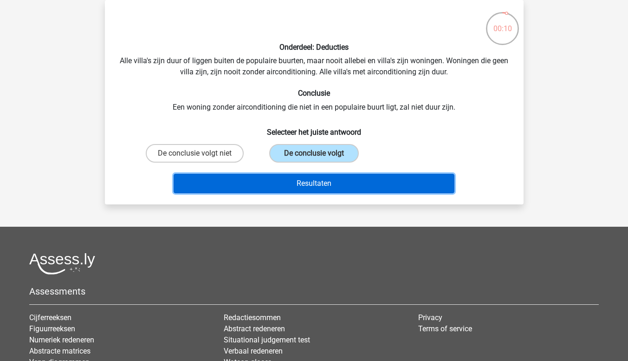
click at [221, 182] on button "Resultaten" at bounding box center [314, 183] width 281 height 19
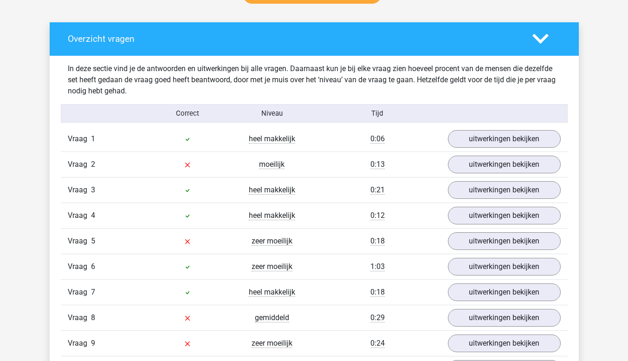
scroll to position [563, 0]
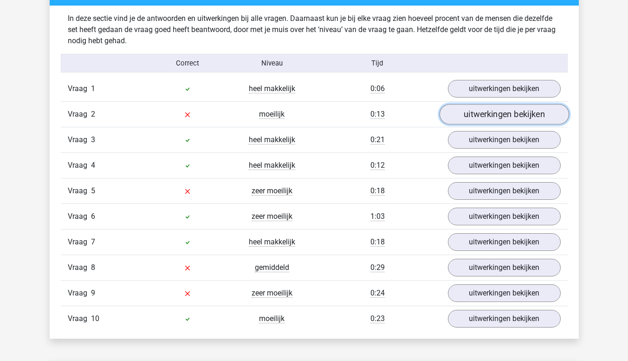
drag, startPoint x: 456, startPoint y: 114, endPoint x: 449, endPoint y: 111, distance: 7.8
click at [449, 111] on link "uitwerkingen bekijken" at bounding box center [503, 114] width 129 height 20
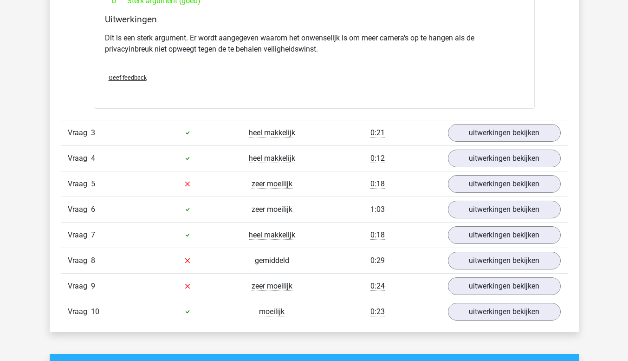
scroll to position [807, 0]
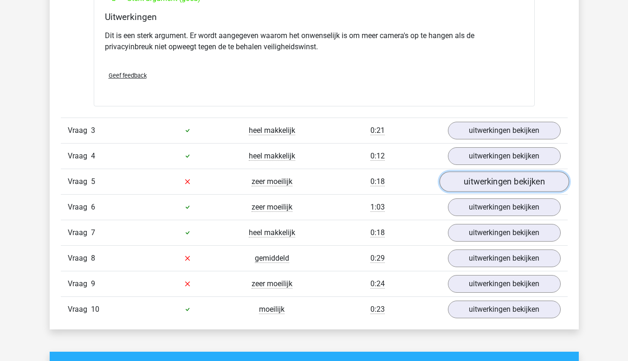
click at [478, 181] on link "uitwerkingen bekijken" at bounding box center [503, 181] width 129 height 20
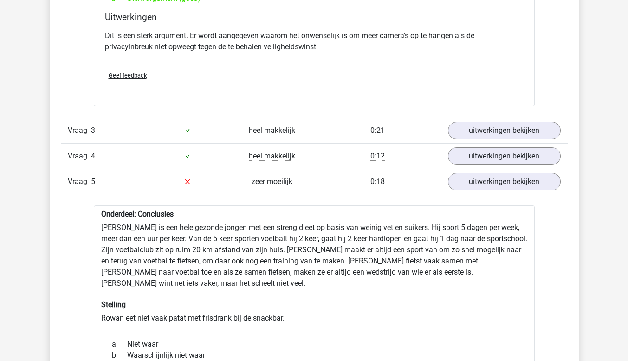
drag, startPoint x: 631, startPoint y: 155, endPoint x: 623, endPoint y: 244, distance: 89.0
click at [623, 244] on div "rt sssdsd@gmail.com" at bounding box center [314, 329] width 628 height 2272
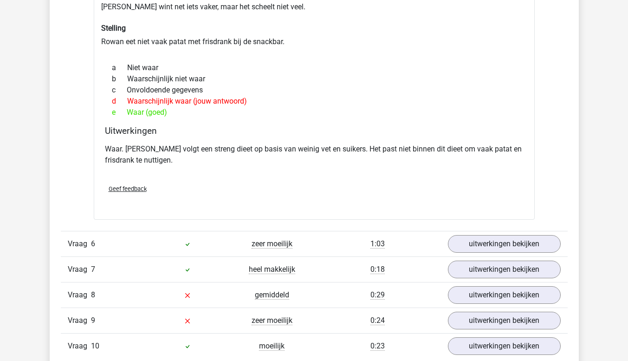
scroll to position [1093, 0]
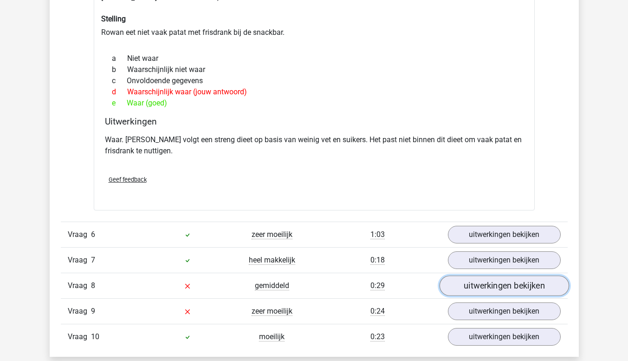
click at [484, 275] on link "uitwerkingen bekijken" at bounding box center [503, 285] width 129 height 20
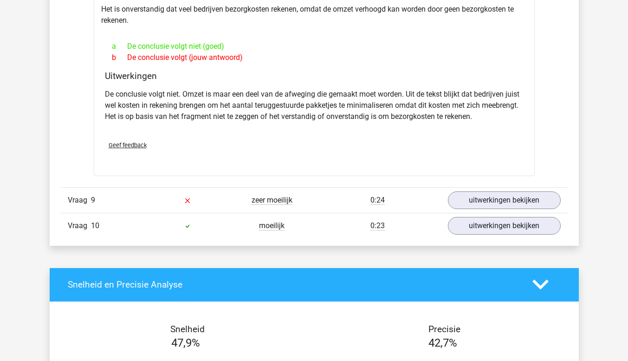
scroll to position [1489, 0]
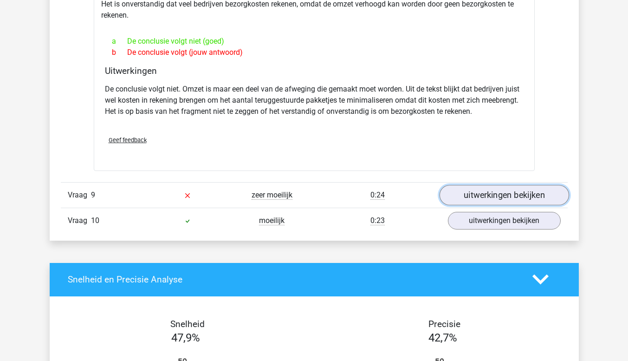
click at [526, 185] on link "uitwerkingen bekijken" at bounding box center [503, 195] width 129 height 20
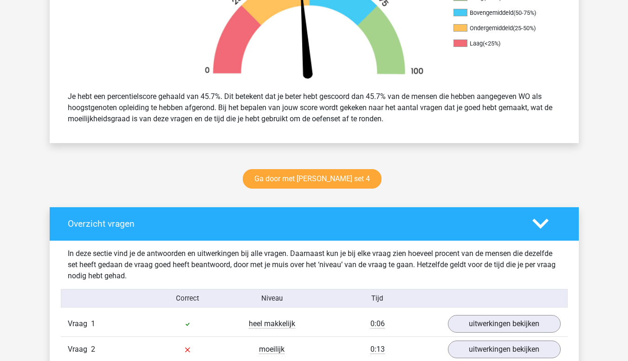
scroll to position [332, 0]
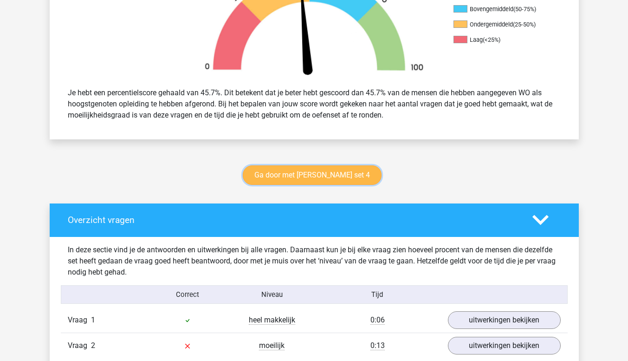
click at [348, 170] on link "Ga door met watson glaser set 4" at bounding box center [312, 174] width 139 height 19
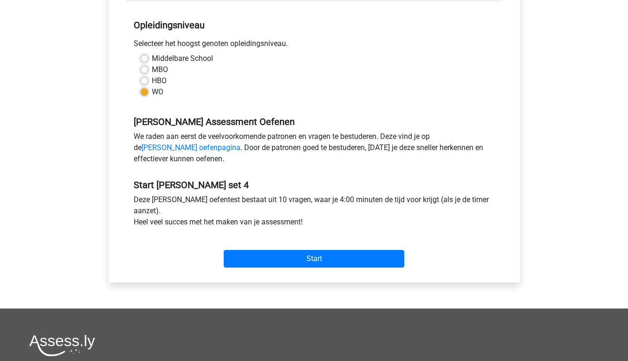
scroll to position [182, 0]
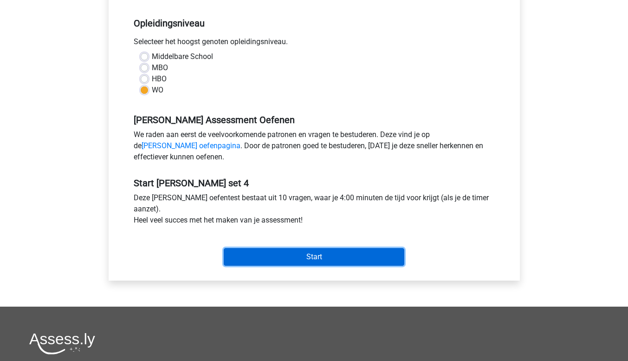
click at [367, 255] on input "Start" at bounding box center [314, 257] width 181 height 18
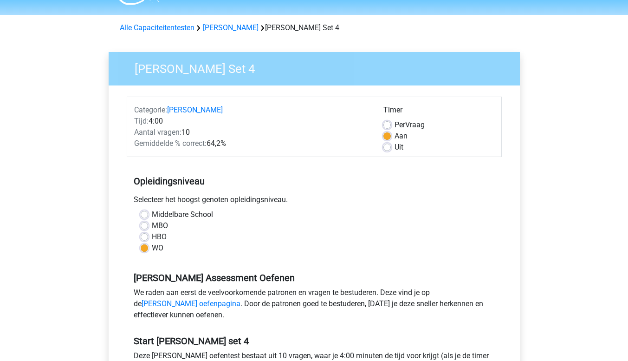
scroll to position [2, 0]
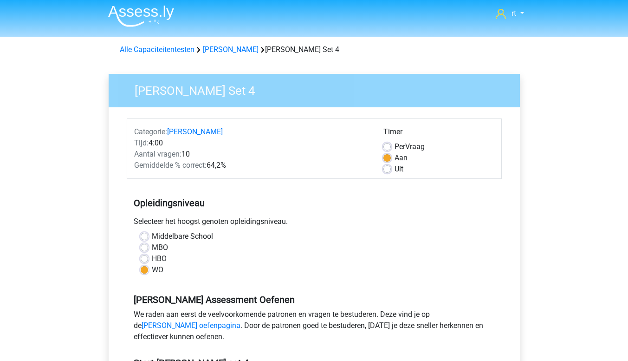
click at [394, 169] on label "Uit" at bounding box center [398, 168] width 9 height 11
click at [387, 169] on input "Uit" at bounding box center [386, 167] width 7 height 9
radio input "true"
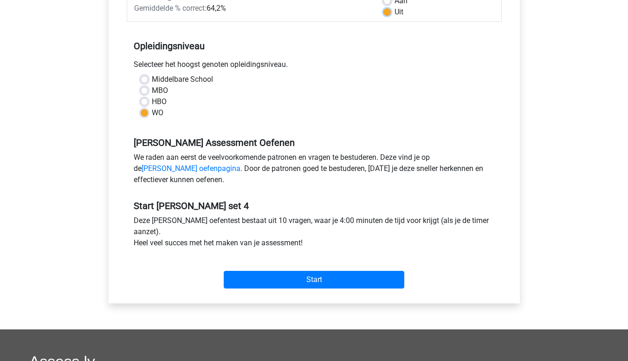
scroll to position [162, 0]
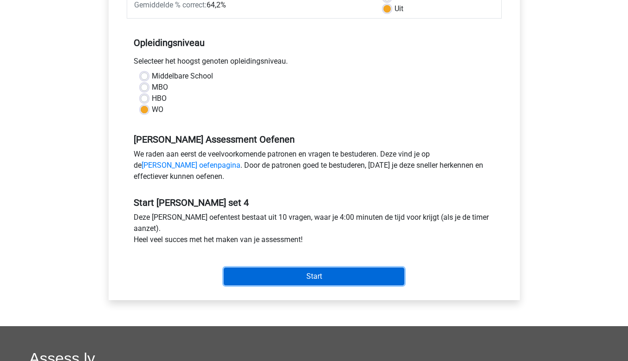
click at [374, 279] on input "Start" at bounding box center [314, 276] width 181 height 18
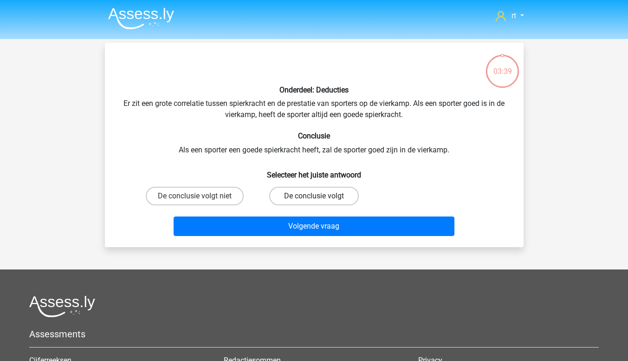
click at [323, 196] on label "De conclusie volgt" at bounding box center [314, 196] width 90 height 19
click at [320, 196] on input "De conclusie volgt" at bounding box center [317, 199] width 6 height 6
radio input "true"
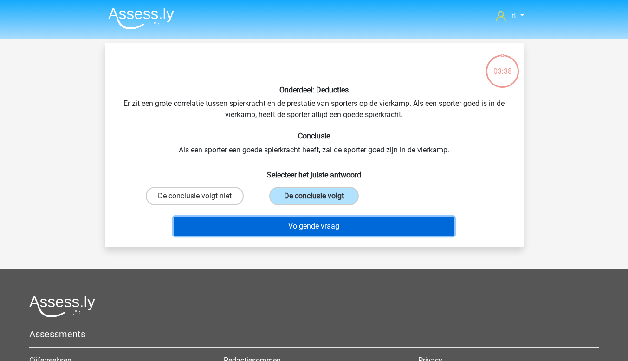
click at [318, 223] on button "Volgende vraag" at bounding box center [314, 225] width 281 height 19
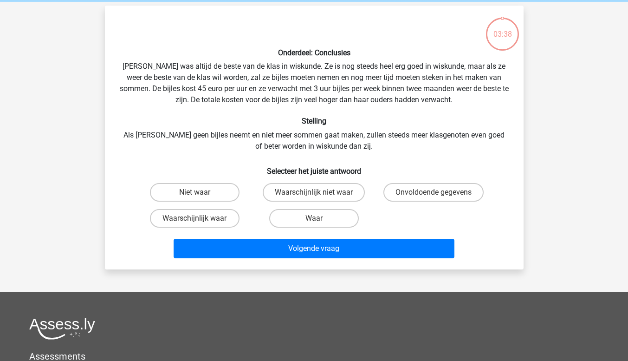
scroll to position [43, 0]
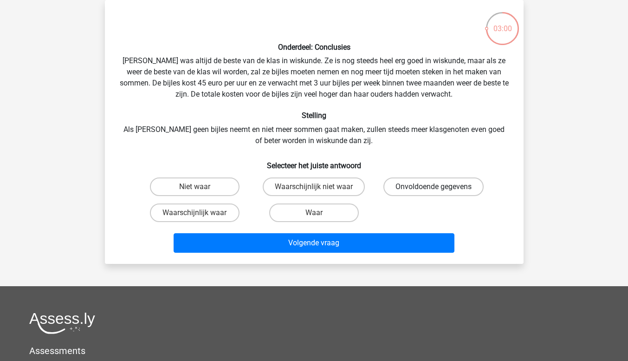
click at [396, 189] on label "Onvoldoende gegevens" at bounding box center [433, 186] width 100 height 19
click at [433, 189] on input "Onvoldoende gegevens" at bounding box center [436, 190] width 6 height 6
radio input "true"
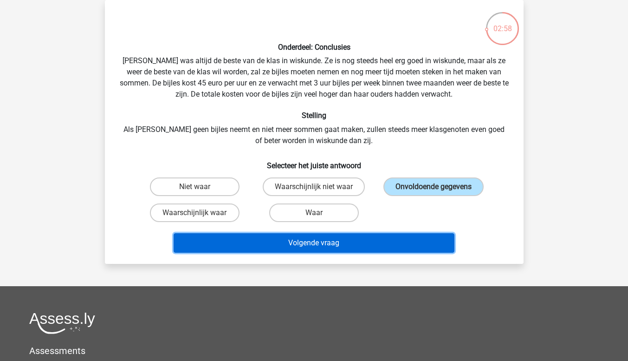
click at [356, 244] on button "Volgende vraag" at bounding box center [314, 242] width 281 height 19
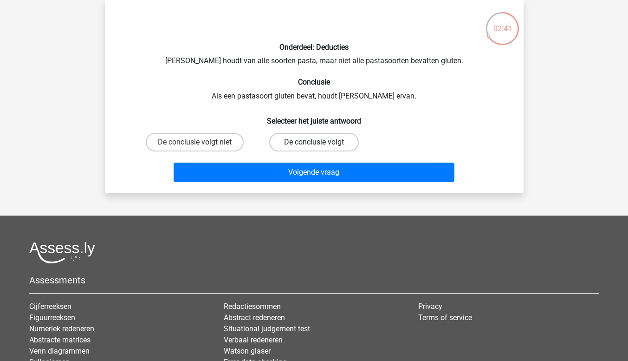
click at [343, 139] on label "De conclusie volgt" at bounding box center [314, 142] width 90 height 19
click at [320, 142] on input "De conclusie volgt" at bounding box center [317, 145] width 6 height 6
radio input "true"
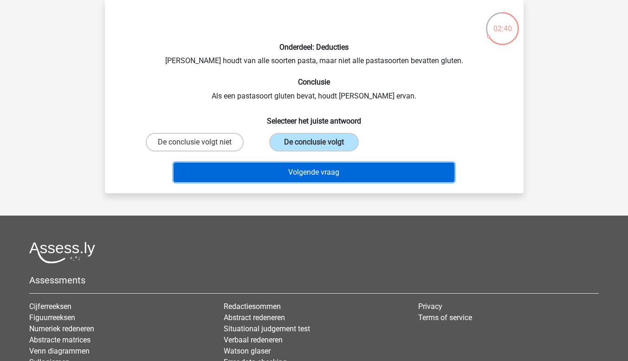
click at [335, 171] on button "Volgende vraag" at bounding box center [314, 171] width 281 height 19
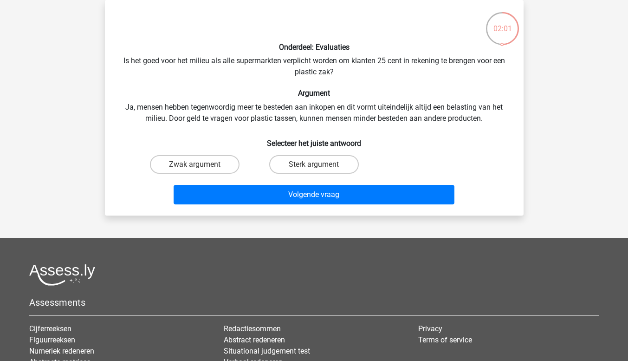
click at [335, 171] on label "Sterk argument" at bounding box center [314, 164] width 90 height 19
click at [320, 170] on input "Sterk argument" at bounding box center [317, 167] width 6 height 6
radio input "true"
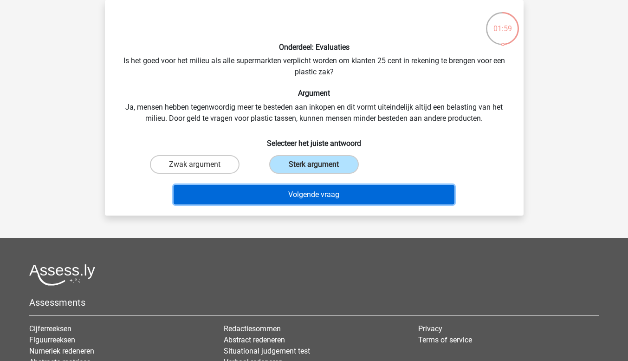
click at [333, 197] on button "Volgende vraag" at bounding box center [314, 194] width 281 height 19
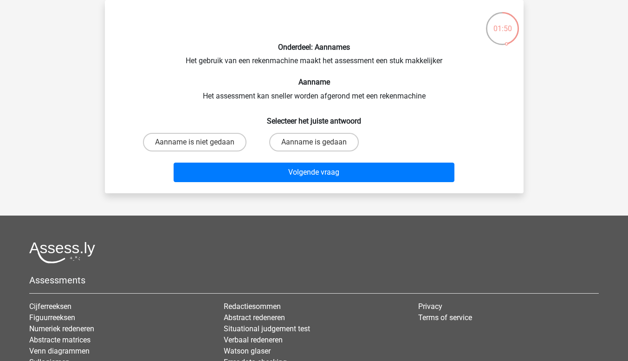
click at [316, 145] on input "Aanname is gedaan" at bounding box center [317, 145] width 6 height 6
radio input "true"
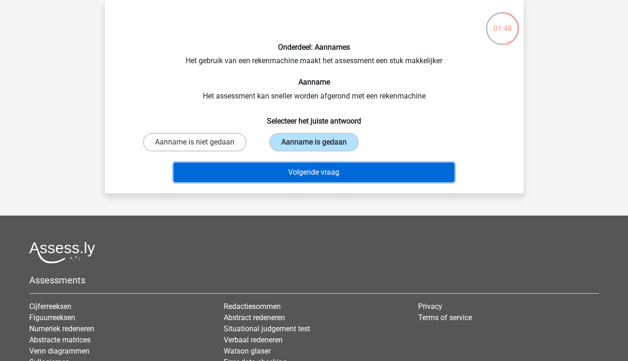
click at [307, 174] on button "Volgende vraag" at bounding box center [314, 171] width 281 height 19
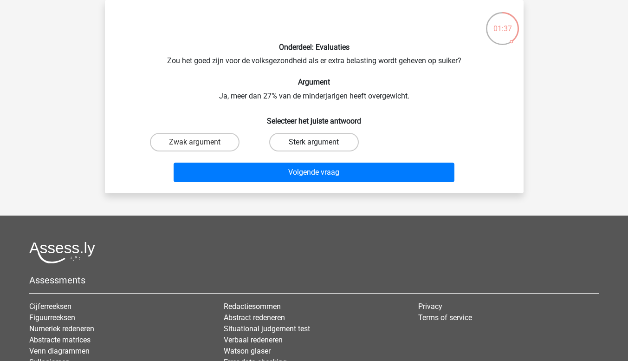
click at [291, 148] on label "Sterk argument" at bounding box center [314, 142] width 90 height 19
click at [314, 148] on input "Sterk argument" at bounding box center [317, 145] width 6 height 6
radio input "true"
click at [215, 139] on label "Zwak argument" at bounding box center [195, 142] width 90 height 19
click at [200, 142] on input "Zwak argument" at bounding box center [197, 145] width 6 height 6
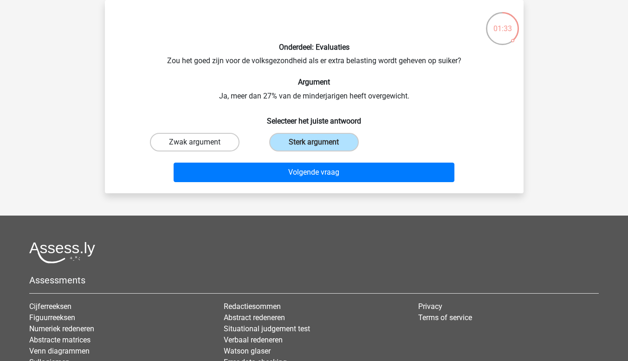
radio input "true"
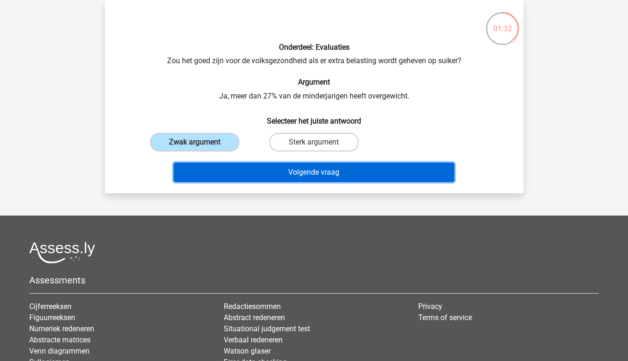
click at [223, 168] on button "Volgende vraag" at bounding box center [314, 171] width 281 height 19
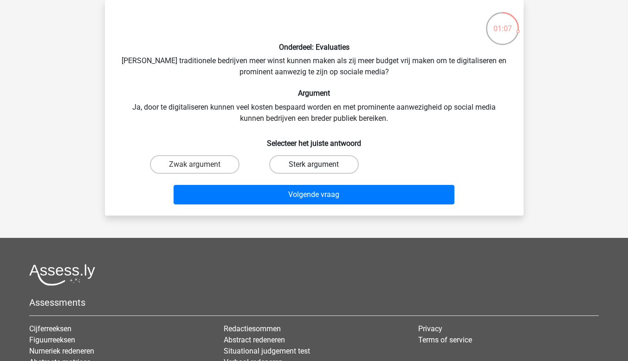
click at [283, 165] on label "Sterk argument" at bounding box center [314, 164] width 90 height 19
click at [314, 165] on input "Sterk argument" at bounding box center [317, 167] width 6 height 6
radio input "true"
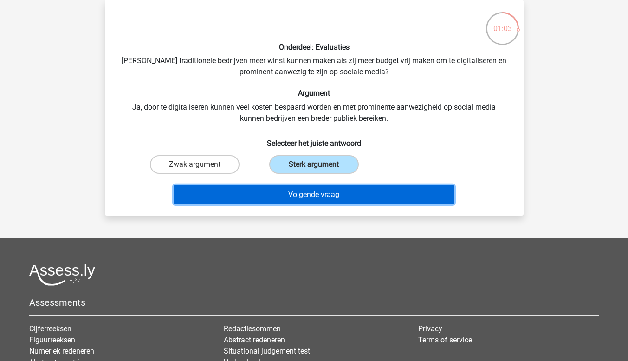
click at [285, 202] on button "Volgende vraag" at bounding box center [314, 194] width 281 height 19
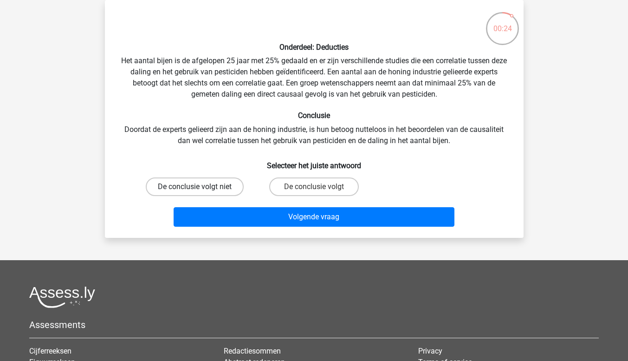
click at [241, 189] on label "De conclusie volgt niet" at bounding box center [195, 186] width 98 height 19
click at [200, 189] on input "De conclusie volgt niet" at bounding box center [197, 190] width 6 height 6
radio input "true"
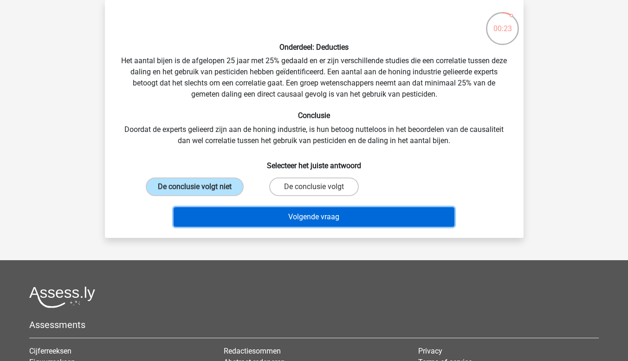
click at [242, 210] on button "Volgende vraag" at bounding box center [314, 216] width 281 height 19
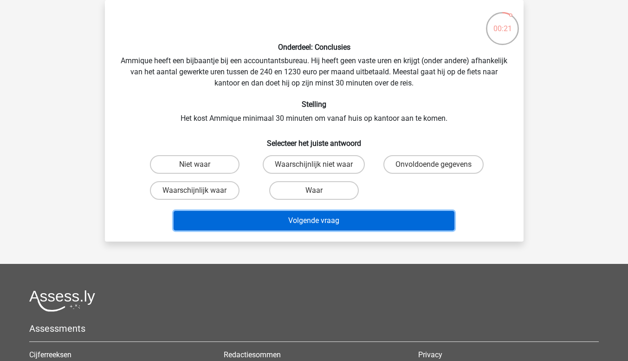
click at [240, 218] on button "Volgende vraag" at bounding box center [314, 220] width 281 height 19
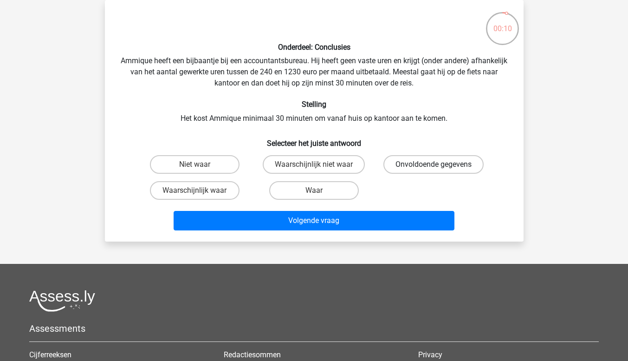
click at [398, 160] on label "Onvoldoende gegevens" at bounding box center [433, 164] width 100 height 19
click at [433, 164] on input "Onvoldoende gegevens" at bounding box center [436, 167] width 6 height 6
radio input "true"
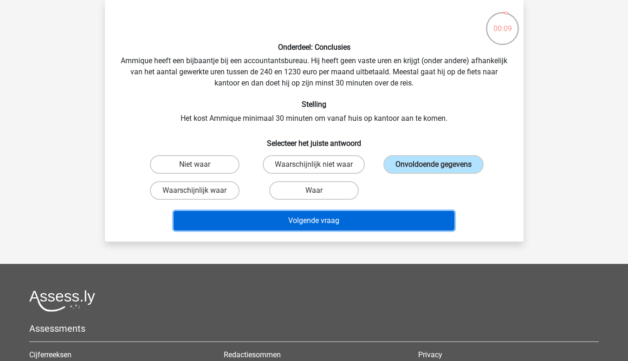
click at [362, 220] on button "Volgende vraag" at bounding box center [314, 220] width 281 height 19
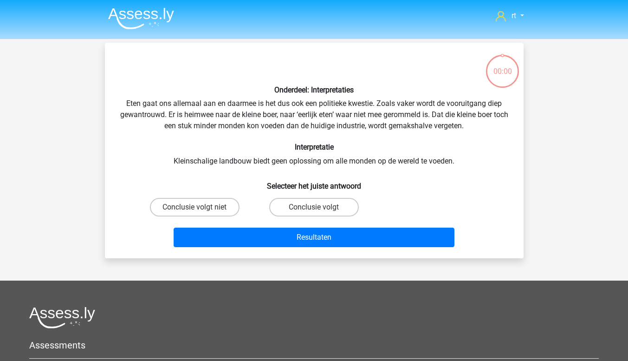
scroll to position [43, 0]
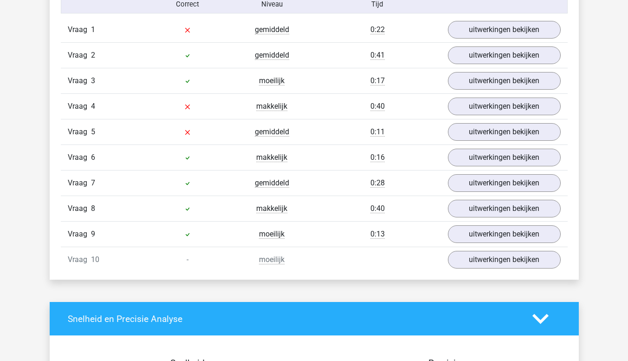
scroll to position [616, 0]
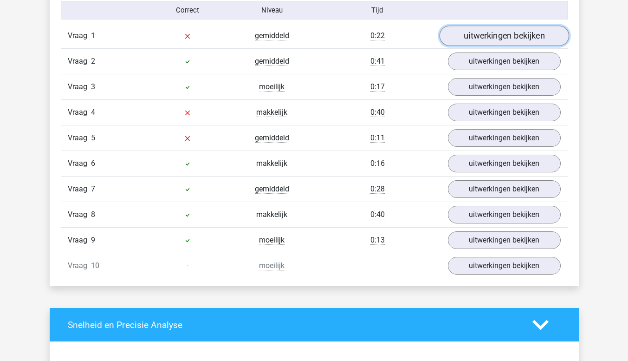
click at [519, 39] on link "uitwerkingen bekijken" at bounding box center [503, 36] width 129 height 20
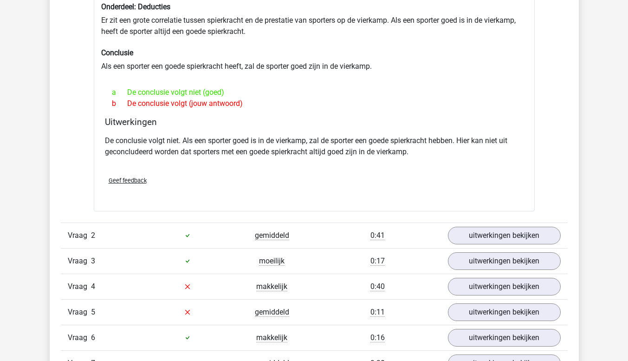
scroll to position [679, 0]
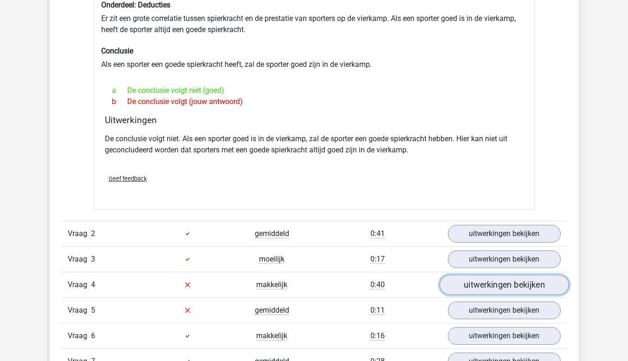
click at [504, 287] on link "uitwerkingen bekijken" at bounding box center [503, 284] width 129 height 20
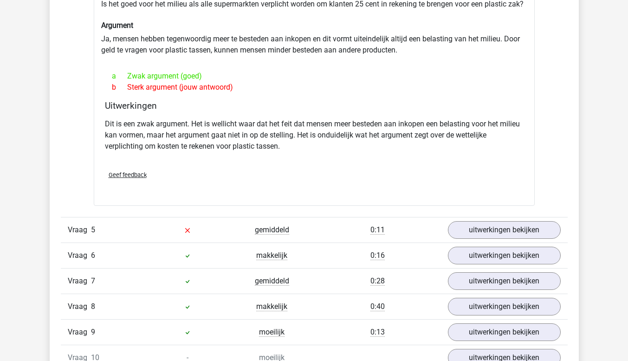
scroll to position [1006, 0]
click at [537, 239] on link "uitwerkingen bekijken" at bounding box center [503, 229] width 129 height 20
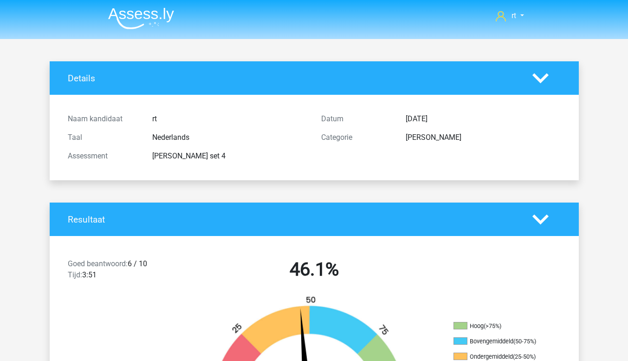
scroll to position [0, 0]
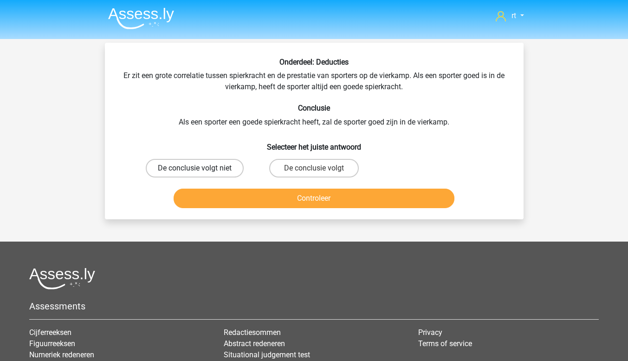
click at [204, 172] on label "De conclusie volgt niet" at bounding box center [195, 168] width 98 height 19
click at [200, 172] on input "De conclusie volgt niet" at bounding box center [197, 171] width 6 height 6
radio input "true"
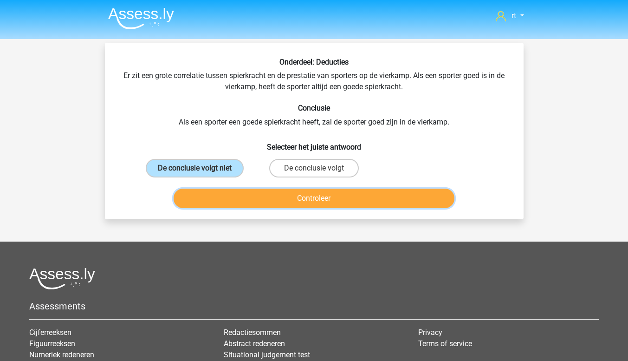
click at [398, 199] on button "Controleer" at bounding box center [314, 197] width 281 height 19
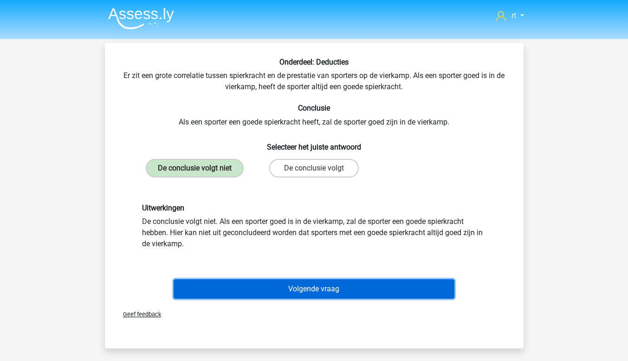
click at [387, 296] on button "Volgende vraag" at bounding box center [314, 288] width 281 height 19
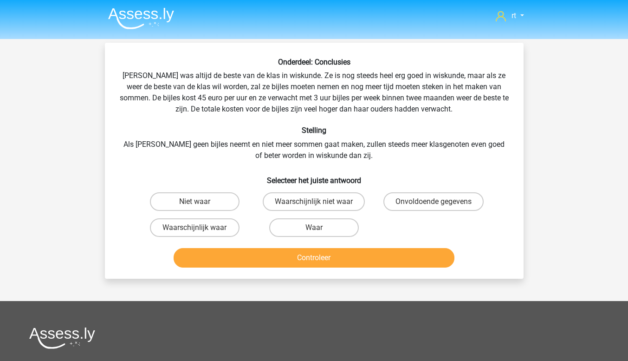
click at [436, 204] on input "Onvoldoende gegevens" at bounding box center [436, 204] width 6 height 6
radio input "true"
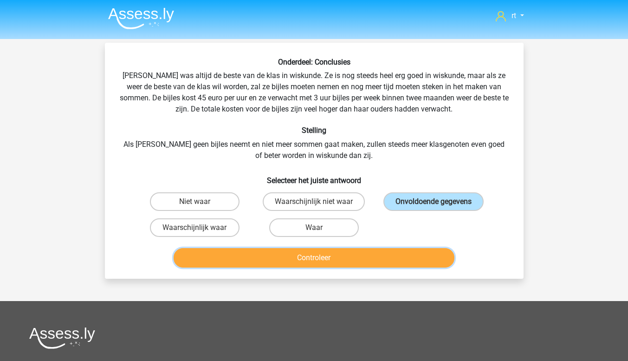
click at [406, 260] on button "Controleer" at bounding box center [314, 257] width 281 height 19
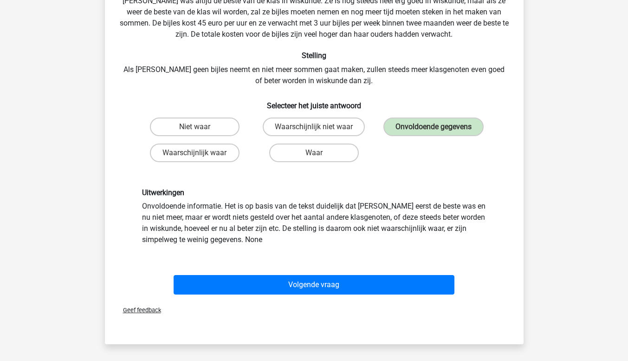
scroll to position [83, 0]
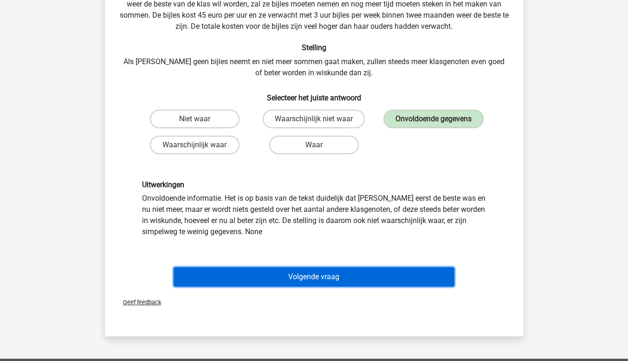
click at [430, 273] on button "Volgende vraag" at bounding box center [314, 276] width 281 height 19
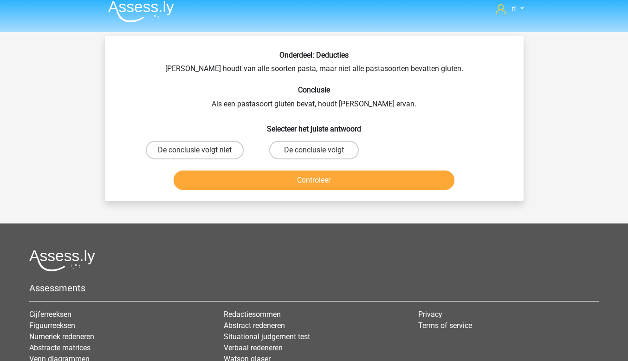
scroll to position [0, 0]
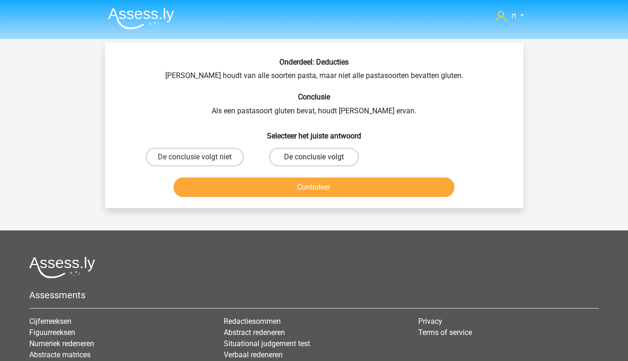
click at [323, 158] on label "De conclusie volgt" at bounding box center [314, 157] width 90 height 19
click at [320, 158] on input "De conclusie volgt" at bounding box center [317, 160] width 6 height 6
radio input "true"
click at [386, 192] on button "Controleer" at bounding box center [314, 186] width 281 height 19
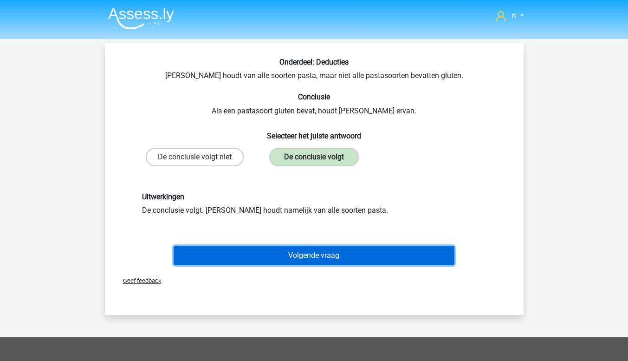
click at [380, 263] on button "Volgende vraag" at bounding box center [314, 254] width 281 height 19
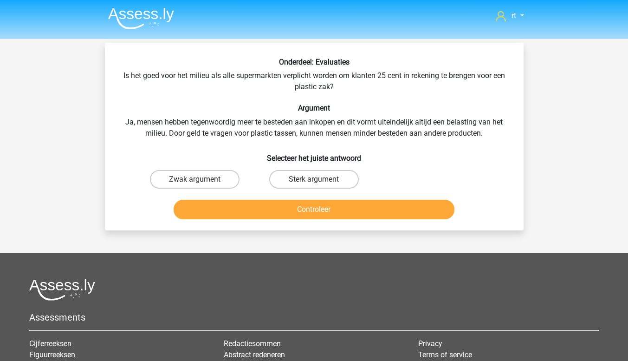
scroll to position [1, 0]
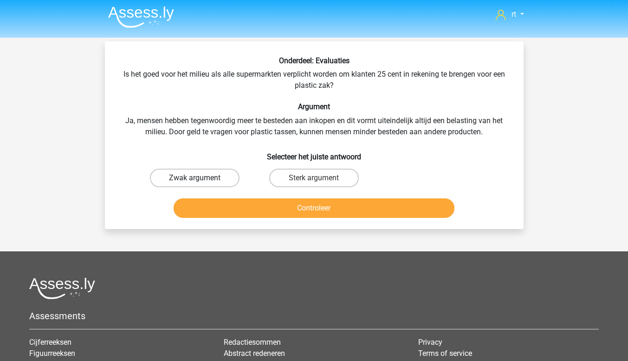
click at [207, 181] on label "Zwak argument" at bounding box center [195, 177] width 90 height 19
click at [200, 181] on input "Zwak argument" at bounding box center [197, 181] width 6 height 6
radio input "true"
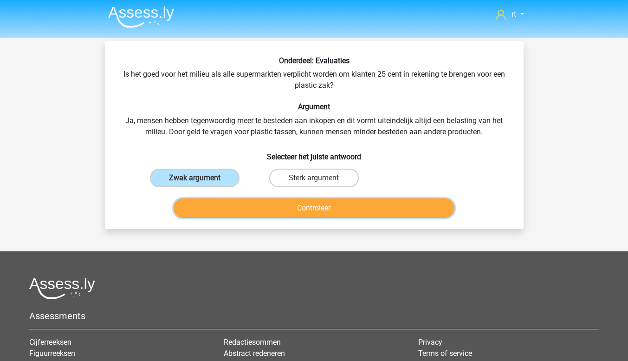
click at [370, 216] on button "Controleer" at bounding box center [314, 207] width 281 height 19
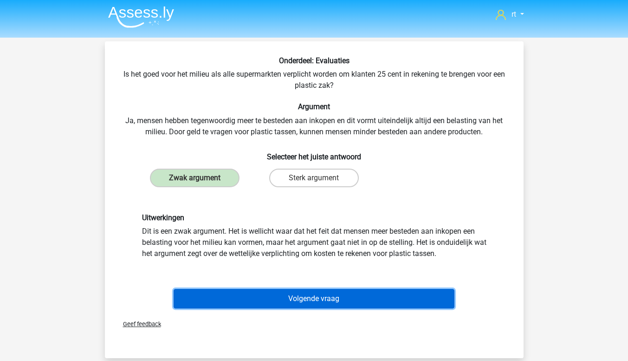
click at [358, 305] on button "Volgende vraag" at bounding box center [314, 298] width 281 height 19
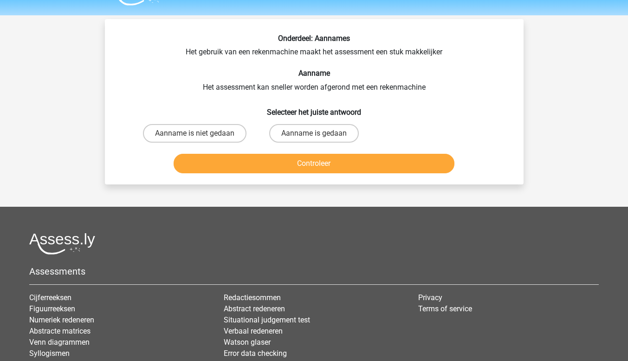
scroll to position [20, 0]
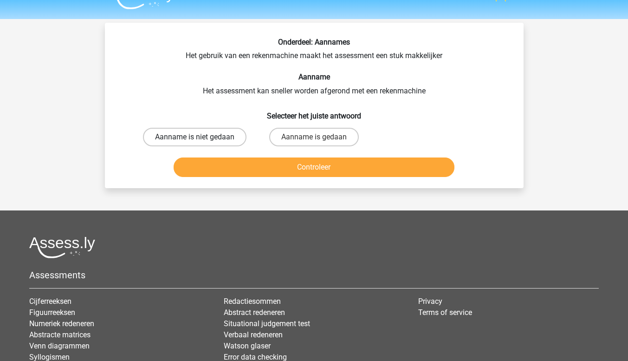
click at [215, 143] on label "Aanname is niet gedaan" at bounding box center [194, 137] width 103 height 19
click at [200, 143] on input "Aanname is niet gedaan" at bounding box center [197, 140] width 6 height 6
radio input "true"
click at [343, 173] on button "Controleer" at bounding box center [314, 166] width 281 height 19
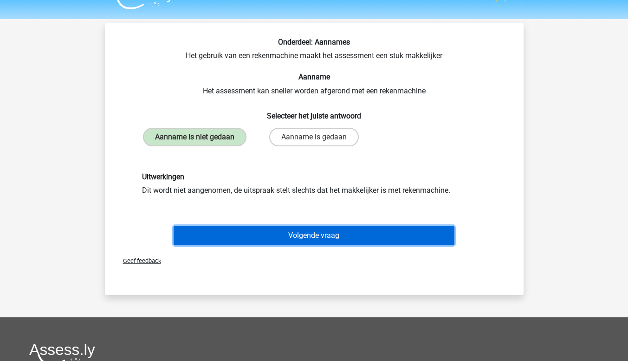
click at [416, 244] on button "Volgende vraag" at bounding box center [314, 235] width 281 height 19
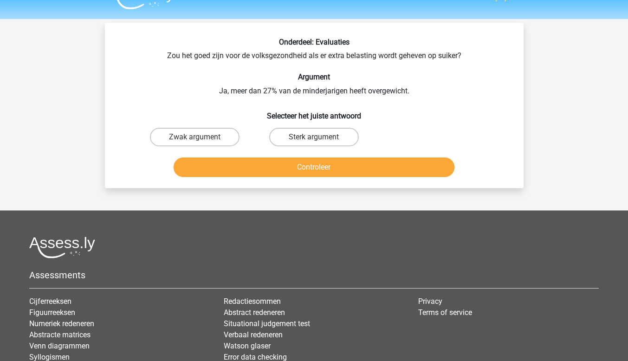
scroll to position [43, 0]
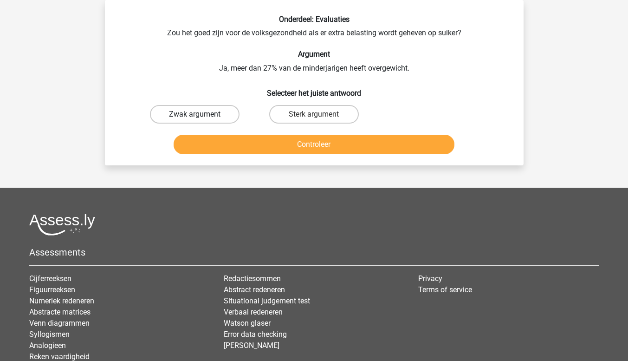
click at [227, 122] on label "Zwak argument" at bounding box center [195, 114] width 90 height 19
click at [200, 120] on input "Zwak argument" at bounding box center [197, 117] width 6 height 6
radio input "true"
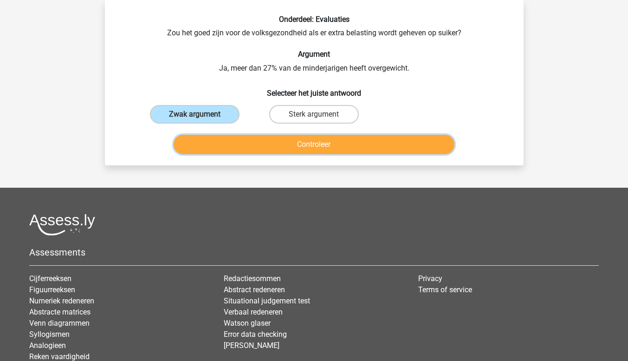
click at [307, 151] on button "Controleer" at bounding box center [314, 144] width 281 height 19
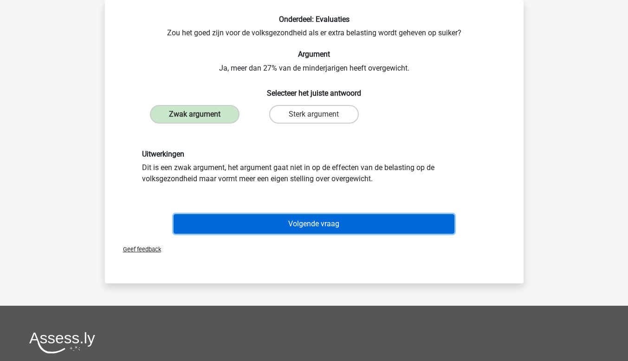
click at [431, 224] on button "Volgende vraag" at bounding box center [314, 223] width 281 height 19
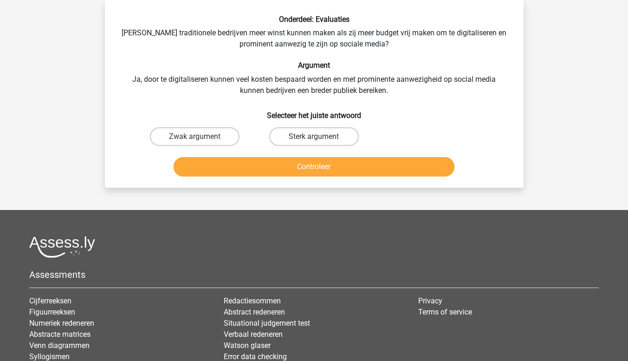
click at [317, 139] on input "Sterk argument" at bounding box center [317, 139] width 6 height 6
radio input "true"
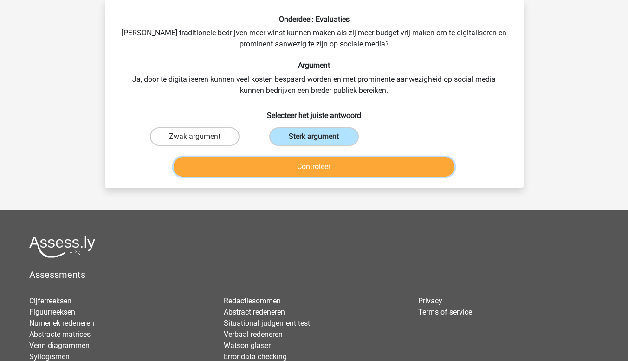
click at [367, 171] on button "Controleer" at bounding box center [314, 166] width 281 height 19
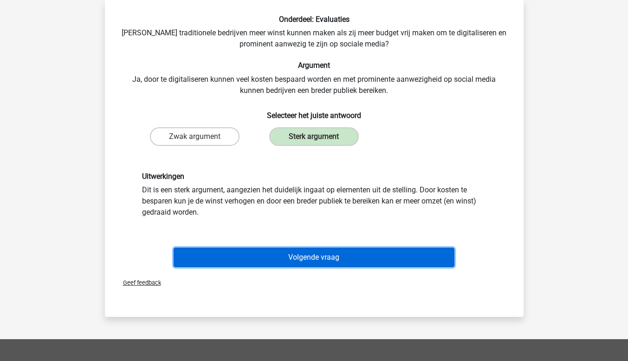
click at [395, 262] on button "Volgende vraag" at bounding box center [314, 256] width 281 height 19
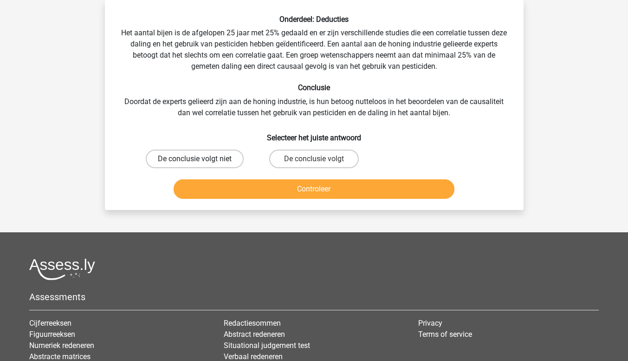
click at [216, 165] on label "De conclusie volgt niet" at bounding box center [195, 158] width 98 height 19
click at [200, 165] on input "De conclusie volgt niet" at bounding box center [197, 162] width 6 height 6
radio input "true"
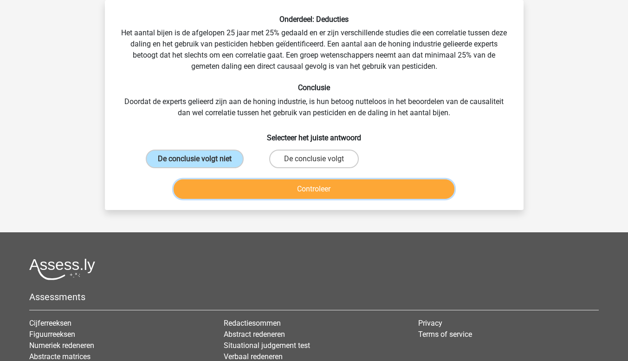
click at [355, 195] on button "Controleer" at bounding box center [314, 188] width 281 height 19
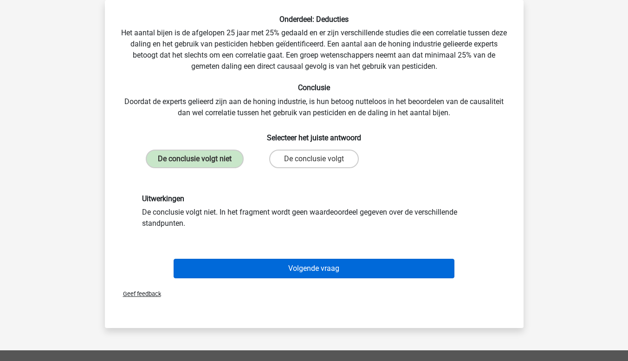
click at [378, 273] on button "Volgende vraag" at bounding box center [314, 267] width 281 height 19
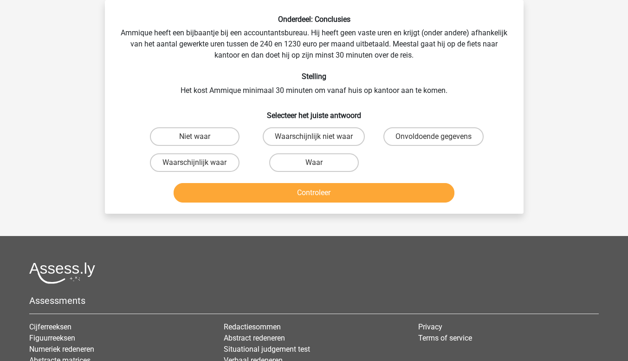
click at [436, 140] on input "Onvoldoende gegevens" at bounding box center [436, 139] width 6 height 6
radio input "true"
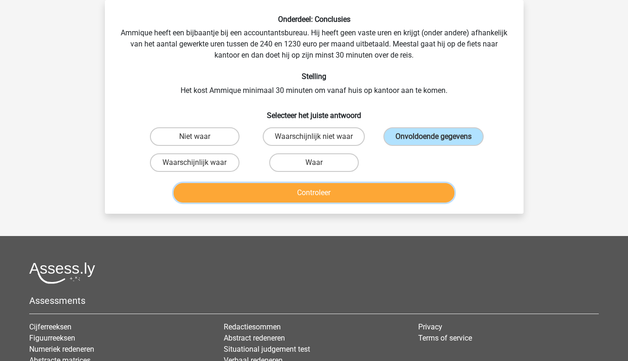
click at [394, 190] on button "Controleer" at bounding box center [314, 192] width 281 height 19
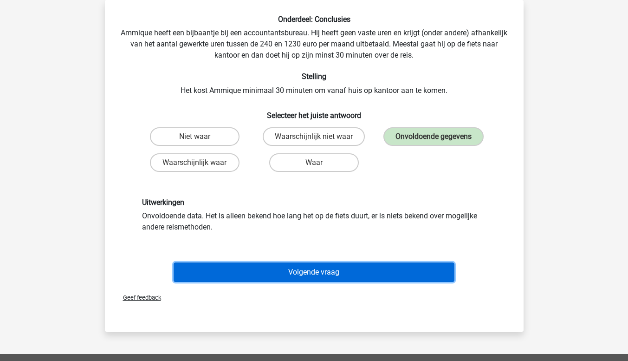
click at [366, 268] on button "Volgende vraag" at bounding box center [314, 271] width 281 height 19
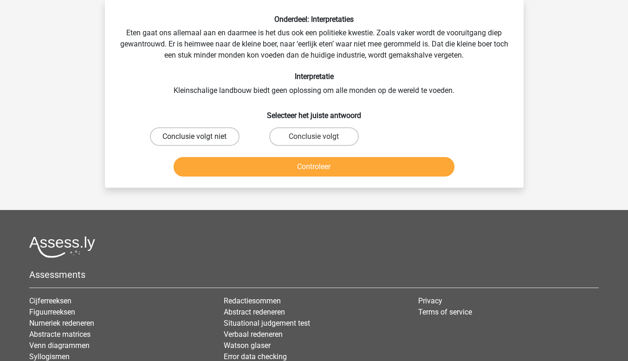
click at [218, 142] on label "Conclusie volgt niet" at bounding box center [195, 136] width 90 height 19
click at [200, 142] on input "Conclusie volgt niet" at bounding box center [197, 139] width 6 height 6
radio input "true"
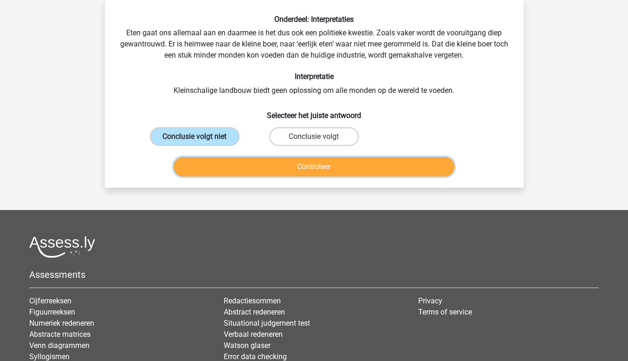
click at [355, 174] on button "Controleer" at bounding box center [314, 166] width 281 height 19
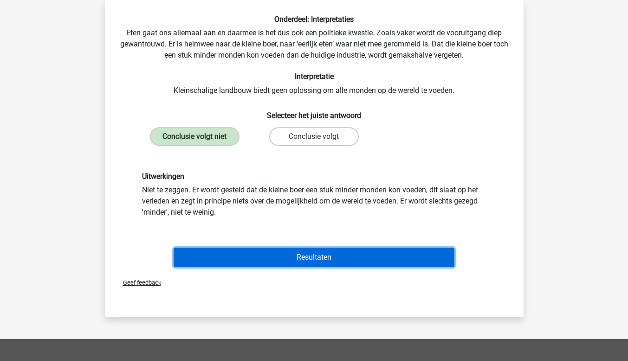
click at [385, 261] on button "Resultaten" at bounding box center [314, 256] width 281 height 19
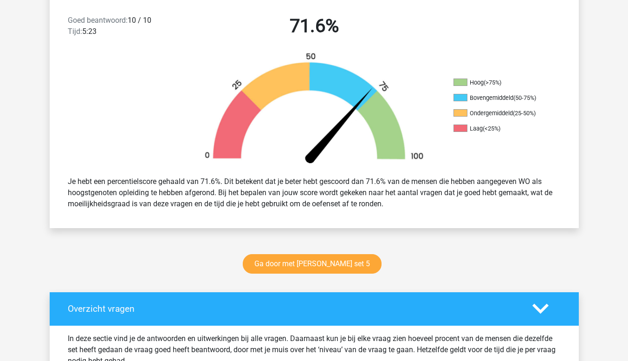
scroll to position [247, 0]
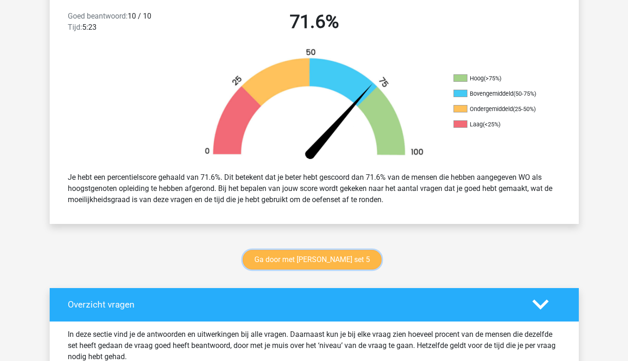
click at [323, 262] on link "Ga door met [PERSON_NAME] set 5" at bounding box center [312, 259] width 139 height 19
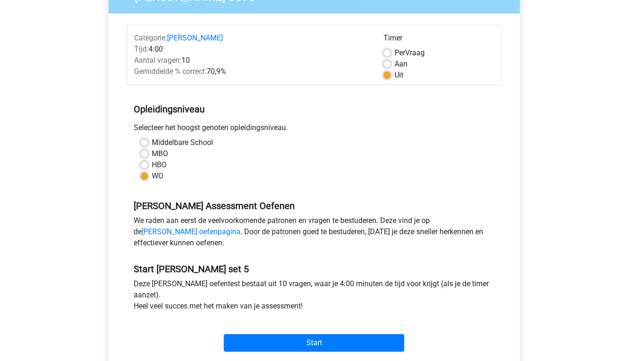
scroll to position [98, 0]
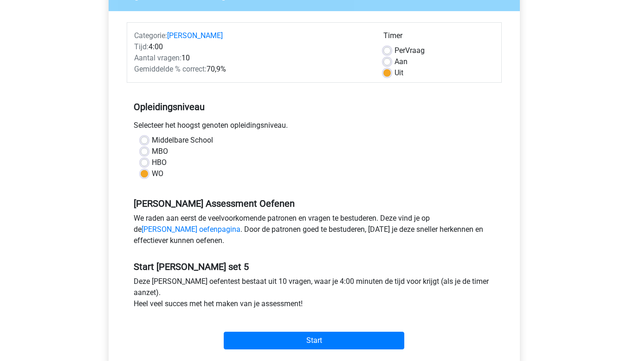
click at [396, 73] on label "Uit" at bounding box center [398, 72] width 9 height 11
click at [391, 73] on input "Uit" at bounding box center [386, 71] width 7 height 9
click at [404, 63] on label "Aan" at bounding box center [400, 61] width 13 height 11
click at [391, 63] on input "Aan" at bounding box center [386, 60] width 7 height 9
radio input "true"
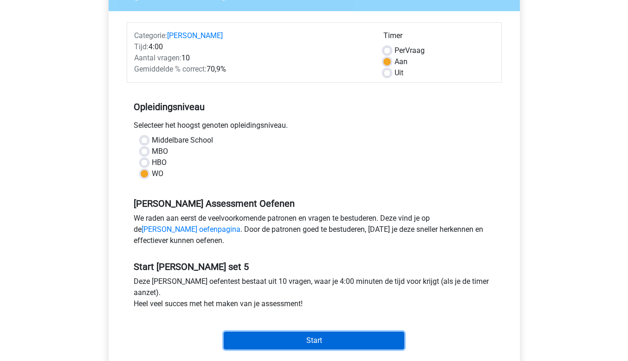
click at [382, 336] on input "Start" at bounding box center [314, 340] width 181 height 18
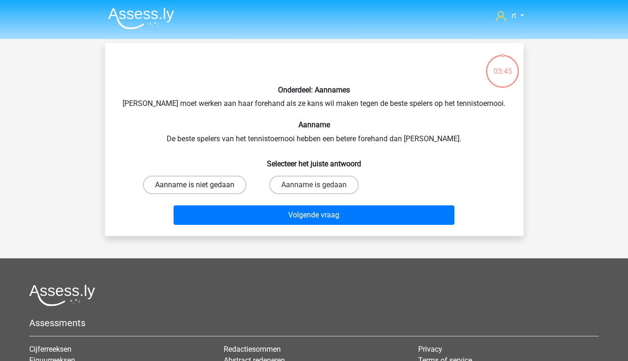
click at [228, 185] on label "Aanname is niet gedaan" at bounding box center [194, 184] width 103 height 19
click at [200, 185] on input "Aanname is niet gedaan" at bounding box center [197, 188] width 6 height 6
radio input "true"
click at [299, 191] on label "Aanname is gedaan" at bounding box center [314, 184] width 90 height 19
click at [314, 191] on input "Aanname is gedaan" at bounding box center [317, 188] width 6 height 6
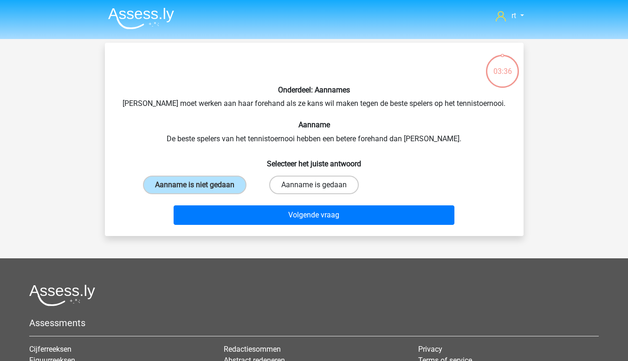
radio input "true"
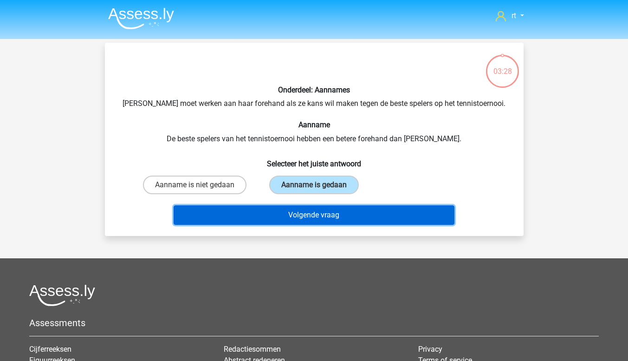
click at [245, 222] on button "Volgende vraag" at bounding box center [314, 214] width 281 height 19
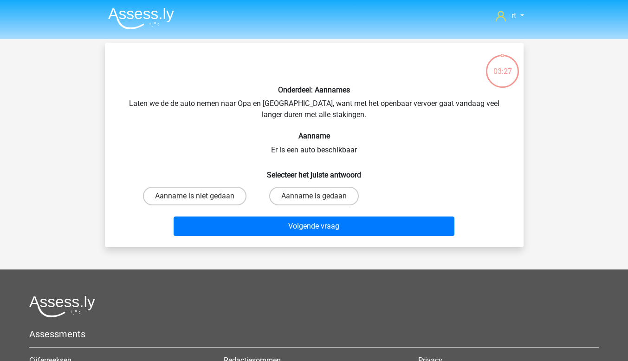
scroll to position [43, 0]
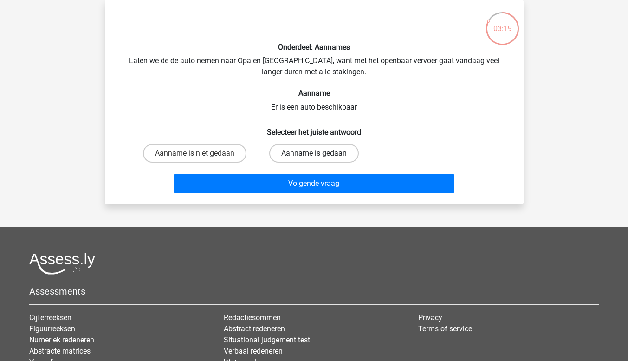
click at [295, 155] on label "Aanname is gedaan" at bounding box center [314, 153] width 90 height 19
click at [314, 155] on input "Aanname is gedaan" at bounding box center [317, 156] width 6 height 6
radio input "true"
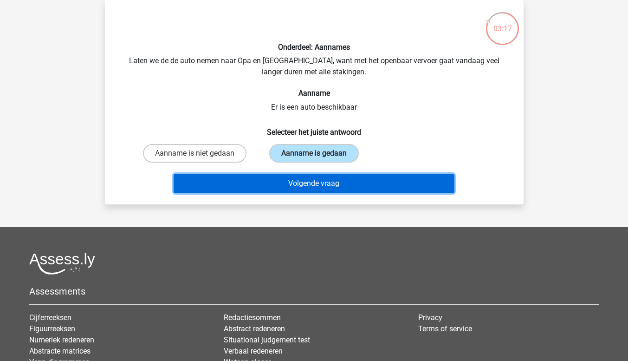
click at [291, 187] on button "Volgende vraag" at bounding box center [314, 183] width 281 height 19
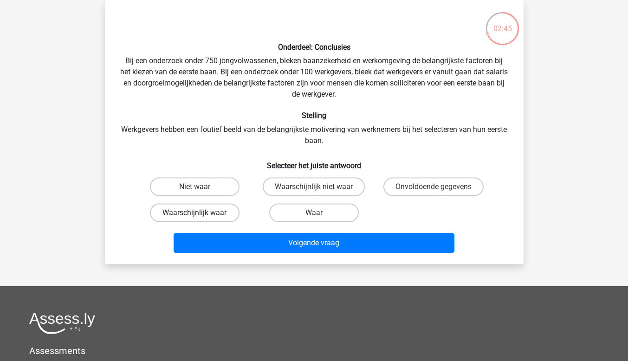
click at [214, 214] on label "Waarschijnlijk waar" at bounding box center [195, 212] width 90 height 19
click at [200, 214] on input "Waarschijnlijk waar" at bounding box center [197, 216] width 6 height 6
radio input "true"
click at [320, 207] on label "Waar" at bounding box center [314, 212] width 90 height 19
click at [320, 213] on input "Waar" at bounding box center [317, 216] width 6 height 6
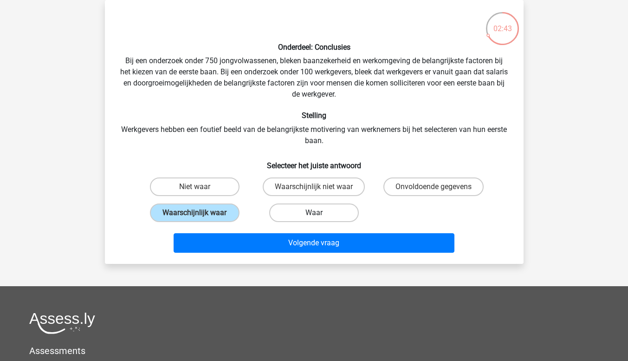
radio input "true"
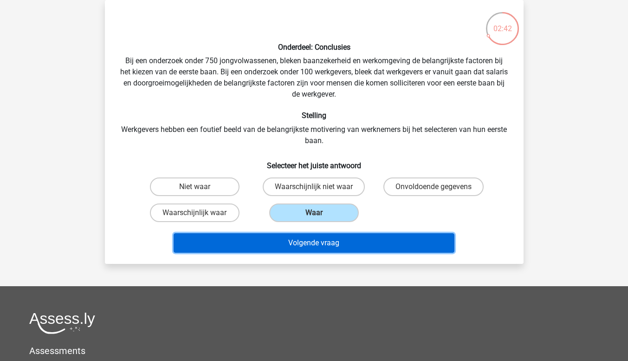
click at [314, 245] on button "Volgende vraag" at bounding box center [314, 242] width 281 height 19
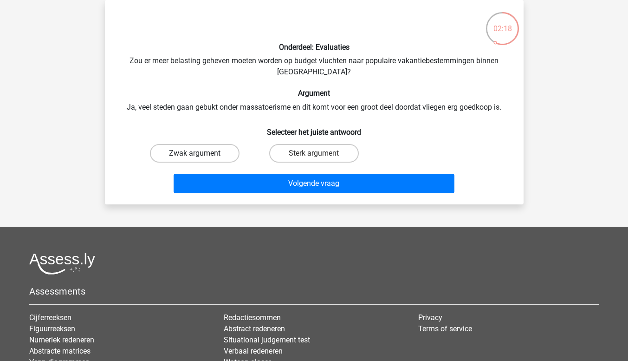
click at [220, 155] on label "Zwak argument" at bounding box center [195, 153] width 90 height 19
click at [200, 155] on input "Zwak argument" at bounding box center [197, 156] width 6 height 6
radio input "true"
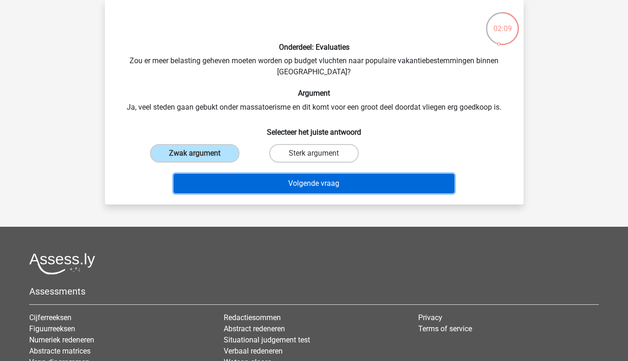
click at [231, 176] on button "Volgende vraag" at bounding box center [314, 183] width 281 height 19
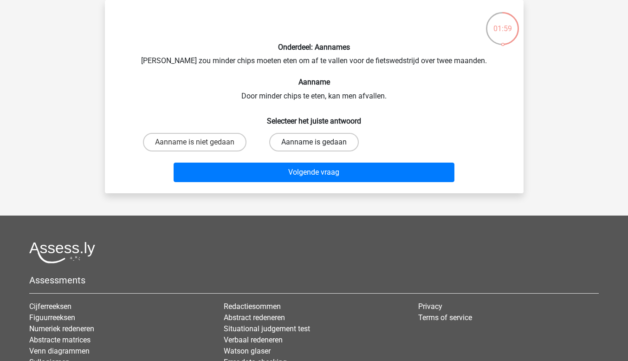
click at [284, 146] on label "Aanname is gedaan" at bounding box center [314, 142] width 90 height 19
click at [314, 146] on input "Aanname is gedaan" at bounding box center [317, 145] width 6 height 6
radio input "true"
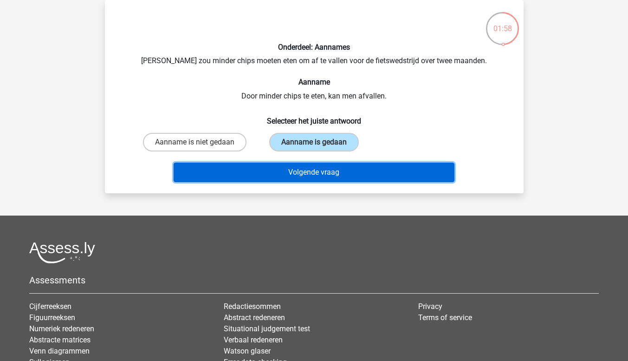
click at [282, 175] on button "Volgende vraag" at bounding box center [314, 171] width 281 height 19
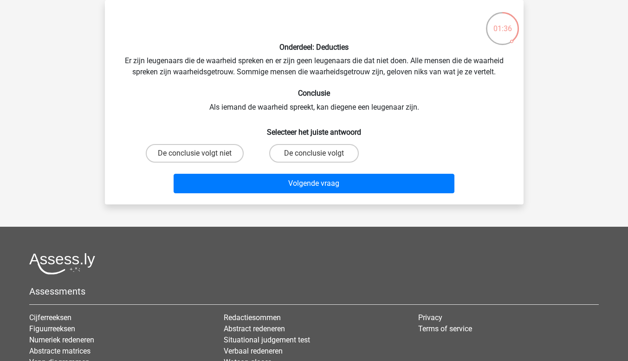
click at [315, 155] on input "De conclusie volgt" at bounding box center [317, 156] width 6 height 6
radio input "true"
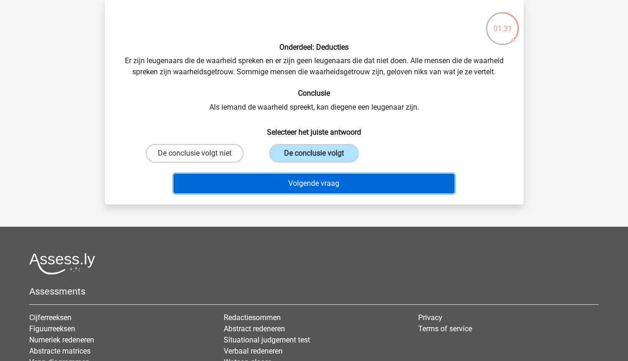
click at [316, 180] on button "Volgende vraag" at bounding box center [314, 183] width 281 height 19
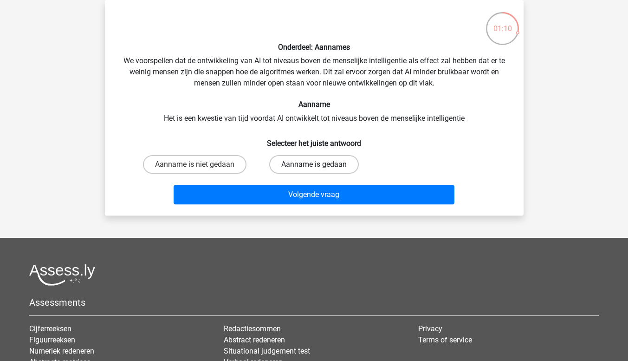
click at [333, 163] on label "Aanname is gedaan" at bounding box center [314, 164] width 90 height 19
click at [320, 164] on input "Aanname is gedaan" at bounding box center [317, 167] width 6 height 6
radio input "true"
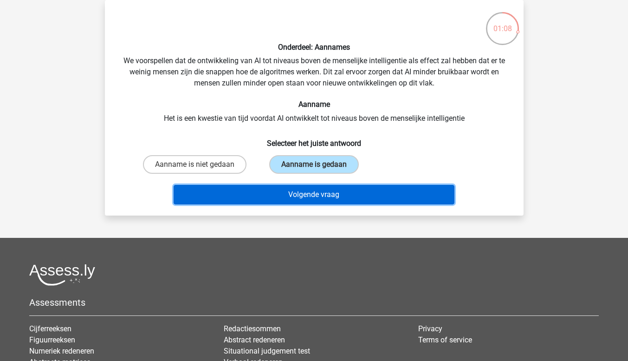
click at [334, 201] on button "Volgende vraag" at bounding box center [314, 194] width 281 height 19
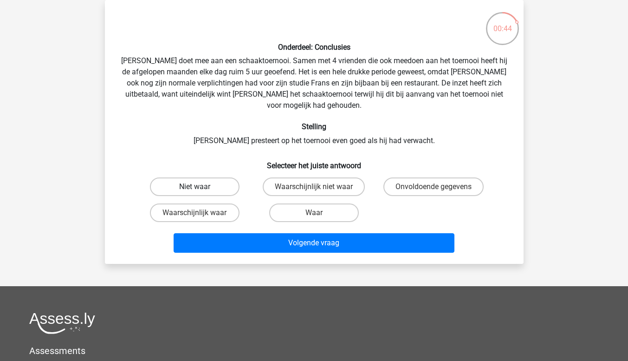
click at [216, 177] on label "Niet waar" at bounding box center [195, 186] width 90 height 19
click at [200, 187] on input "Niet waar" at bounding box center [197, 190] width 6 height 6
radio input "true"
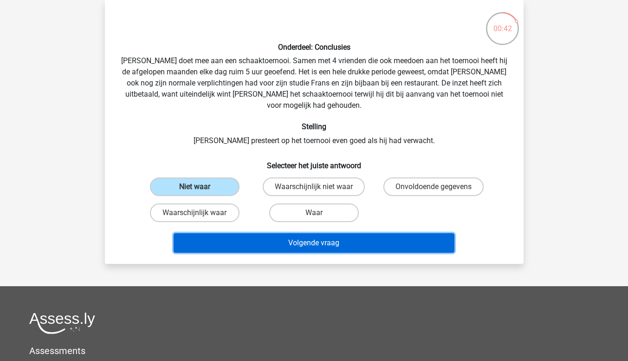
click at [239, 233] on button "Volgende vraag" at bounding box center [314, 242] width 281 height 19
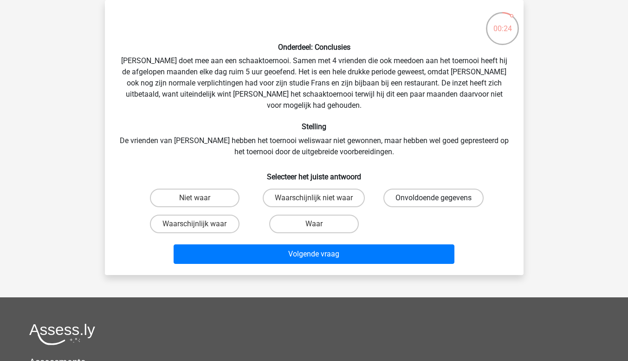
click at [419, 188] on label "Onvoldoende gegevens" at bounding box center [433, 197] width 100 height 19
click at [433, 198] on input "Onvoldoende gegevens" at bounding box center [436, 201] width 6 height 6
radio input "true"
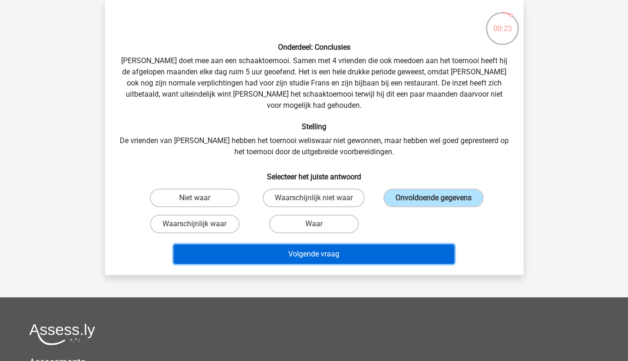
click at [366, 244] on button "Volgende vraag" at bounding box center [314, 253] width 281 height 19
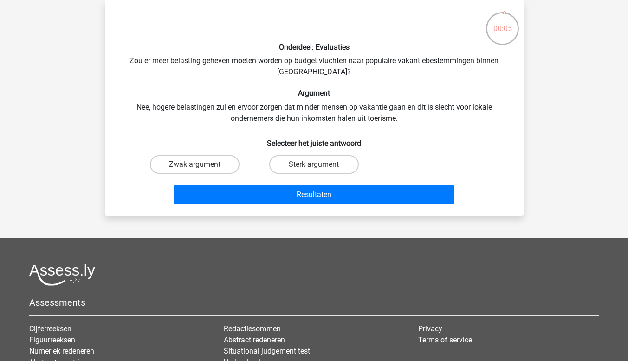
click at [314, 164] on input "Sterk argument" at bounding box center [317, 167] width 6 height 6
radio input "true"
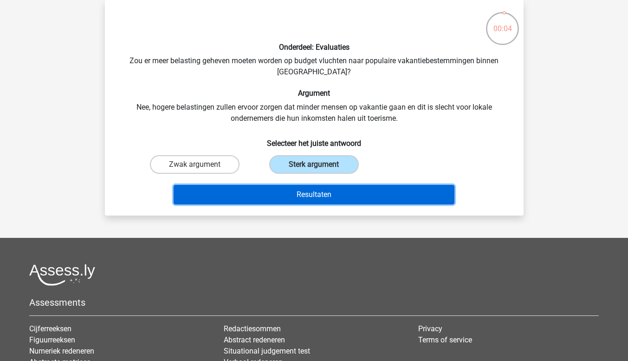
click at [310, 191] on button "Resultaten" at bounding box center [314, 194] width 281 height 19
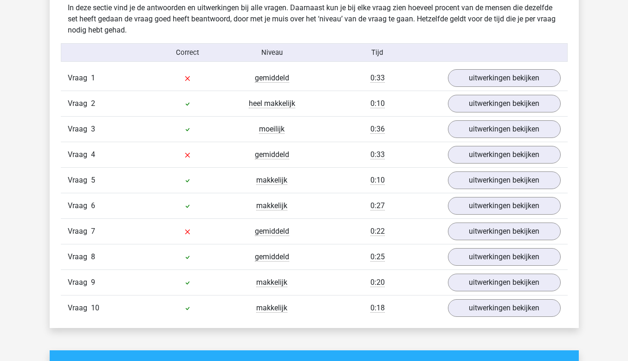
scroll to position [569, 0]
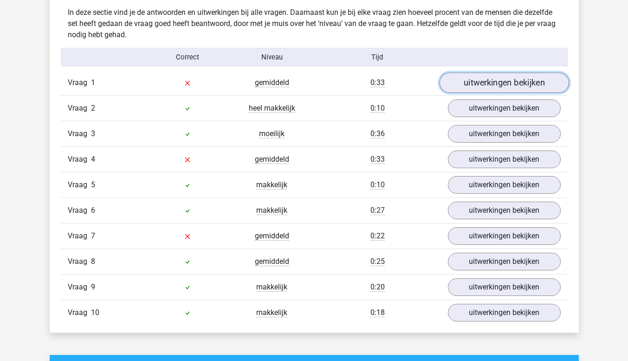
click at [484, 85] on link "uitwerkingen bekijken" at bounding box center [503, 82] width 129 height 20
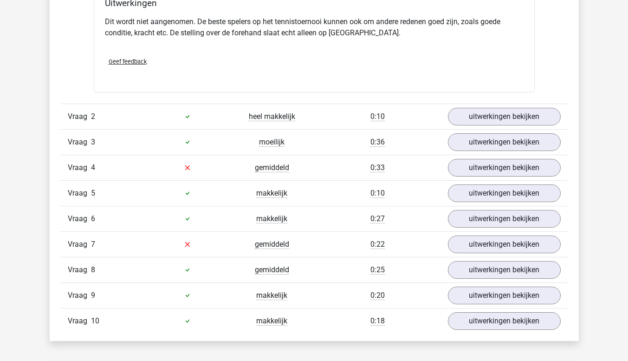
scroll to position [791, 0]
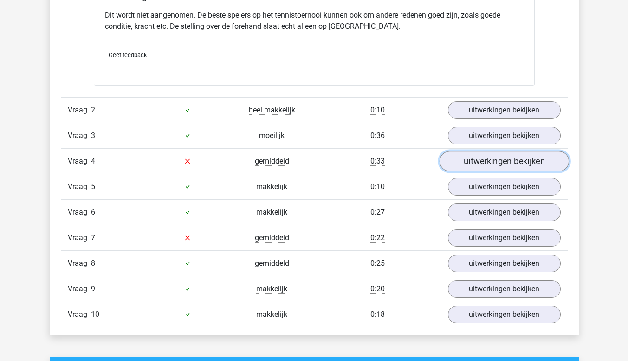
click at [555, 160] on link "uitwerkingen bekijken" at bounding box center [503, 161] width 129 height 20
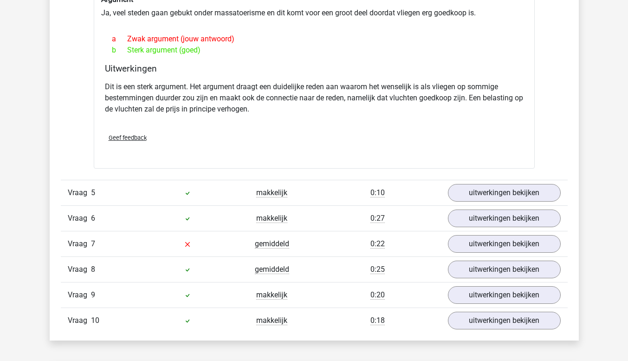
scroll to position [1059, 0]
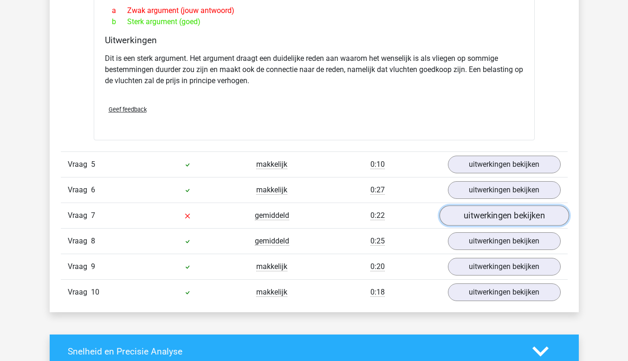
click at [500, 206] on link "uitwerkingen bekijken" at bounding box center [503, 215] width 129 height 20
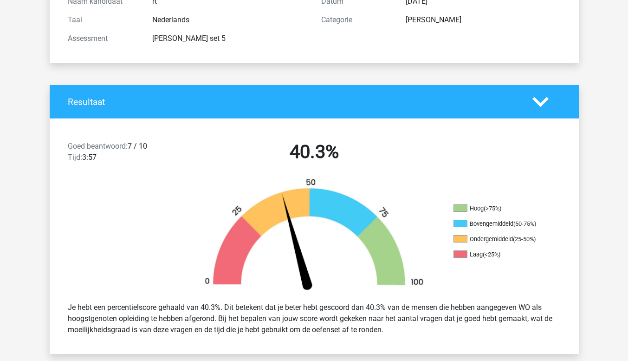
scroll to position [129, 0]
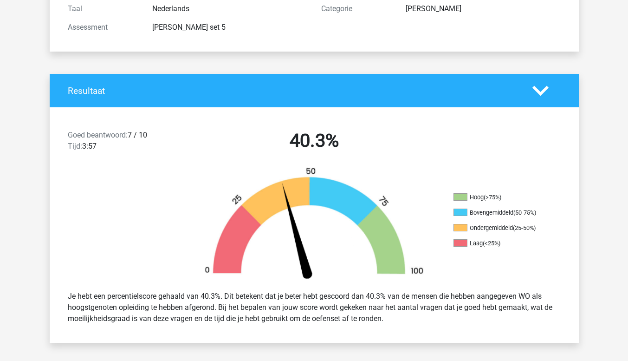
drag, startPoint x: 627, startPoint y: 57, endPoint x: 619, endPoint y: 25, distance: 33.5
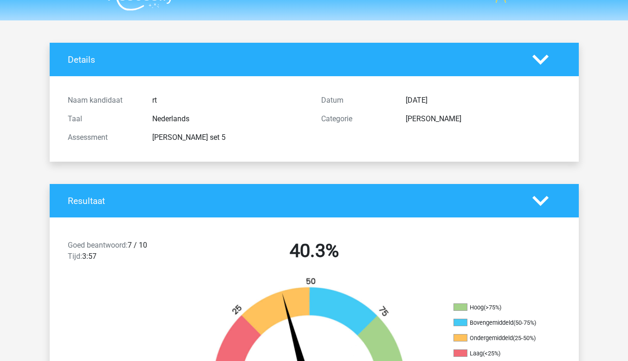
scroll to position [0, 0]
